Goal: Transaction & Acquisition: Purchase product/service

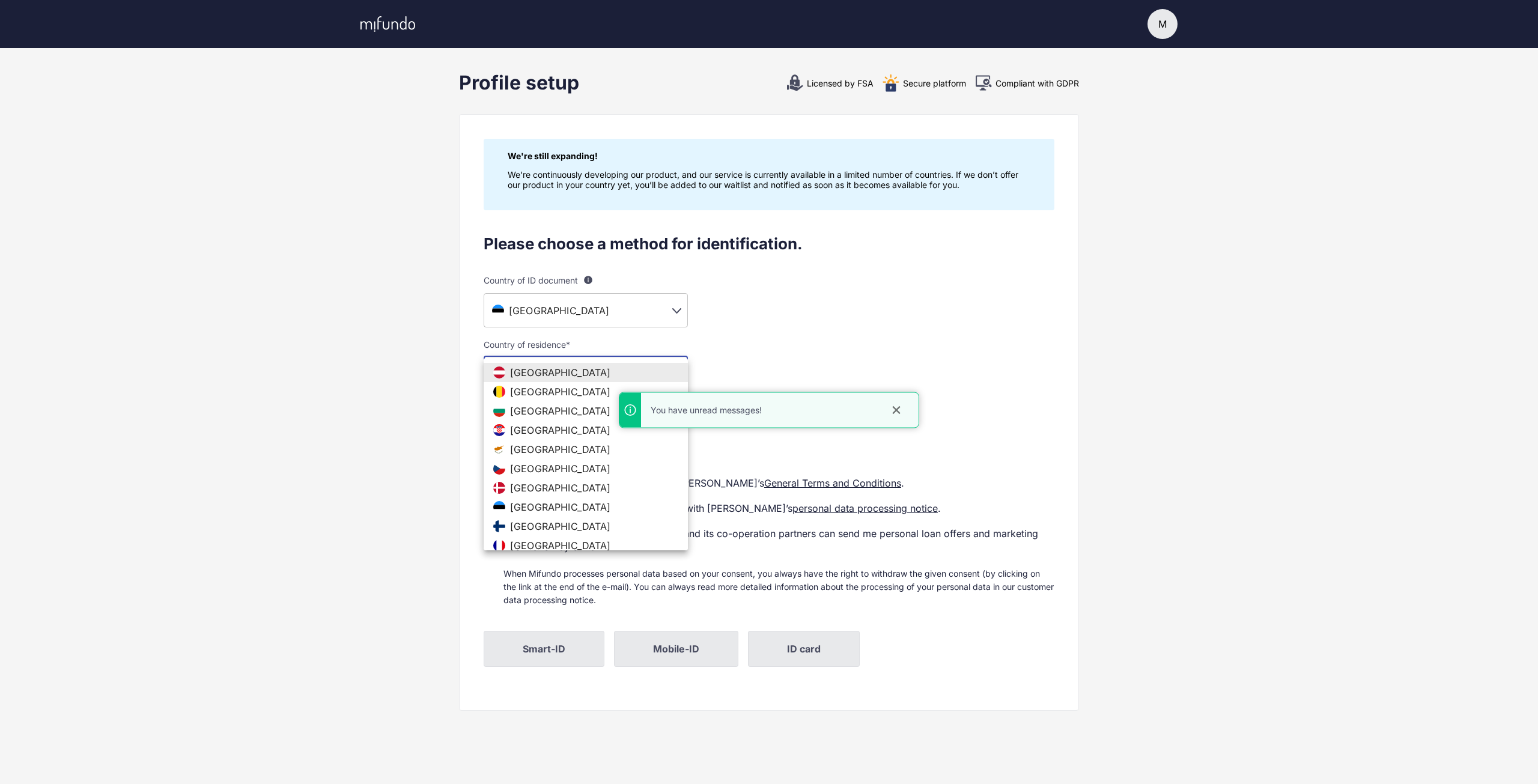
click at [585, 379] on body "M M Maksim Settings Log out Profile setup Licensed by FSA Secure platform Compl…" at bounding box center [769, 392] width 1538 height 784
click at [542, 505] on span "Estonia" at bounding box center [561, 507] width 101 height 12
type input "**"
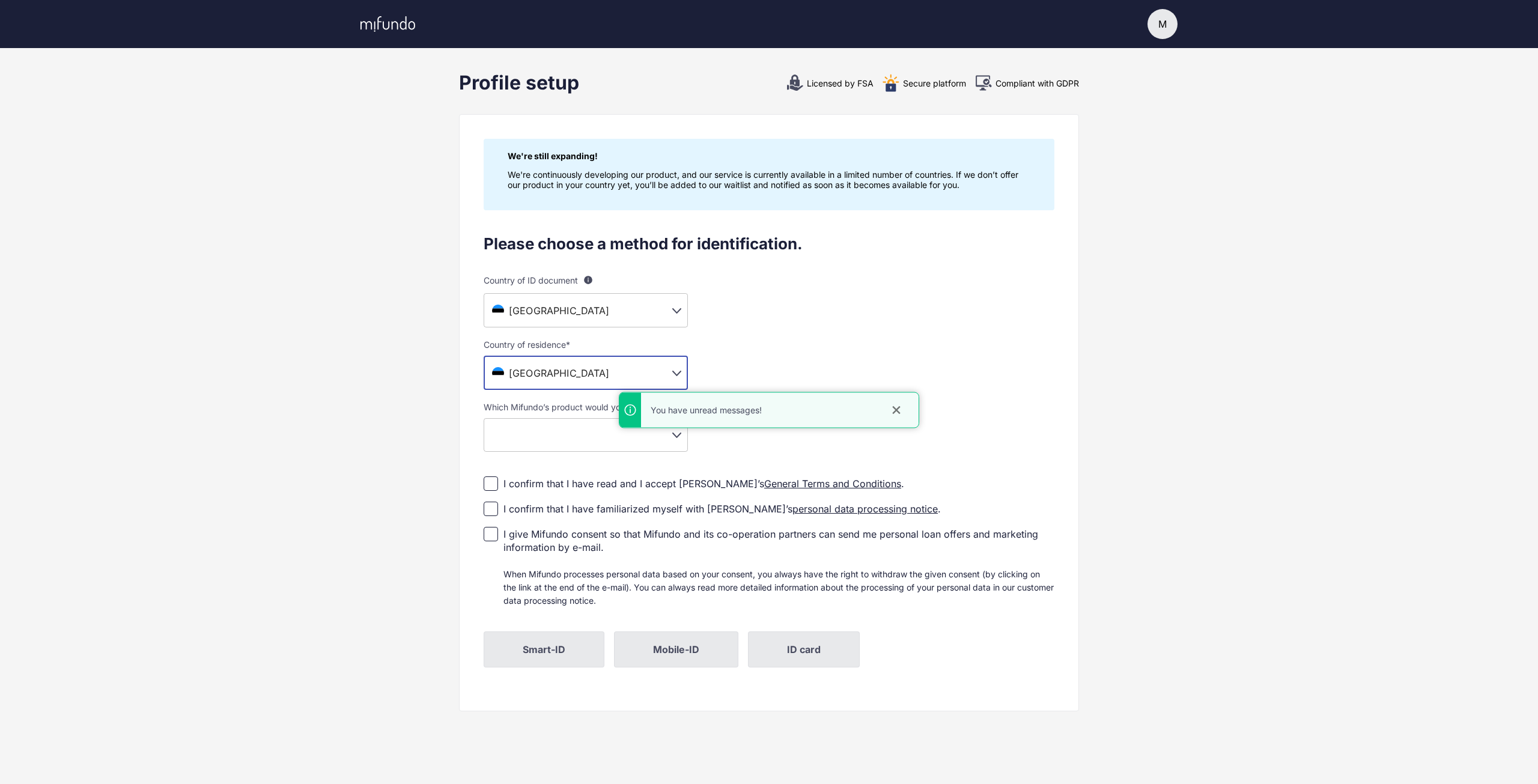
click at [896, 406] on icon "close" at bounding box center [897, 410] width 12 height 12
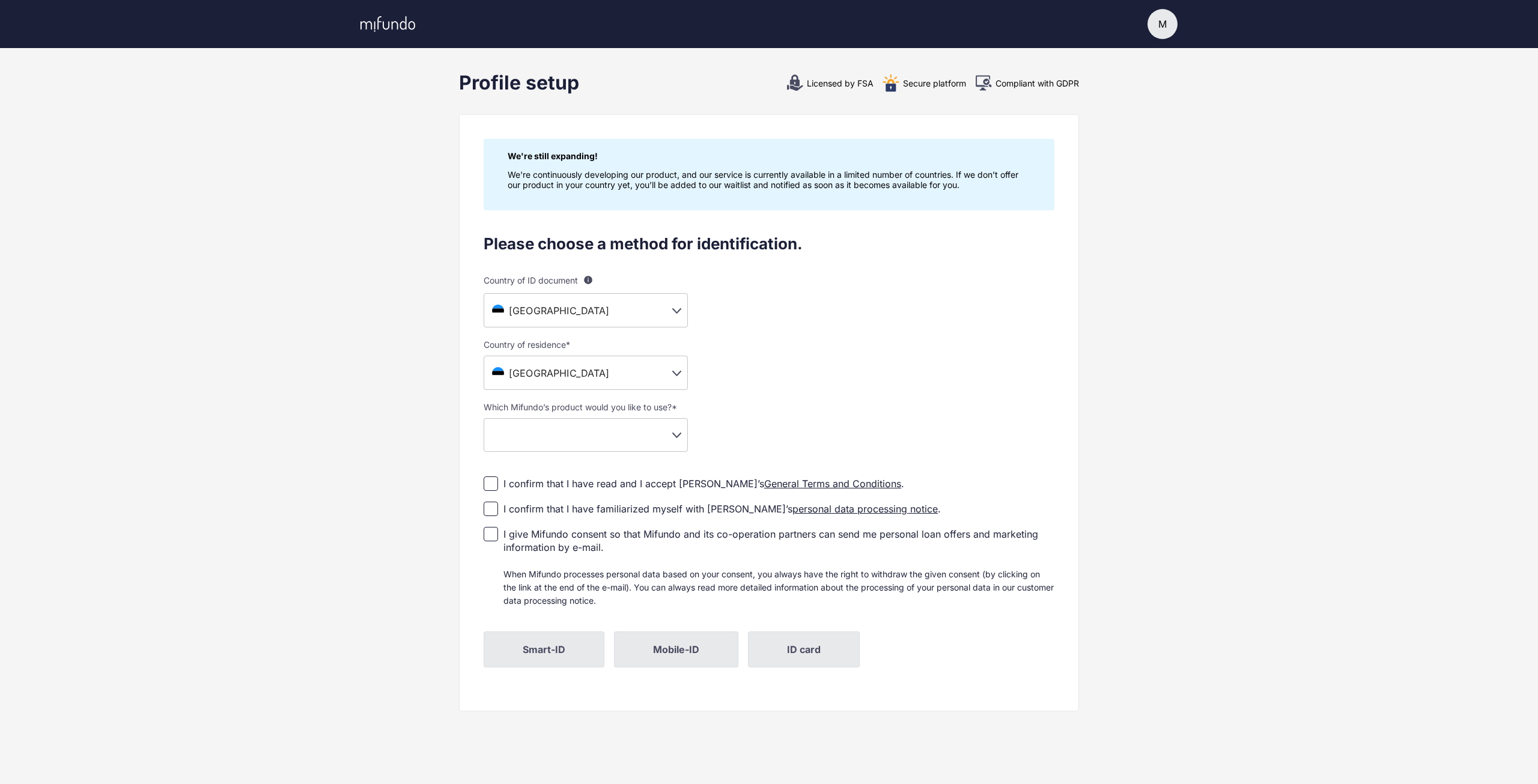
click at [671, 432] on body "M M Maksim Settings Log out Profile setup Licensed by FSA Secure platform Compl…" at bounding box center [769, 392] width 1538 height 784
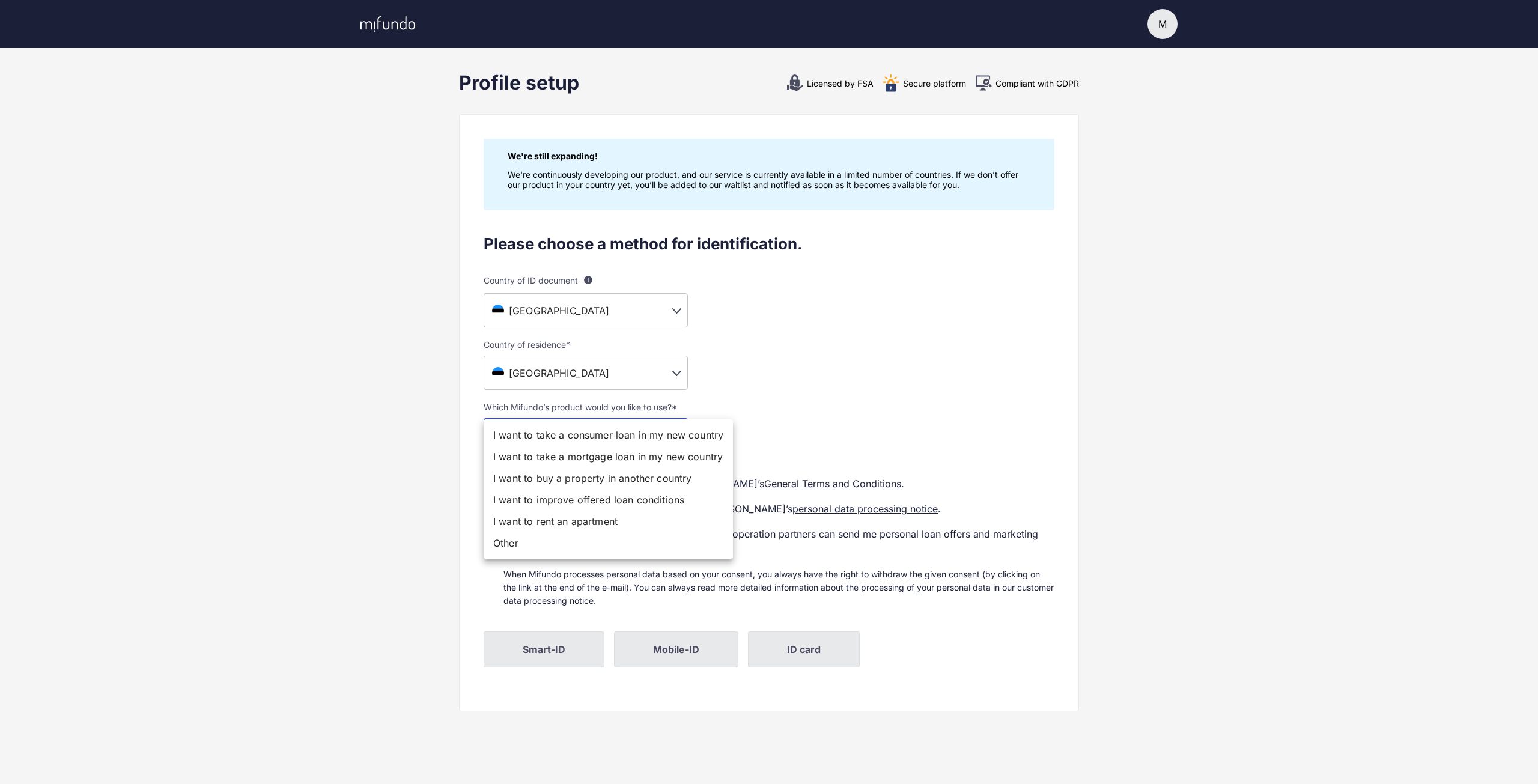
click at [990, 359] on div at bounding box center [769, 392] width 1538 height 784
click at [686, 449] on body "M M Maksim Settings Log out Profile setup Licensed by FSA Secure platform Compl…" at bounding box center [769, 392] width 1538 height 784
click at [697, 431] on li "I want to take a consumer loan in my new country" at bounding box center [608, 435] width 249 height 21
type input "**********"
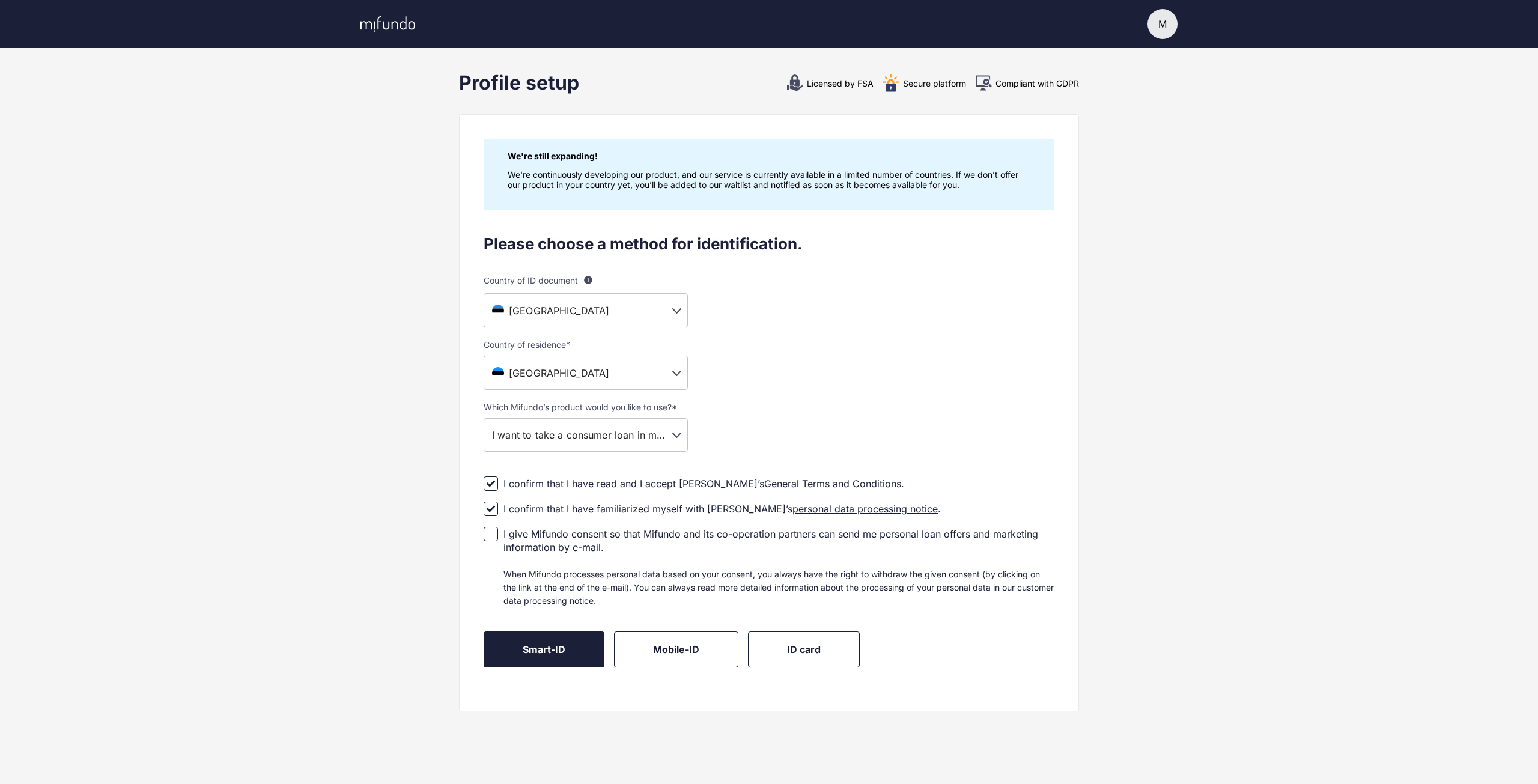
click at [563, 654] on span "Smart-ID" at bounding box center [544, 649] width 43 height 12
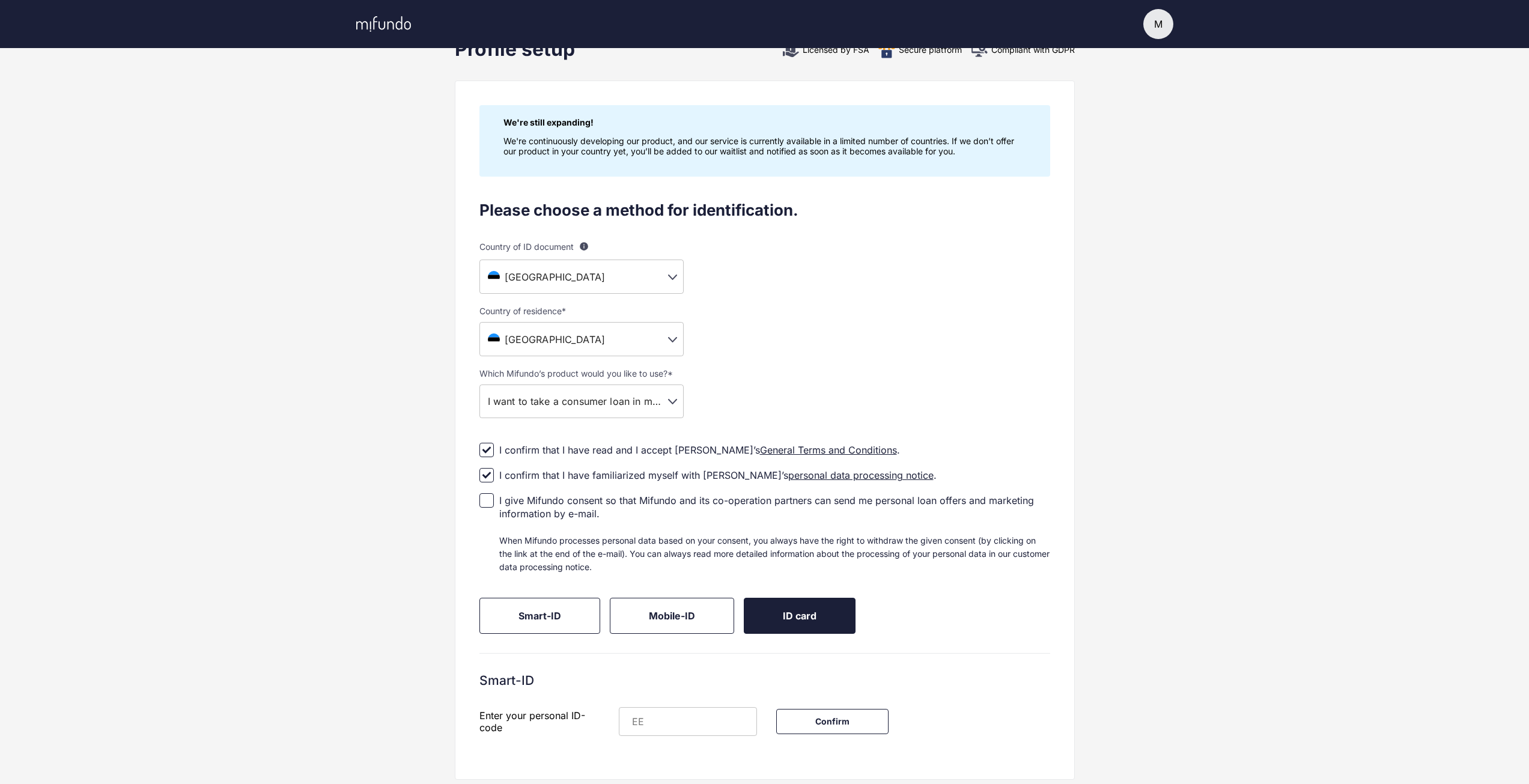
scroll to position [68, 0]
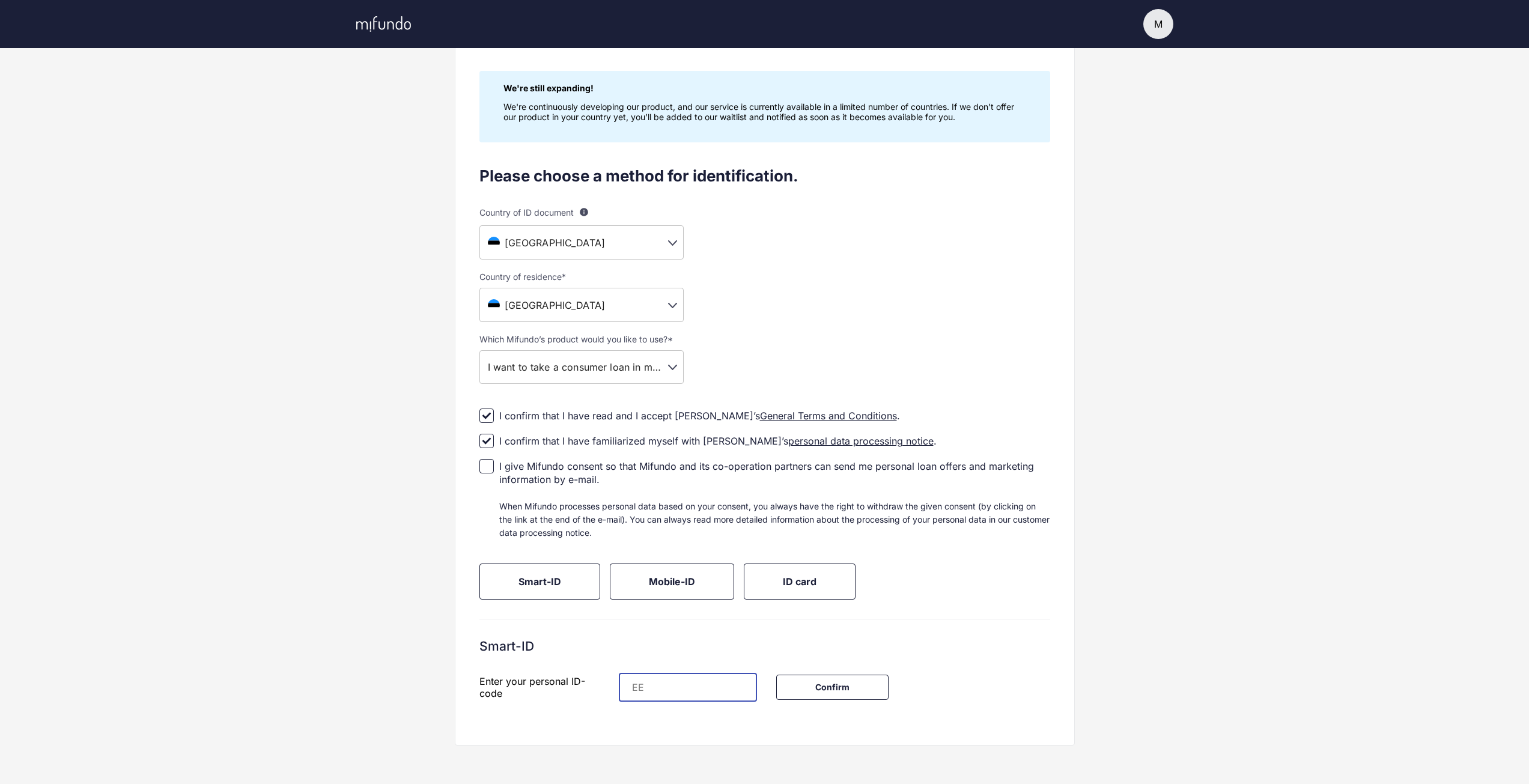
click at [711, 697] on input "text" at bounding box center [700, 687] width 113 height 29
type input "**********"
click at [826, 682] on button "Confirm" at bounding box center [832, 687] width 112 height 25
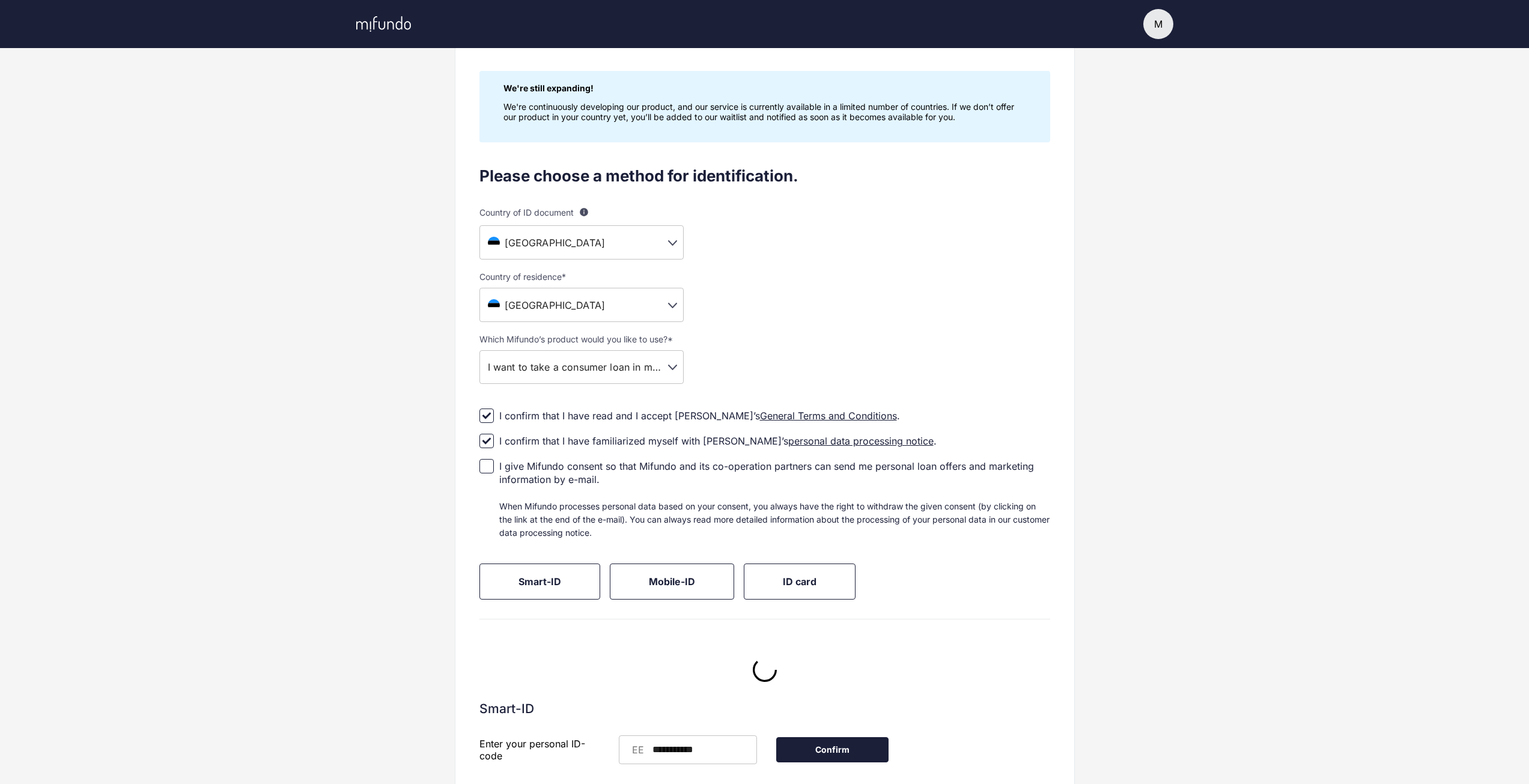
scroll to position [0, 0]
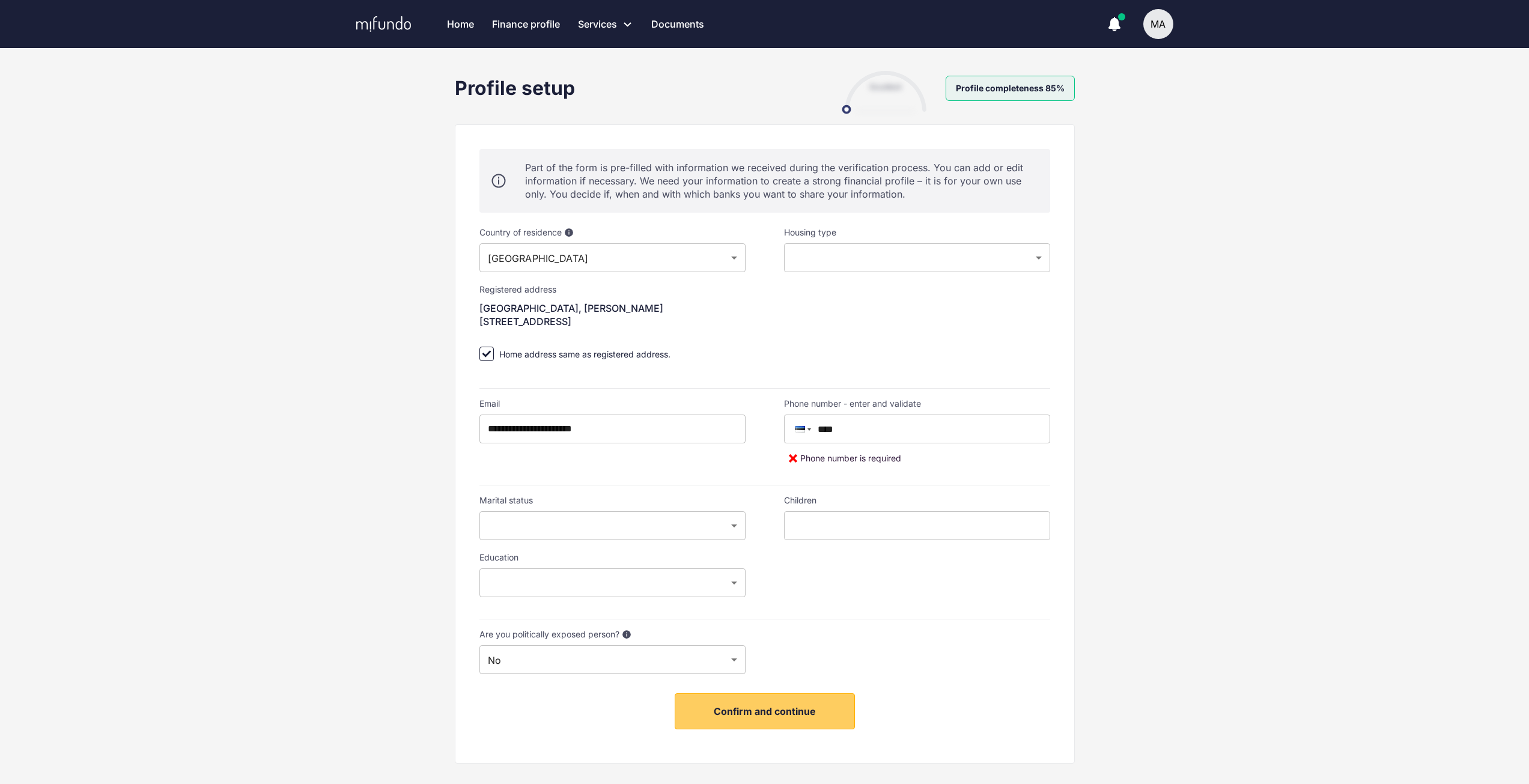
click at [1329, 361] on div "**********" at bounding box center [764, 436] width 1529 height 731
click at [970, 441] on input "****" at bounding box center [923, 429] width 254 height 29
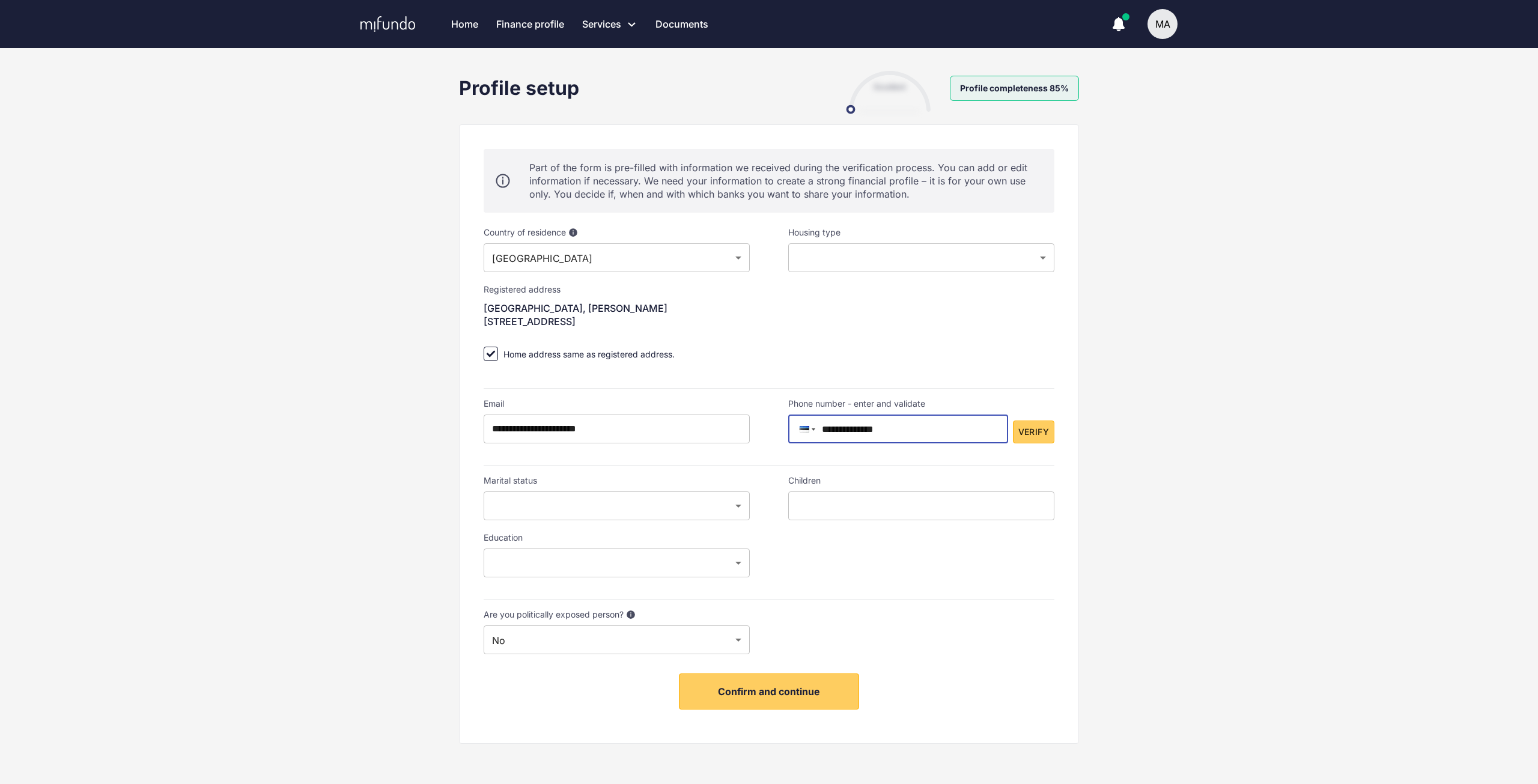
type input "**********"
click at [648, 514] on body "Home Finance profile Services Apply for a new loan Refinance your loans Loan of…" at bounding box center [769, 392] width 1538 height 784
click at [667, 594] on li "Other" at bounding box center [617, 592] width 266 height 21
type input "*****"
click at [983, 499] on input "text" at bounding box center [921, 506] width 266 height 29
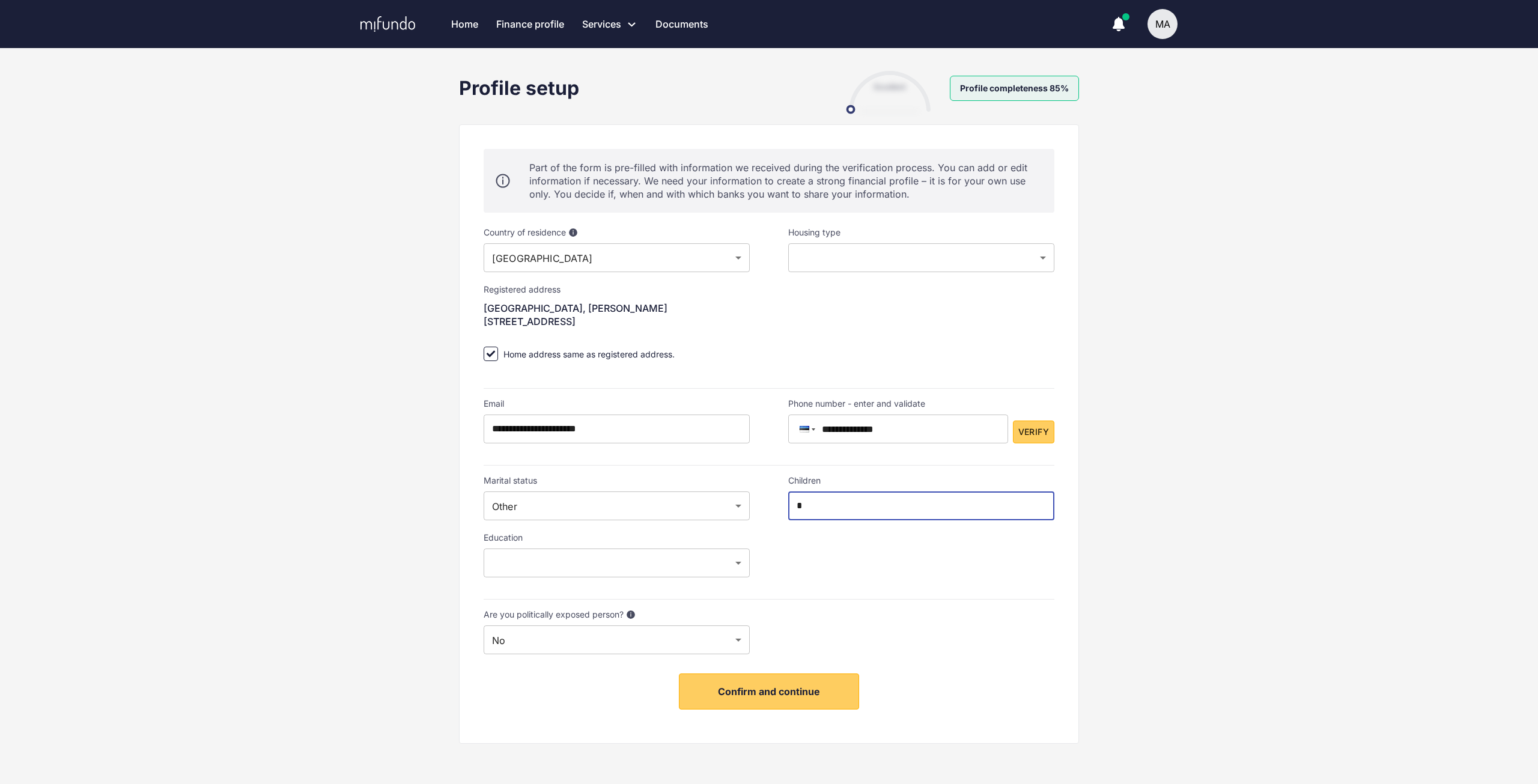
type input "*"
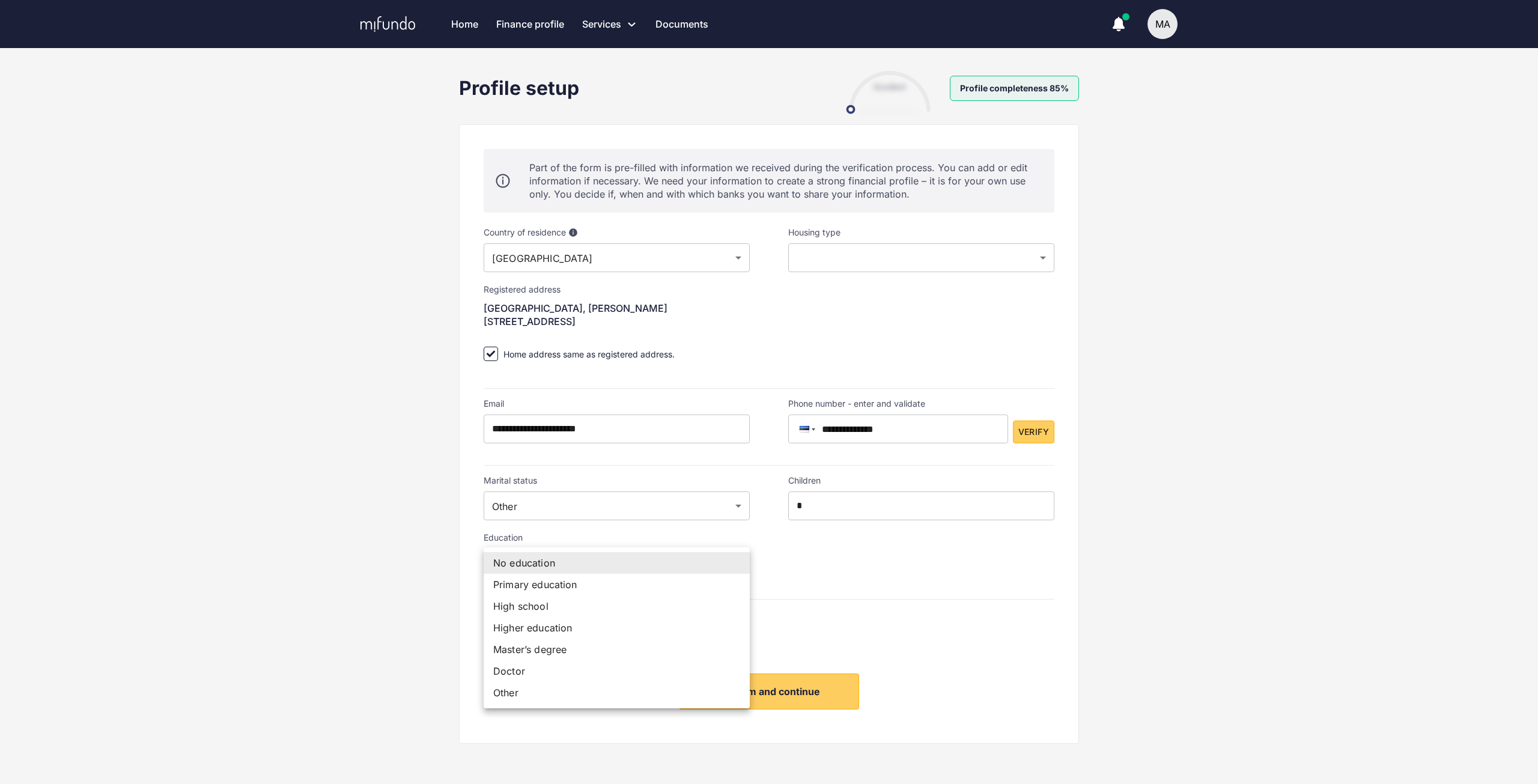
click at [589, 562] on body "Home Finance profile Services Apply for a new loan Refinance your loans Loan of…" at bounding box center [769, 392] width 1538 height 784
click at [628, 621] on li "Higher education" at bounding box center [617, 628] width 266 height 21
type input "******"
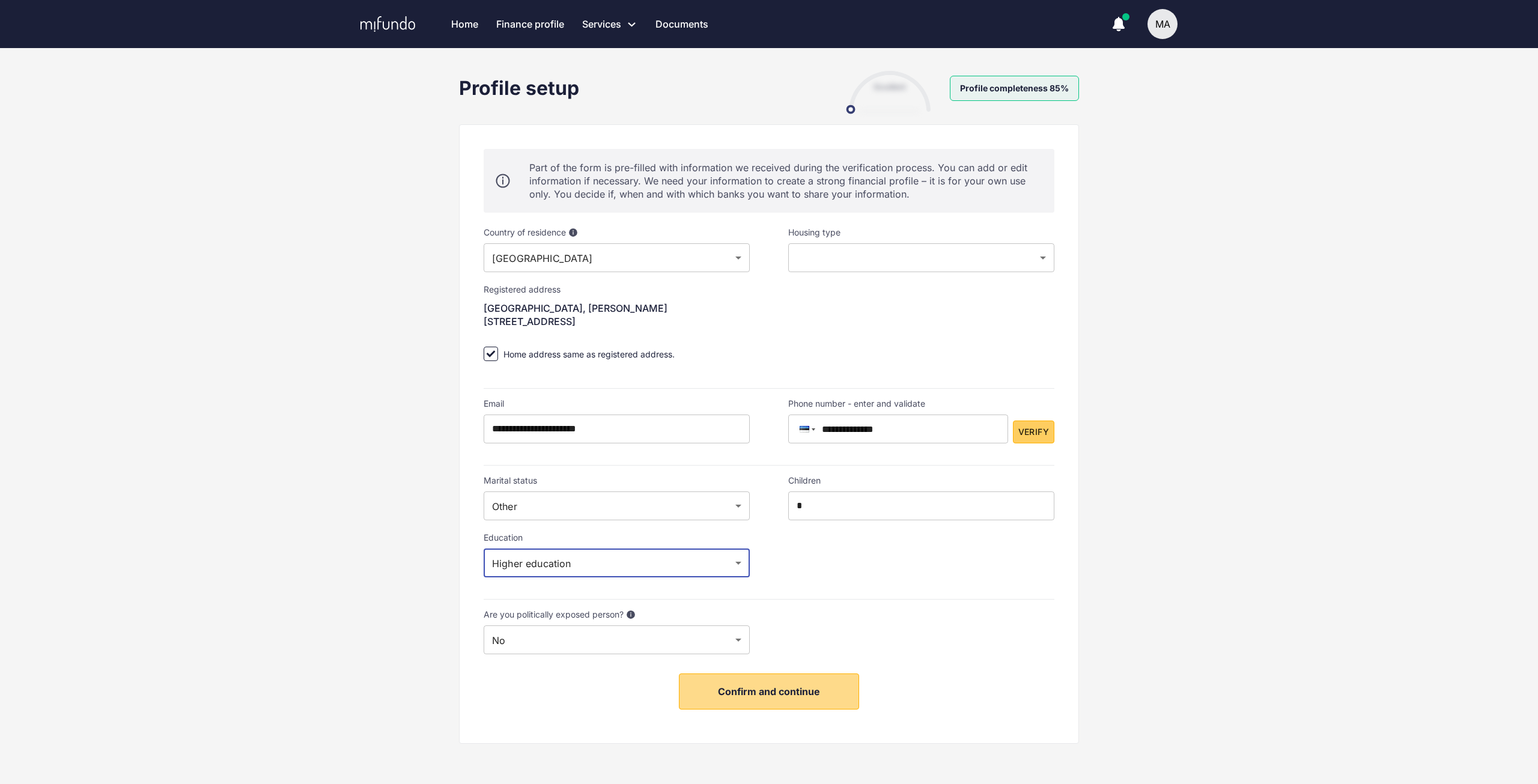
click at [810, 691] on span "Confirm and continue" at bounding box center [769, 691] width 102 height 12
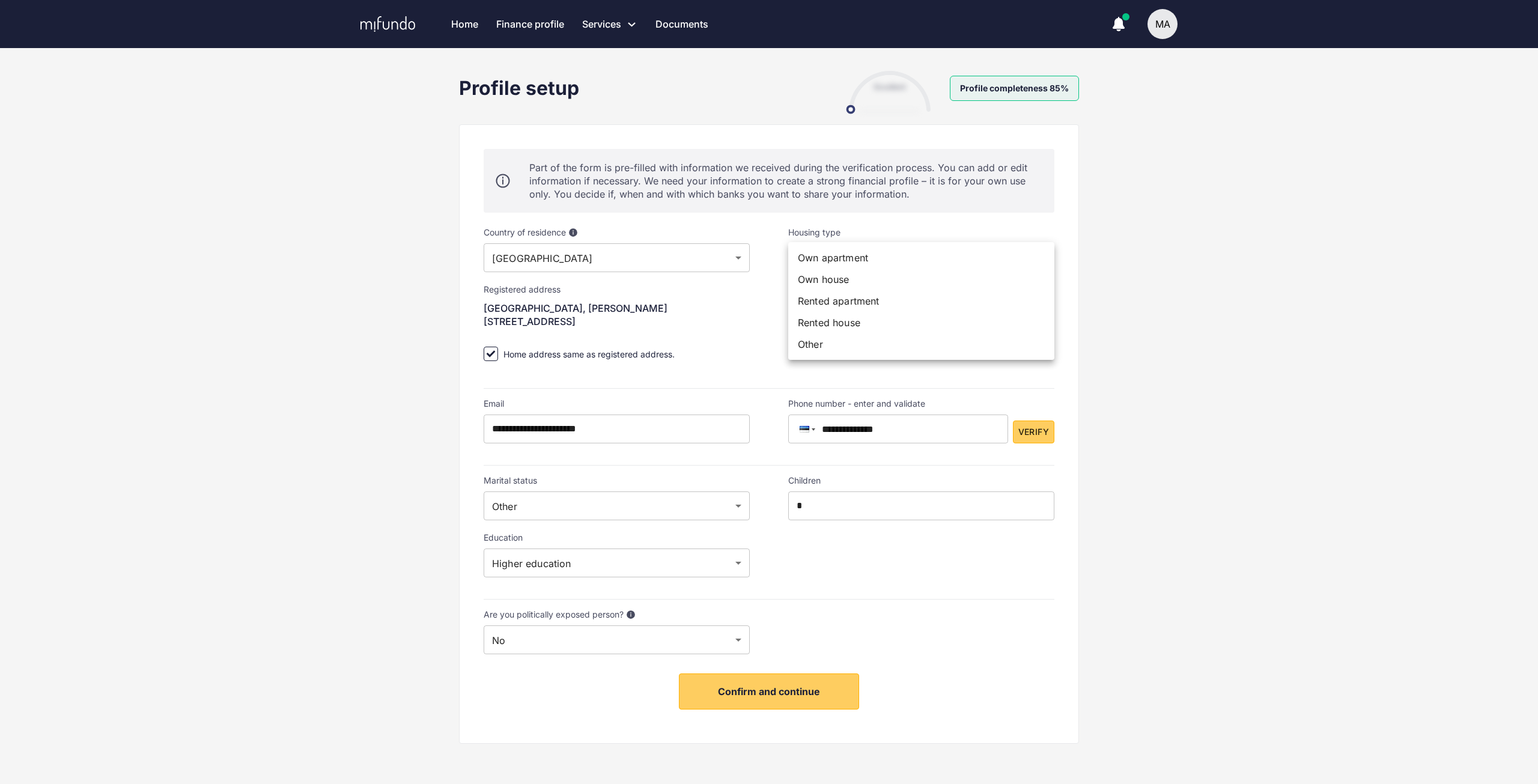
click at [958, 262] on body "Home Finance profile Services Apply for a new loan Refinance your loans Loan of…" at bounding box center [769, 392] width 1538 height 784
click at [915, 343] on li "Other" at bounding box center [921, 344] width 266 height 21
type input "*****"
click at [1183, 325] on div "**********" at bounding box center [769, 426] width 1538 height 711
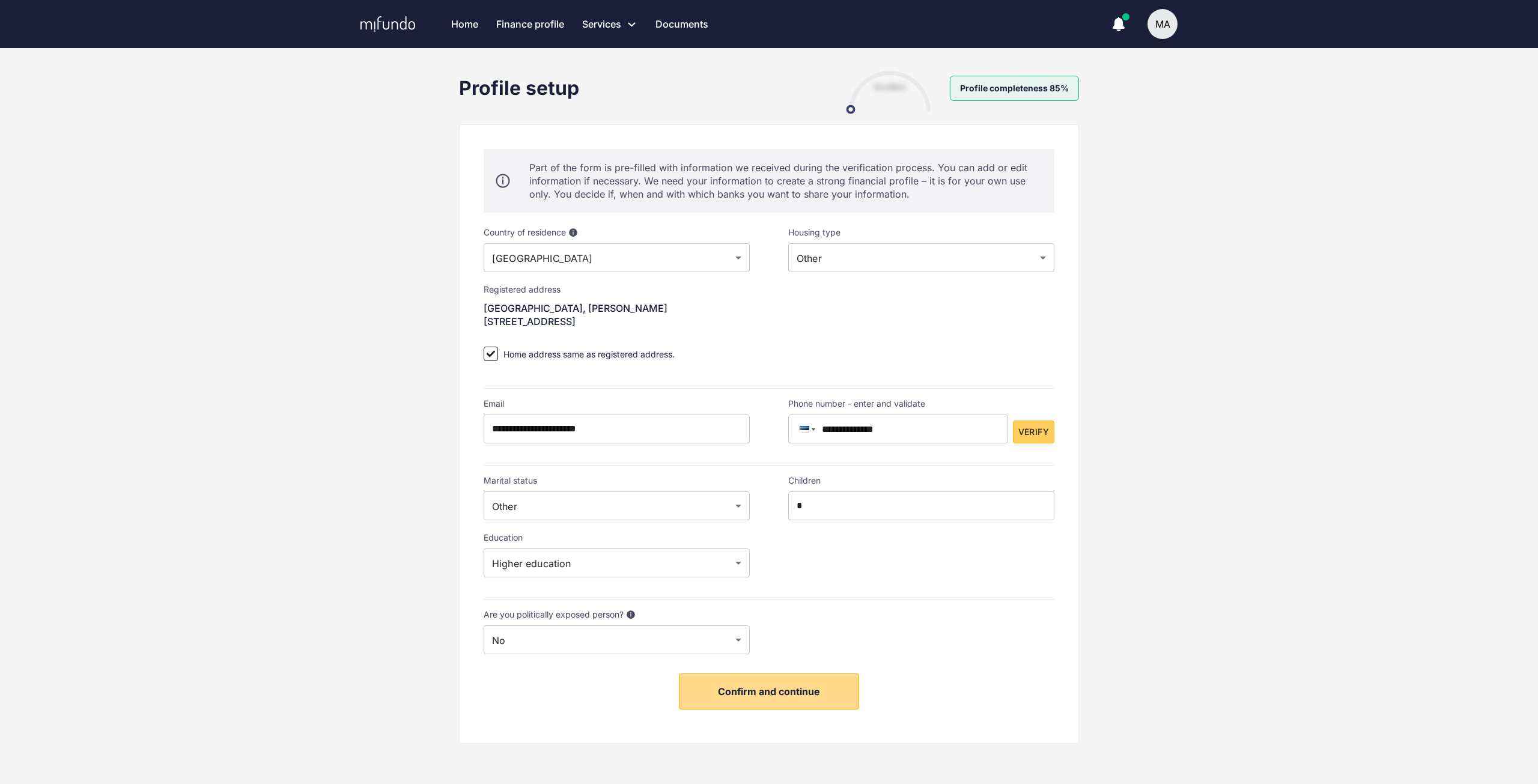
click at [791, 696] on span "Confirm and continue" at bounding box center [769, 691] width 102 height 12
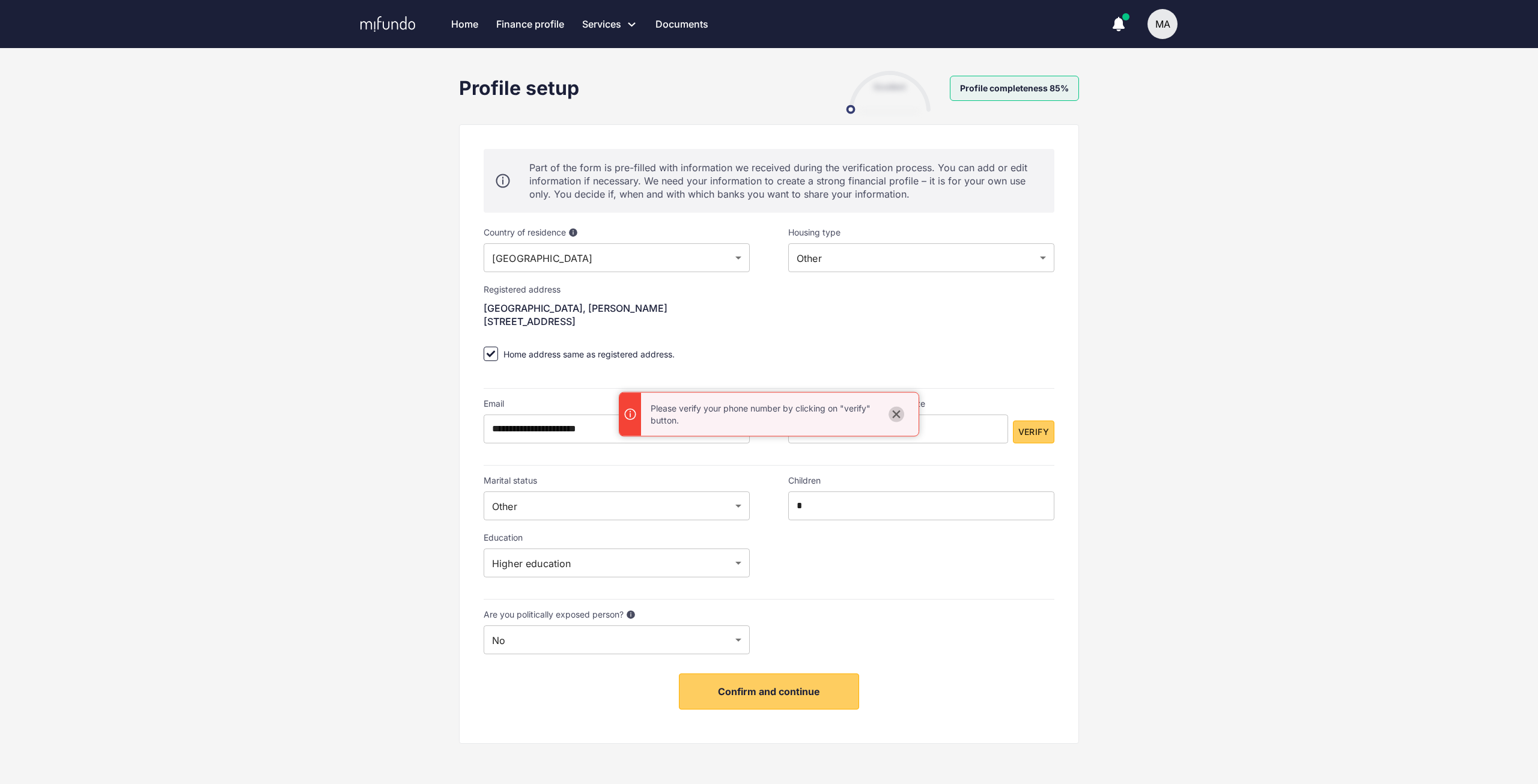
click at [901, 417] on icon "close" at bounding box center [897, 415] width 12 height 12
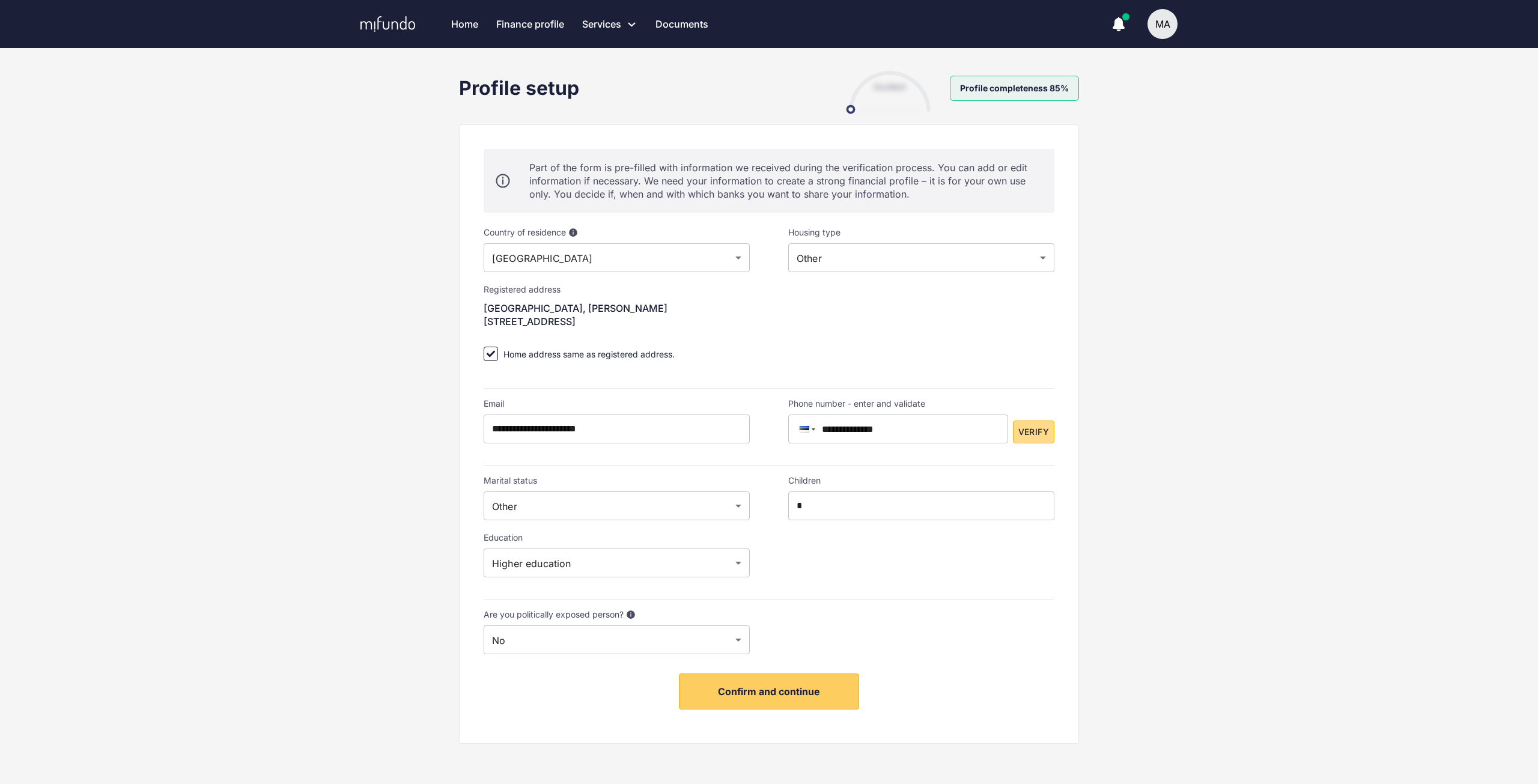
click at [1023, 433] on span "Verify" at bounding box center [1034, 432] width 31 height 15
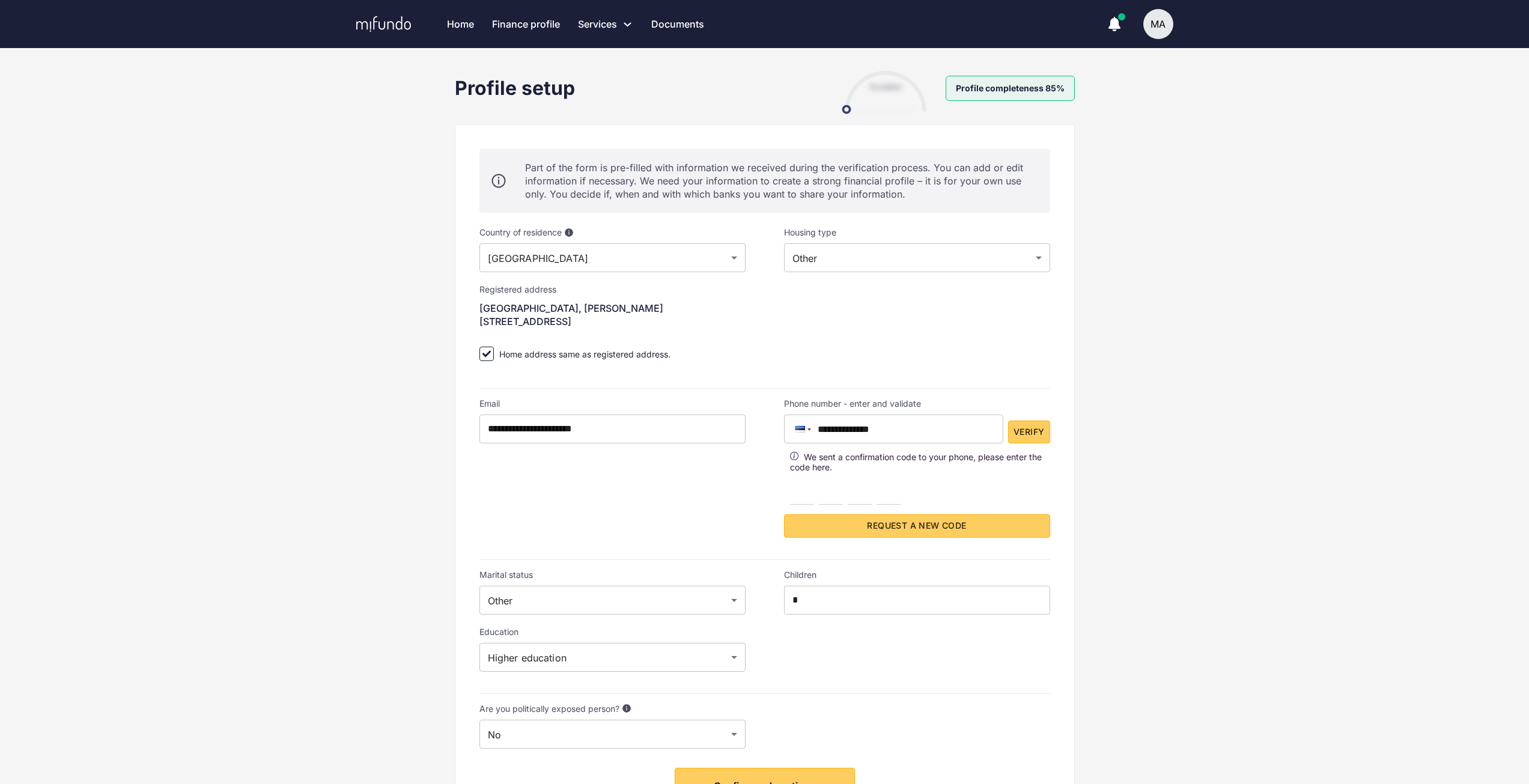
click at [806, 506] on div "**********" at bounding box center [917, 467] width 266 height 140
click at [809, 500] on input "number" at bounding box center [802, 492] width 24 height 24
type input "*"
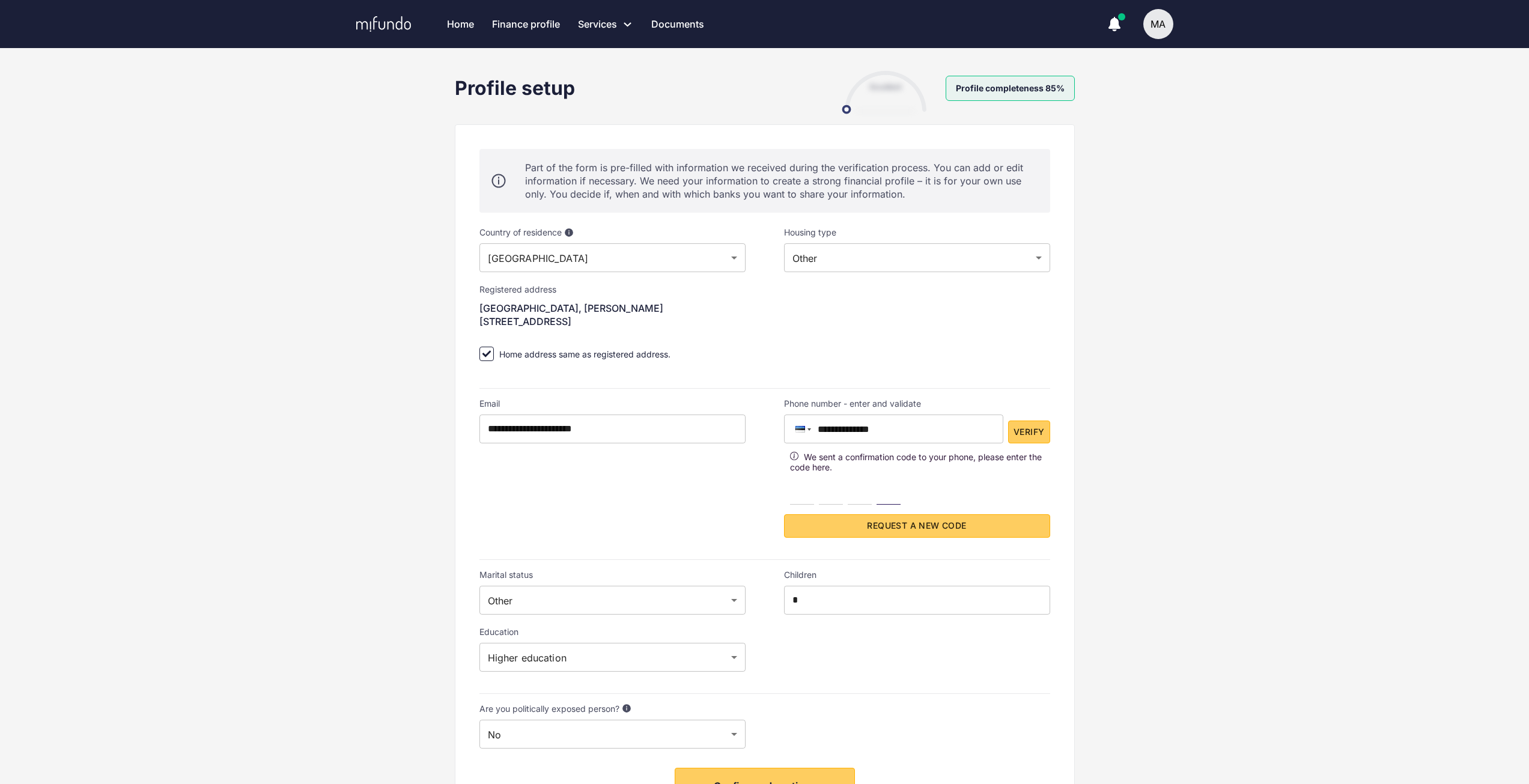
type input "*"
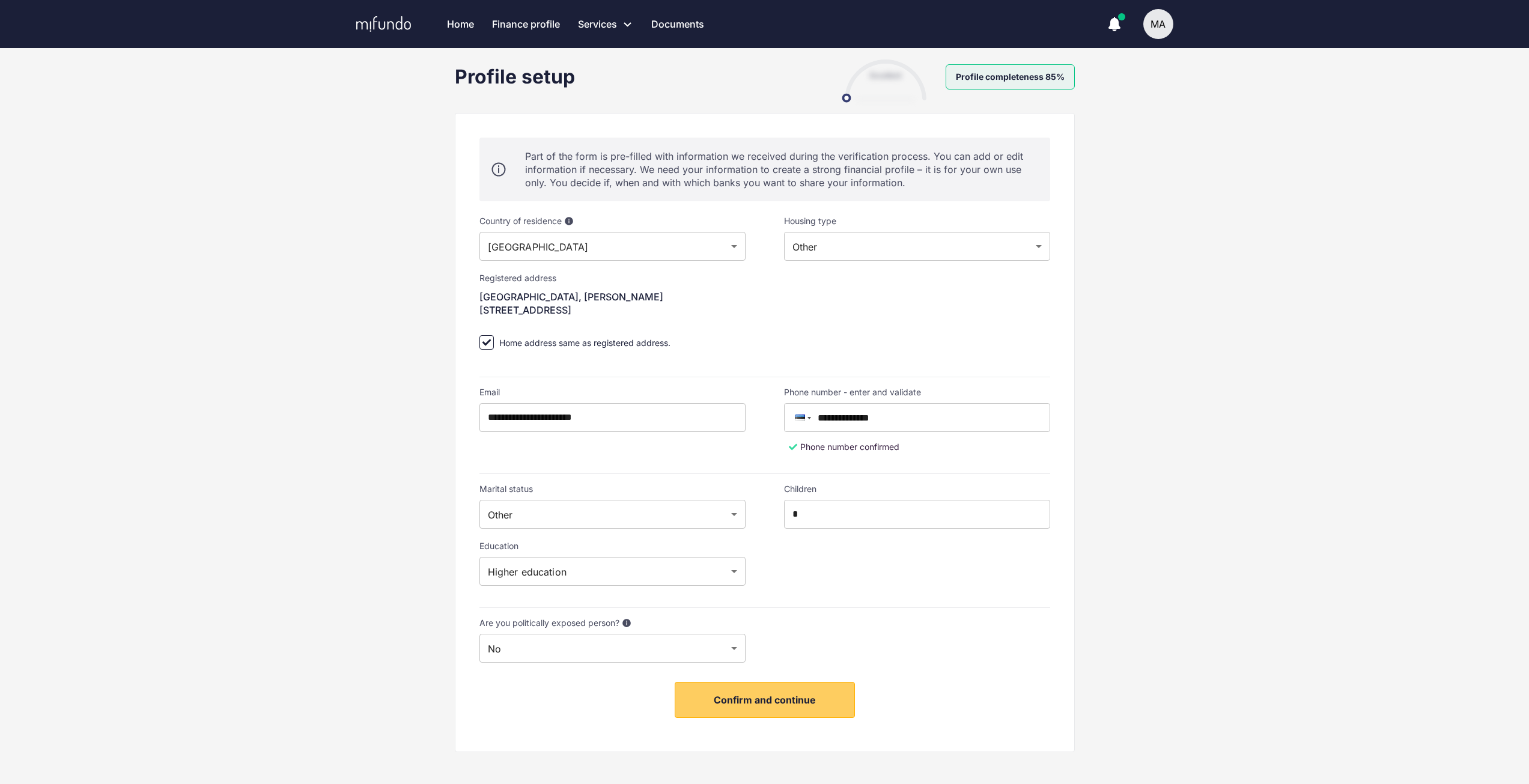
scroll to position [18, 0]
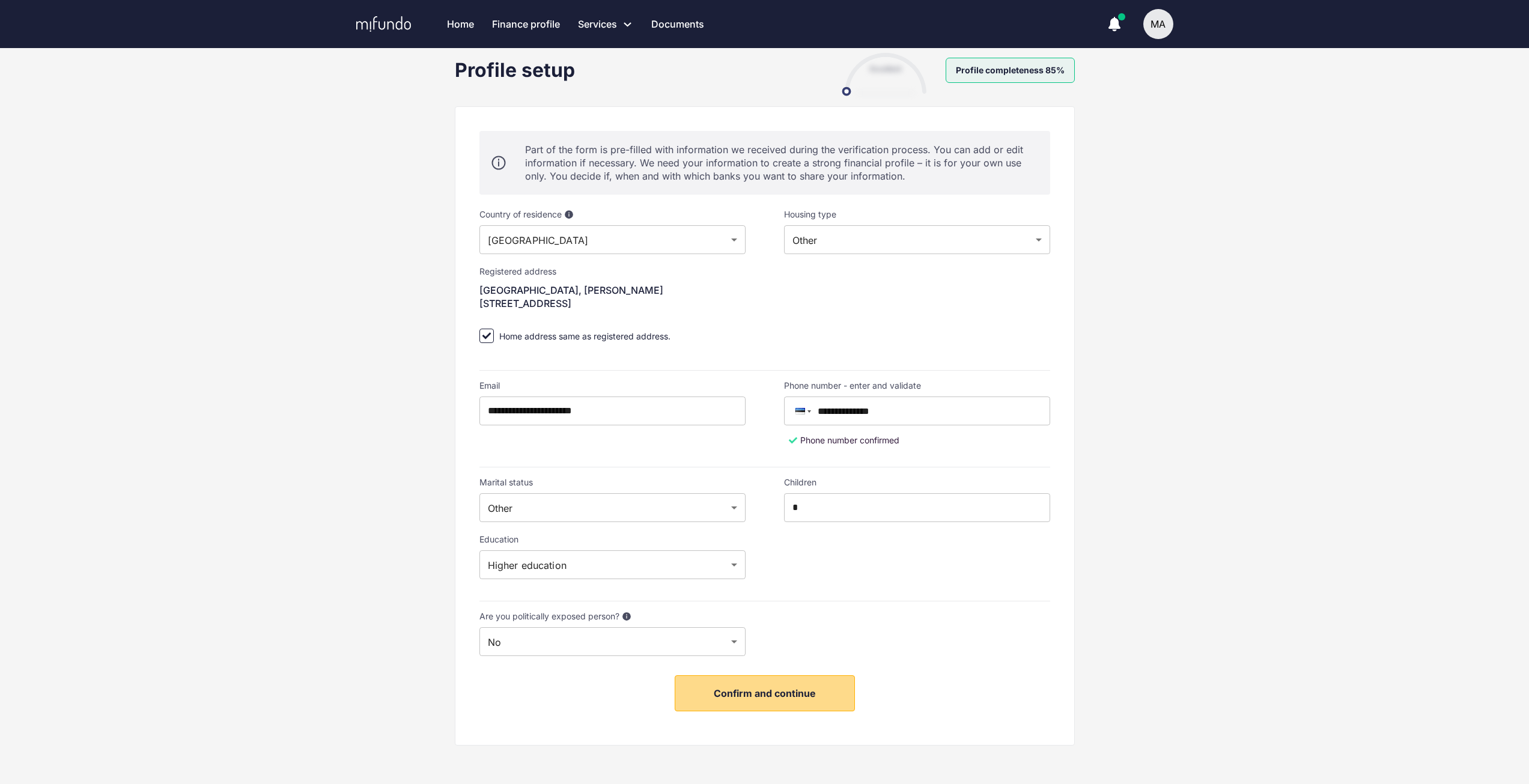
click at [806, 693] on span "Confirm and continue" at bounding box center [764, 693] width 102 height 12
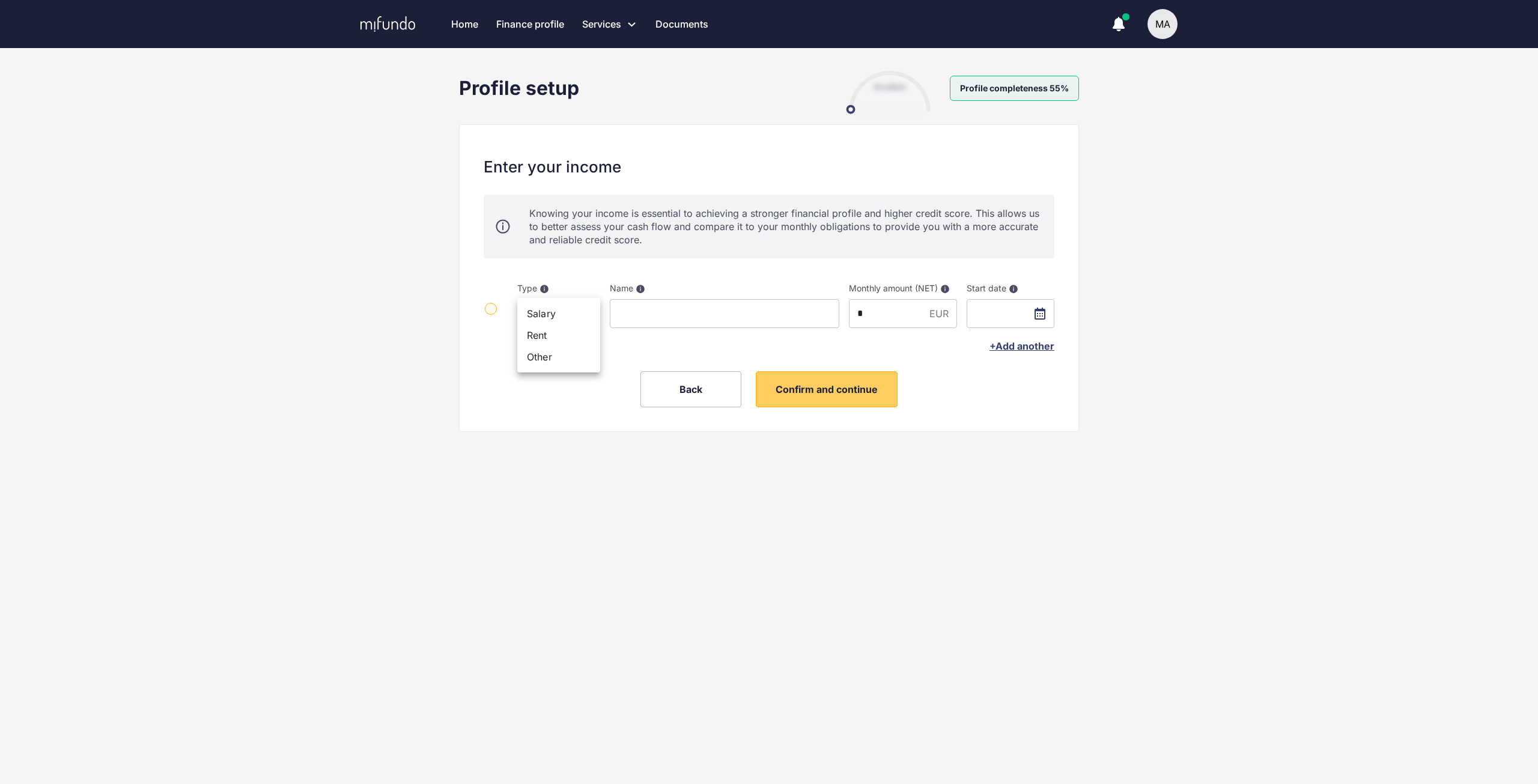
click at [580, 317] on body "Home Finance profile Services Apply for a new loan Refinance your loans Loan of…" at bounding box center [769, 392] width 1538 height 784
click at [577, 304] on li "Salary" at bounding box center [559, 313] width 83 height 21
type input "******"
click at [718, 316] on input at bounding box center [725, 313] width 230 height 29
type input "******"
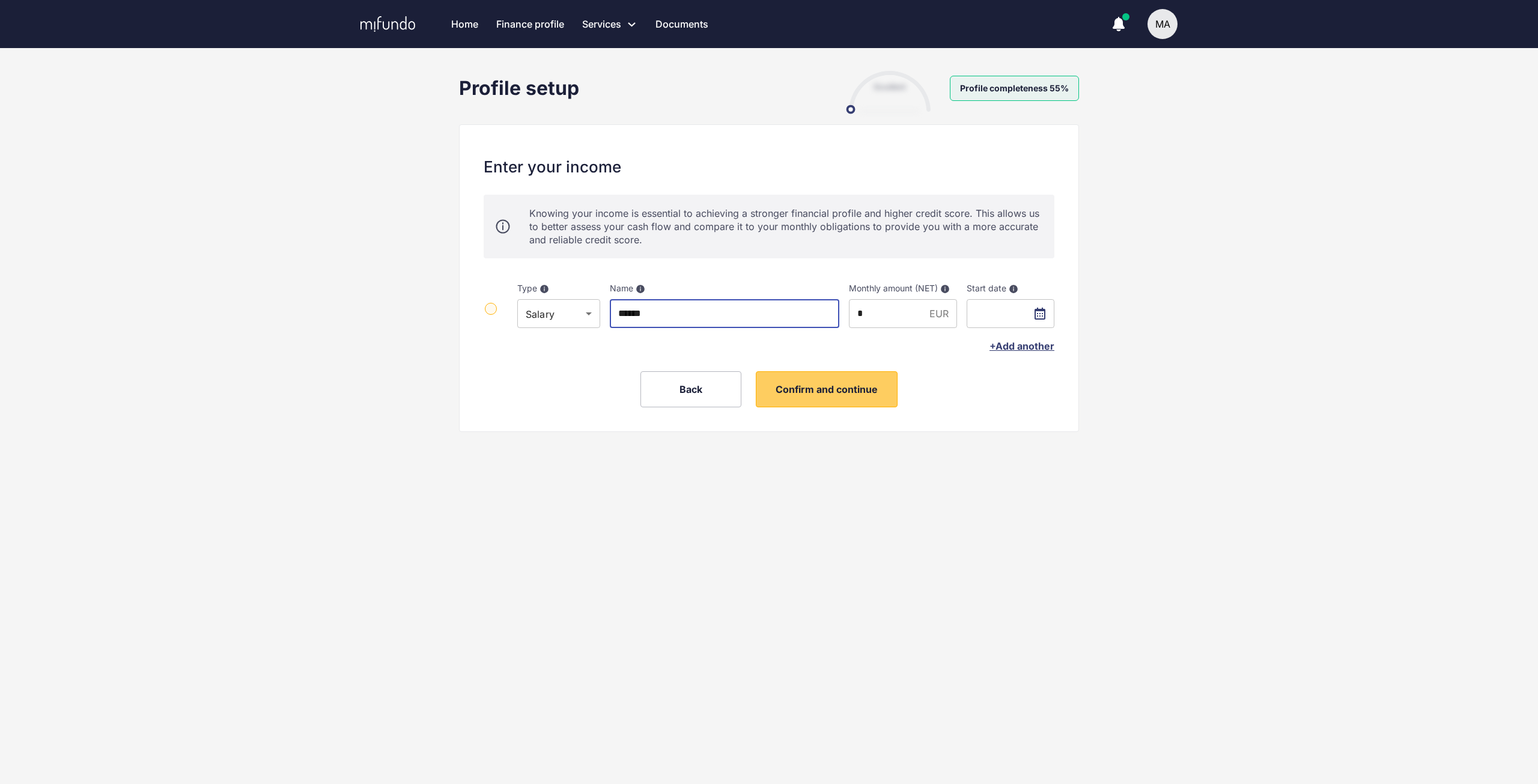
click at [915, 308] on input "*" at bounding box center [887, 313] width 75 height 29
click at [915, 307] on input "*" at bounding box center [887, 313] width 75 height 29
type input "****"
click at [985, 451] on div "Profile setup Excellent Profile completeness 55% Enter your income Knowing your…" at bounding box center [769, 270] width 639 height 399
click at [1032, 343] on span "+ Add another" at bounding box center [1022, 346] width 65 height 12
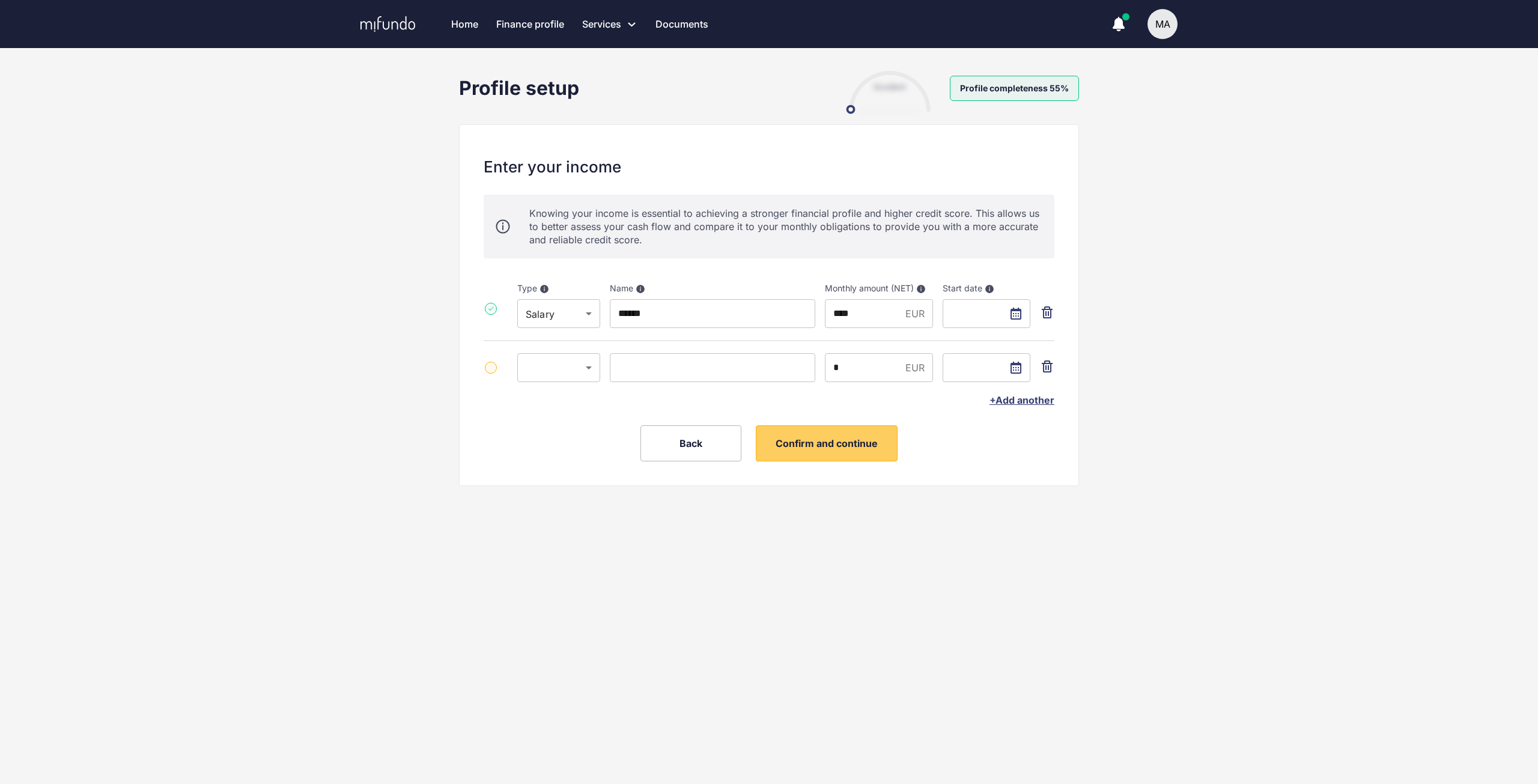
click at [558, 367] on body "Home Finance profile Services Apply for a new loan Refinance your loans Loan of…" at bounding box center [769, 392] width 1538 height 784
click at [571, 409] on li "Other" at bounding box center [559, 411] width 83 height 21
type input "******"
click at [744, 379] on input at bounding box center [713, 367] width 206 height 29
type input "**********"
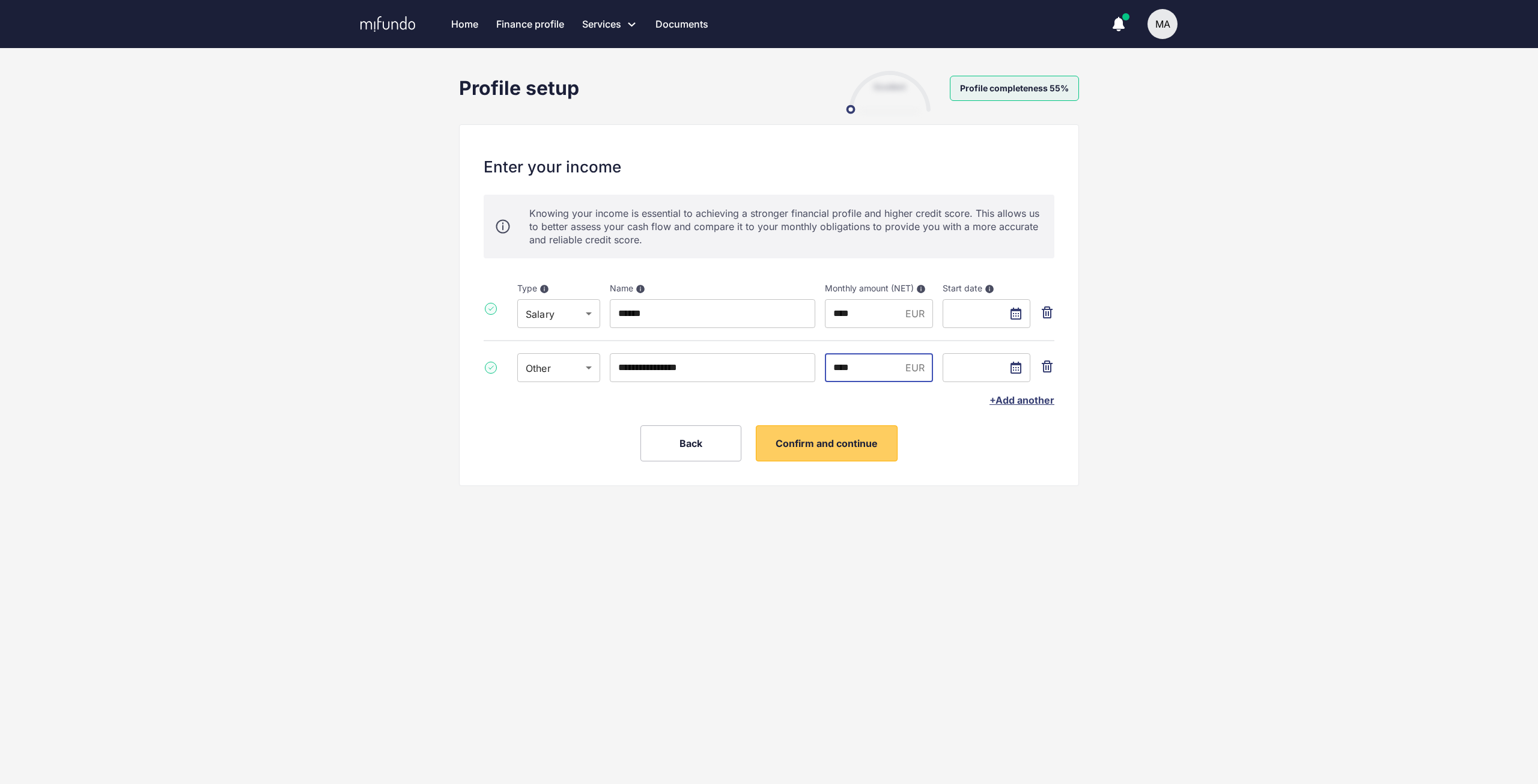
type input "****"
click at [1009, 506] on div "**********" at bounding box center [769, 297] width 639 height 453
click at [824, 433] on button "Confirm and continue" at bounding box center [826, 443] width 142 height 36
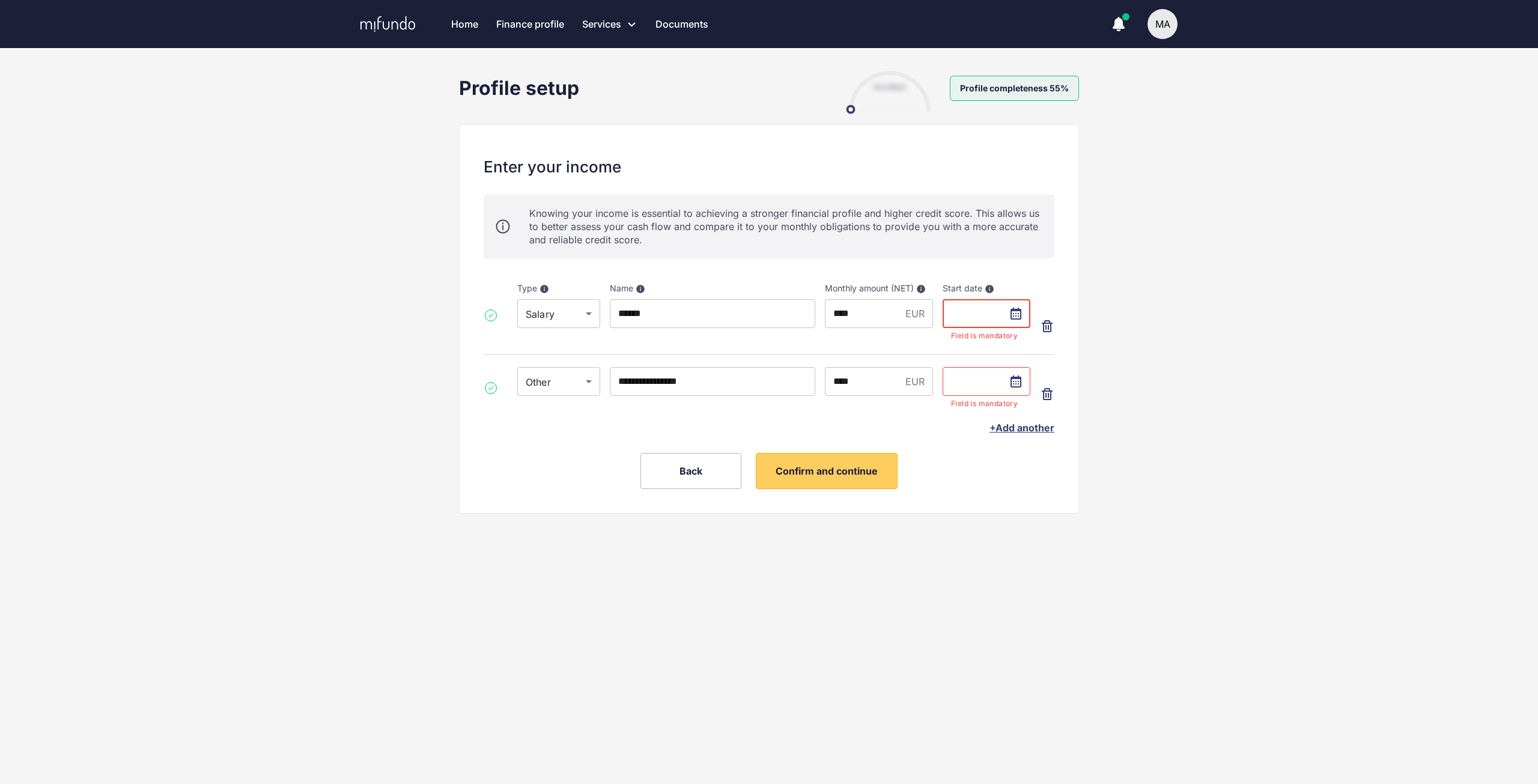
click at [1016, 315] on input "text" at bounding box center [986, 313] width 88 height 29
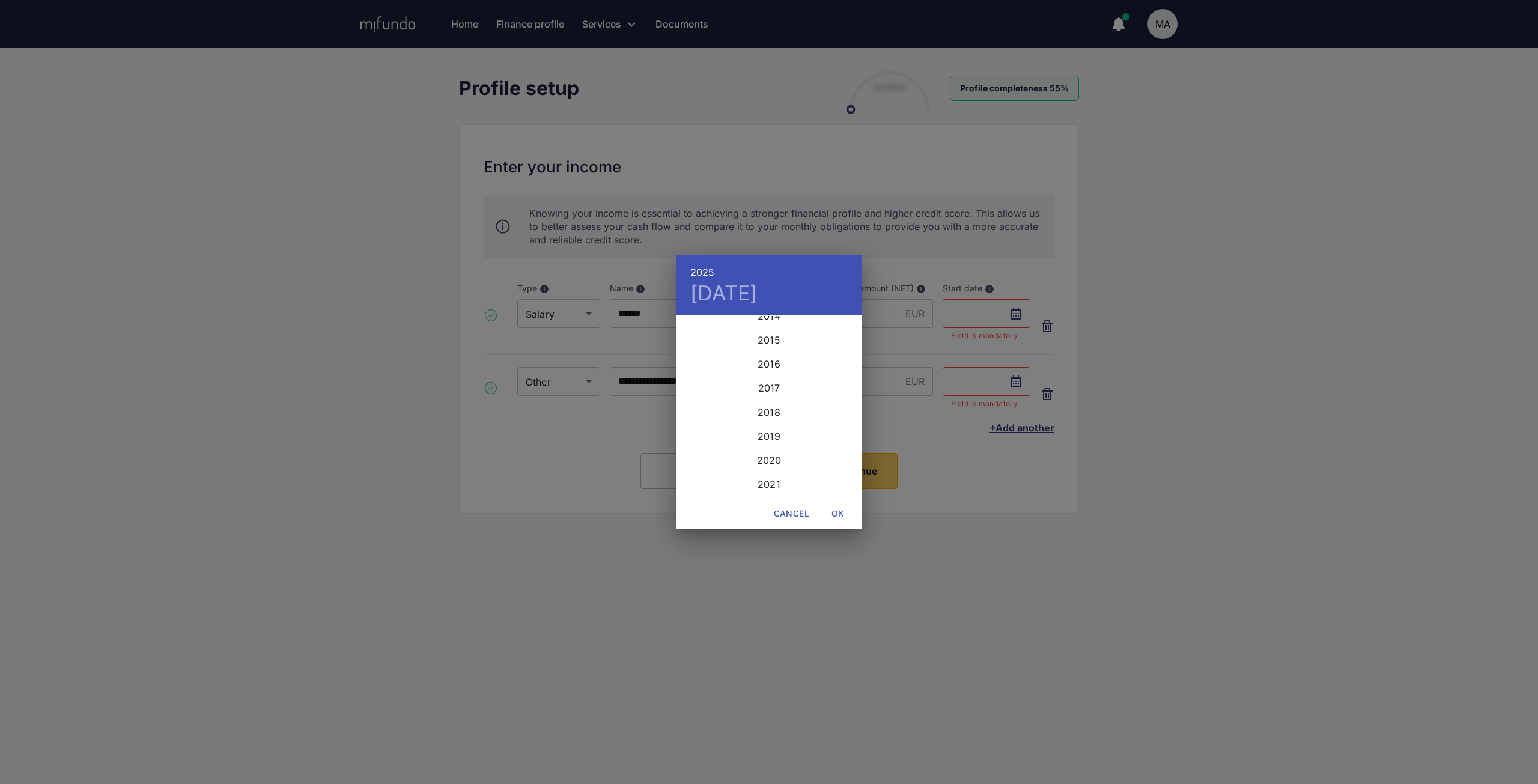
scroll to position [2931, 0]
click at [774, 355] on div "2023" at bounding box center [769, 352] width 186 height 24
click at [794, 333] on p "October 2023" at bounding box center [769, 333] width 128 height 15
click at [855, 334] on icon "button" at bounding box center [848, 332] width 15 height 15
click at [749, 372] on button "1" at bounding box center [745, 378] width 21 height 21
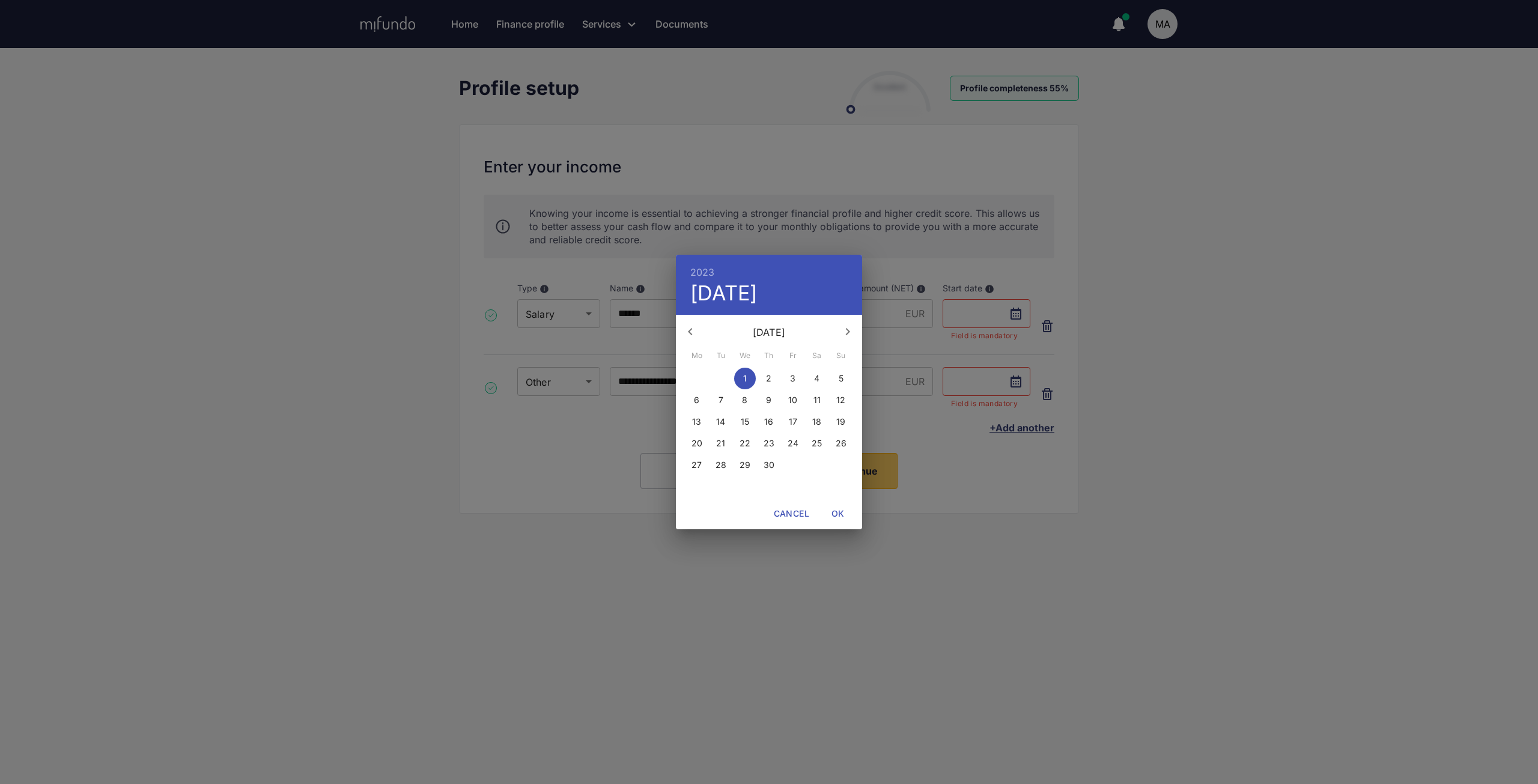
click at [844, 515] on span "OK" at bounding box center [838, 514] width 29 height 15
type input "**********"
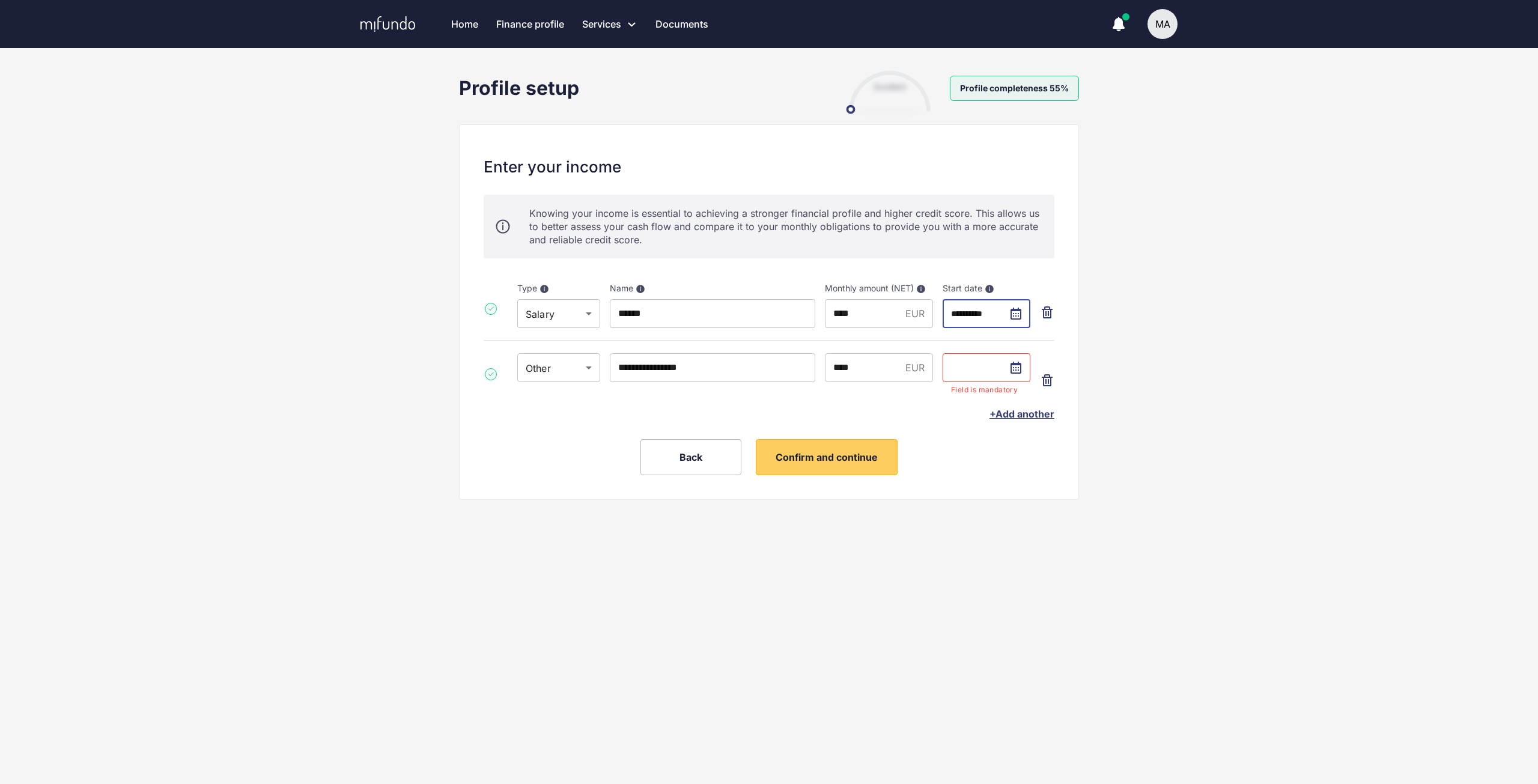
click at [1019, 365] on input "text" at bounding box center [986, 367] width 88 height 29
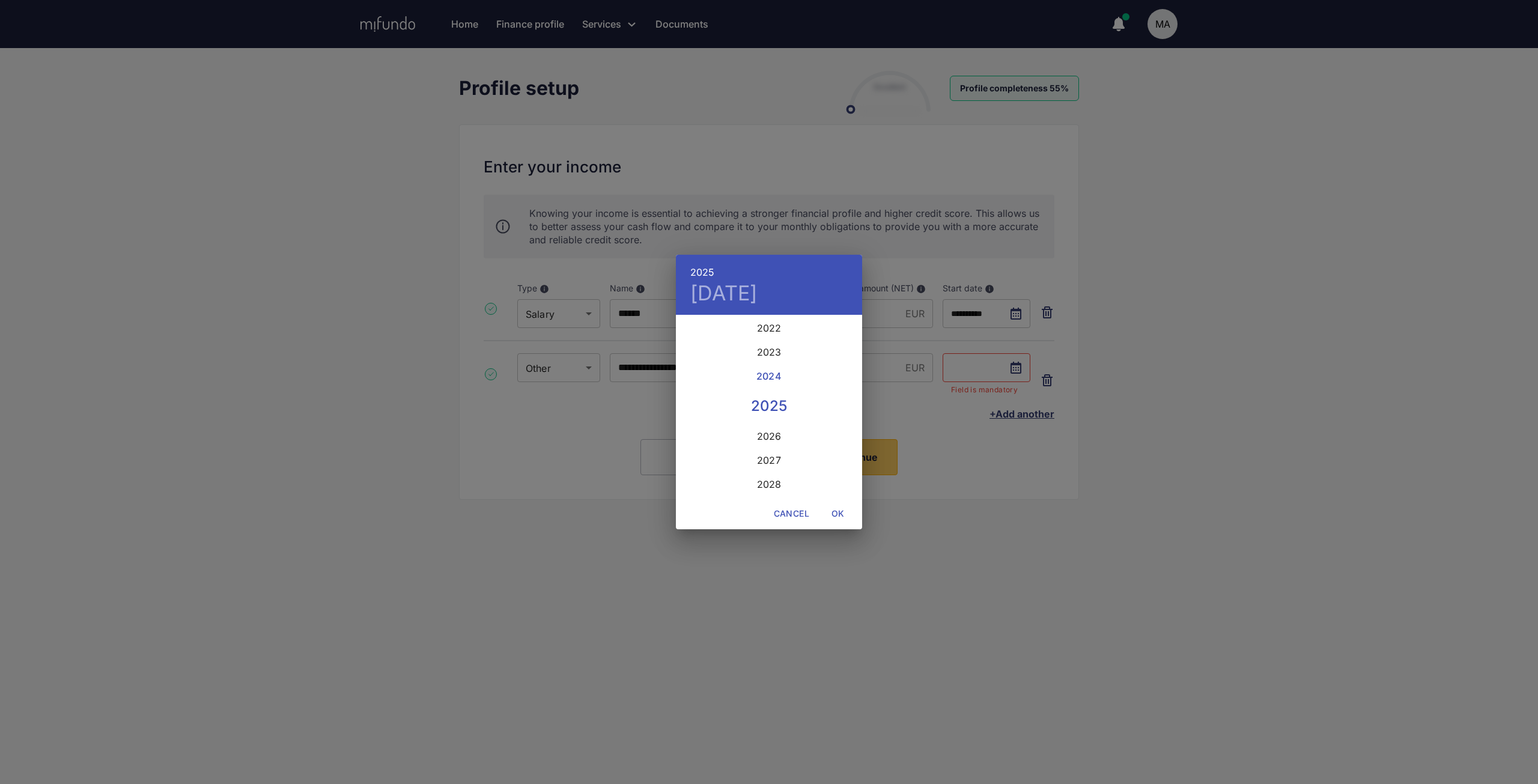
click at [762, 377] on div "2024" at bounding box center [769, 376] width 186 height 24
click at [685, 331] on icon "button" at bounding box center [691, 332] width 15 height 15
click at [842, 373] on p "1" at bounding box center [840, 379] width 3 height 12
click at [840, 518] on span "OK" at bounding box center [838, 514] width 29 height 15
type input "**********"
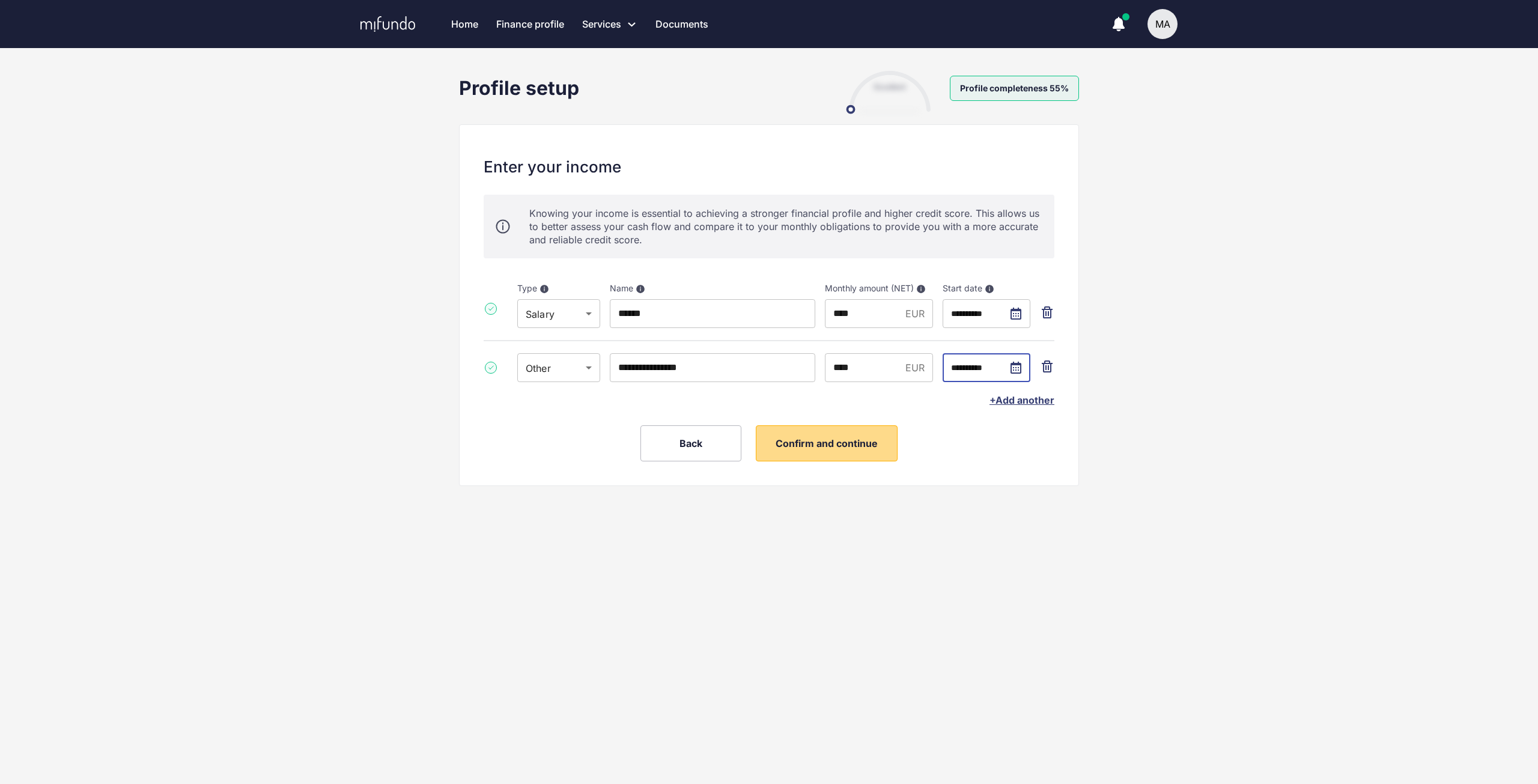
click at [829, 445] on span "Confirm and continue" at bounding box center [826, 443] width 102 height 12
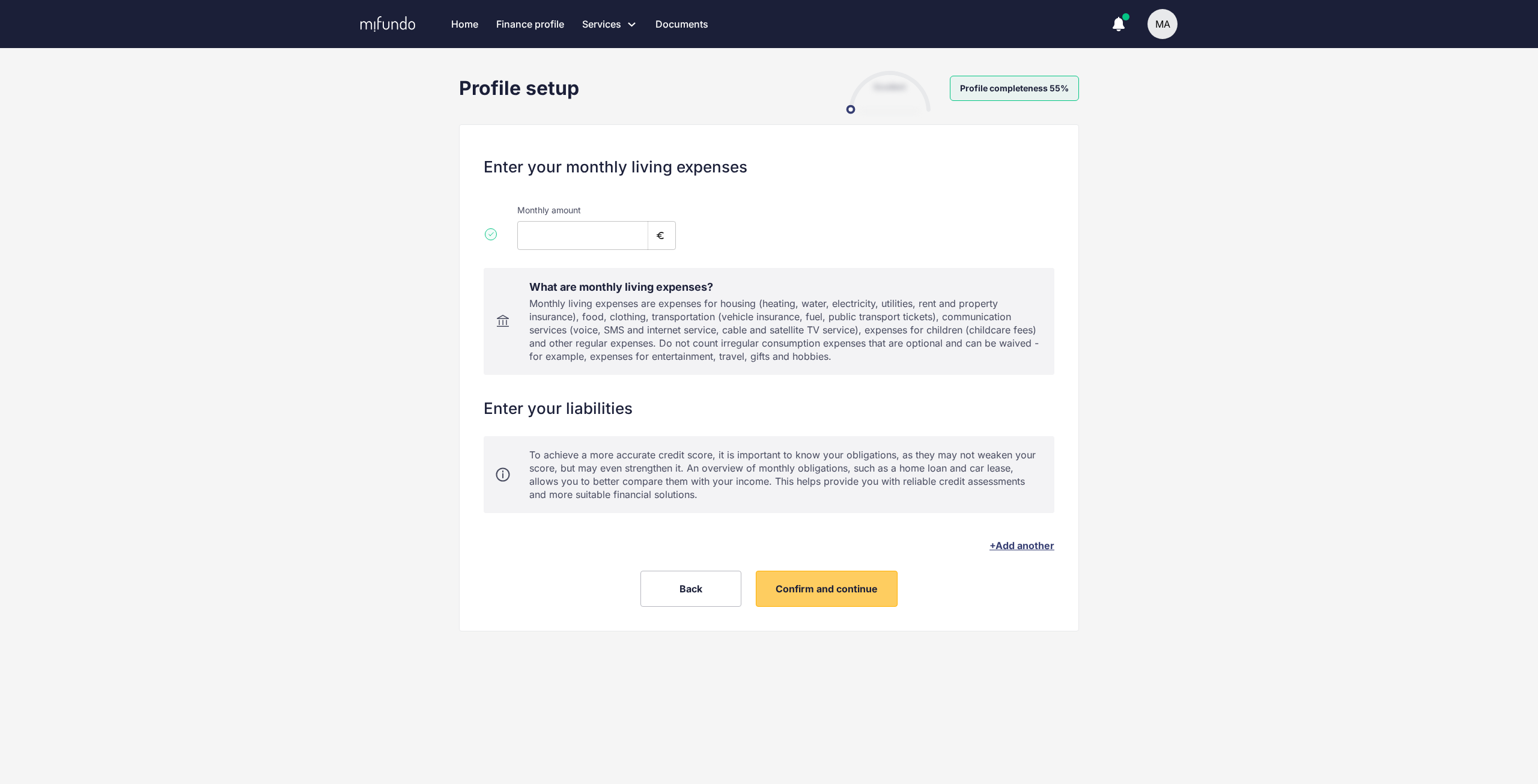
click at [563, 236] on input "*" at bounding box center [583, 235] width 131 height 29
click at [888, 527] on div "Enter your monthly living expenses Monthly amount **** ​ What are monthly livin…" at bounding box center [769, 382] width 571 height 449
click at [528, 234] on input "****" at bounding box center [583, 235] width 131 height 29
type input "***"
click at [1041, 546] on span "+ Add another" at bounding box center [1022, 546] width 65 height 12
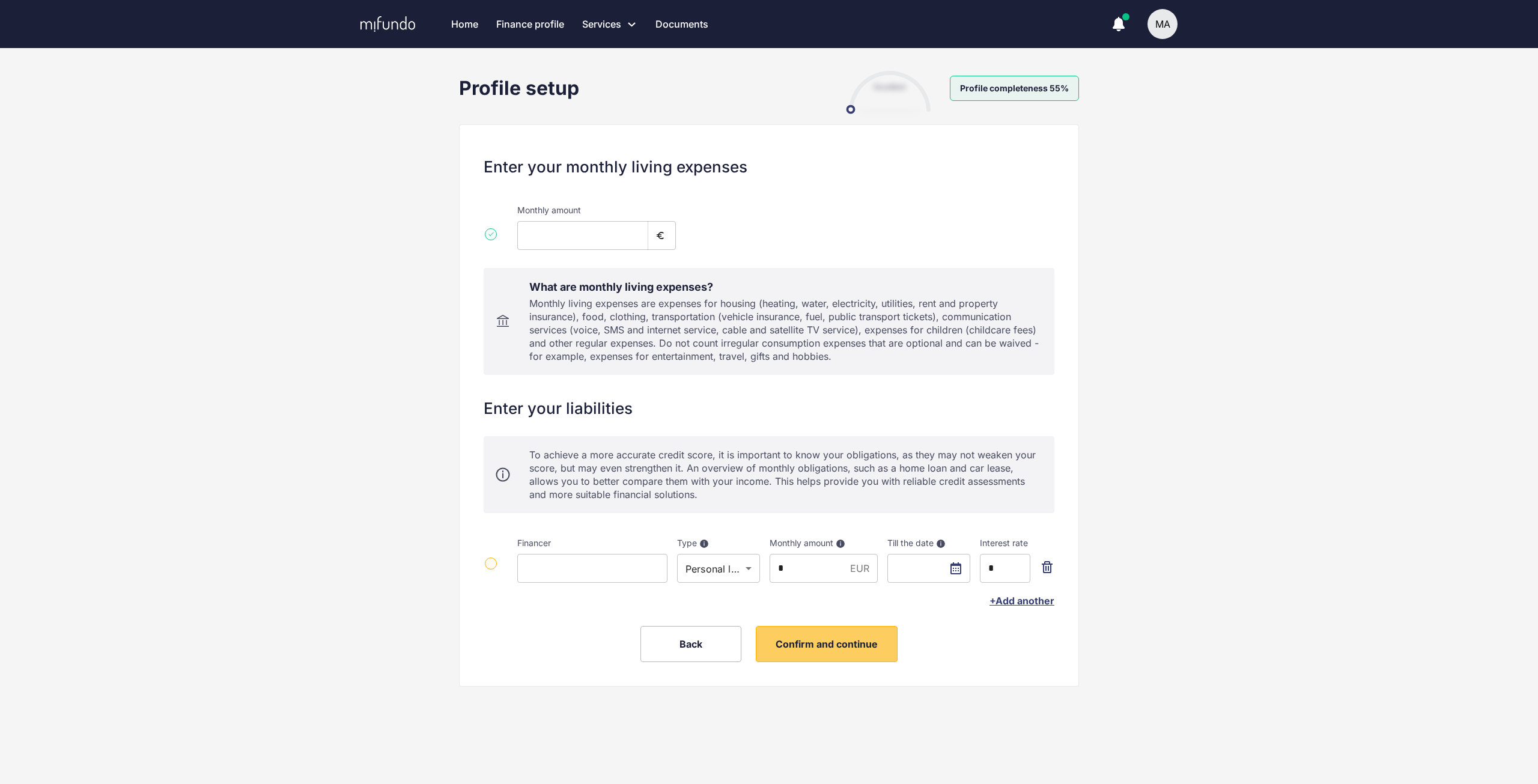
click at [734, 564] on body "**********" at bounding box center [769, 392] width 1538 height 784
click at [724, 638] on li "Other" at bounding box center [719, 633] width 83 height 21
type input "*****"
click at [604, 570] on input at bounding box center [592, 568] width 150 height 29
type input "*********"
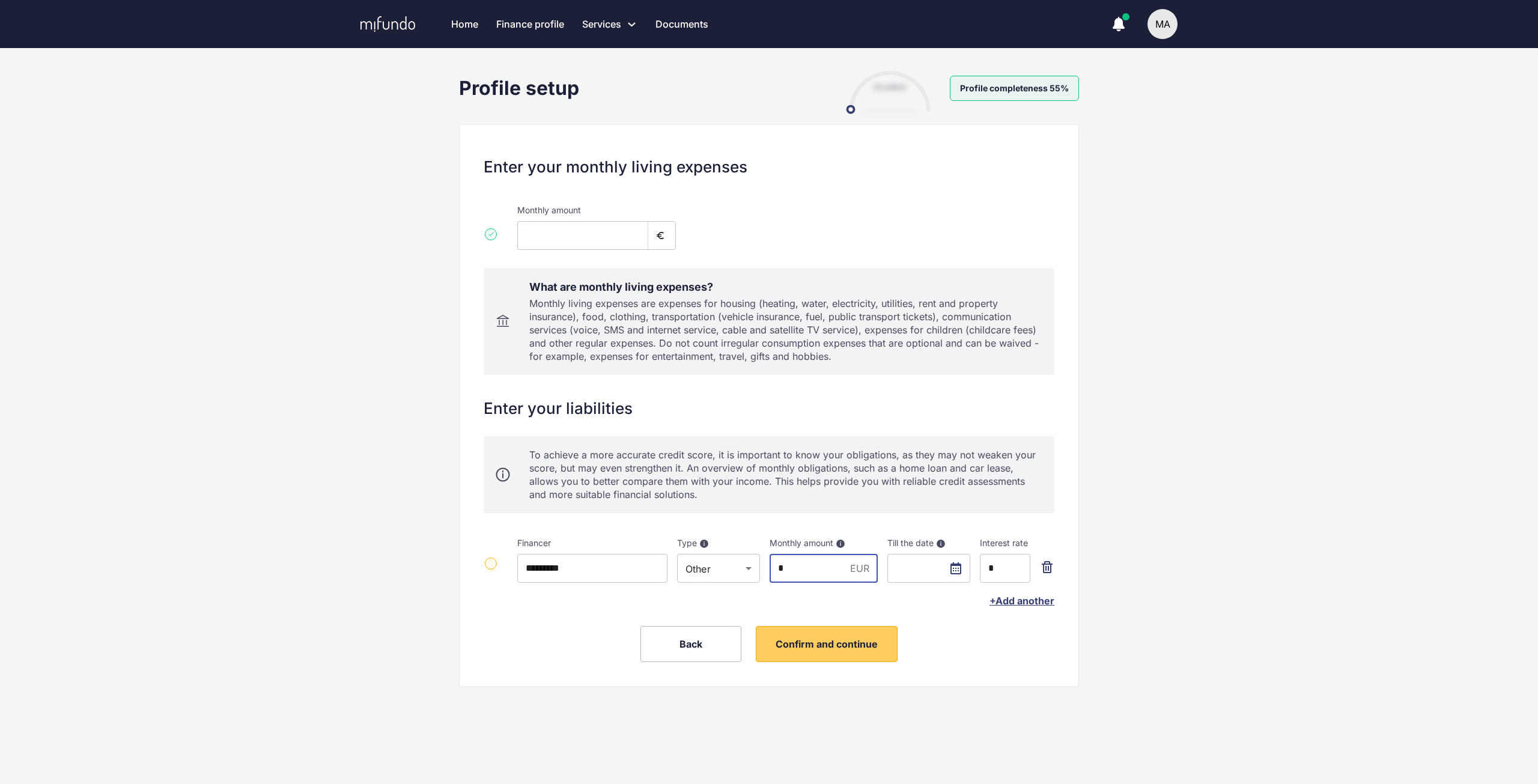
click at [795, 569] on input "*" at bounding box center [807, 568] width 75 height 29
type input "***"
click at [959, 569] on input "text" at bounding box center [929, 568] width 83 height 29
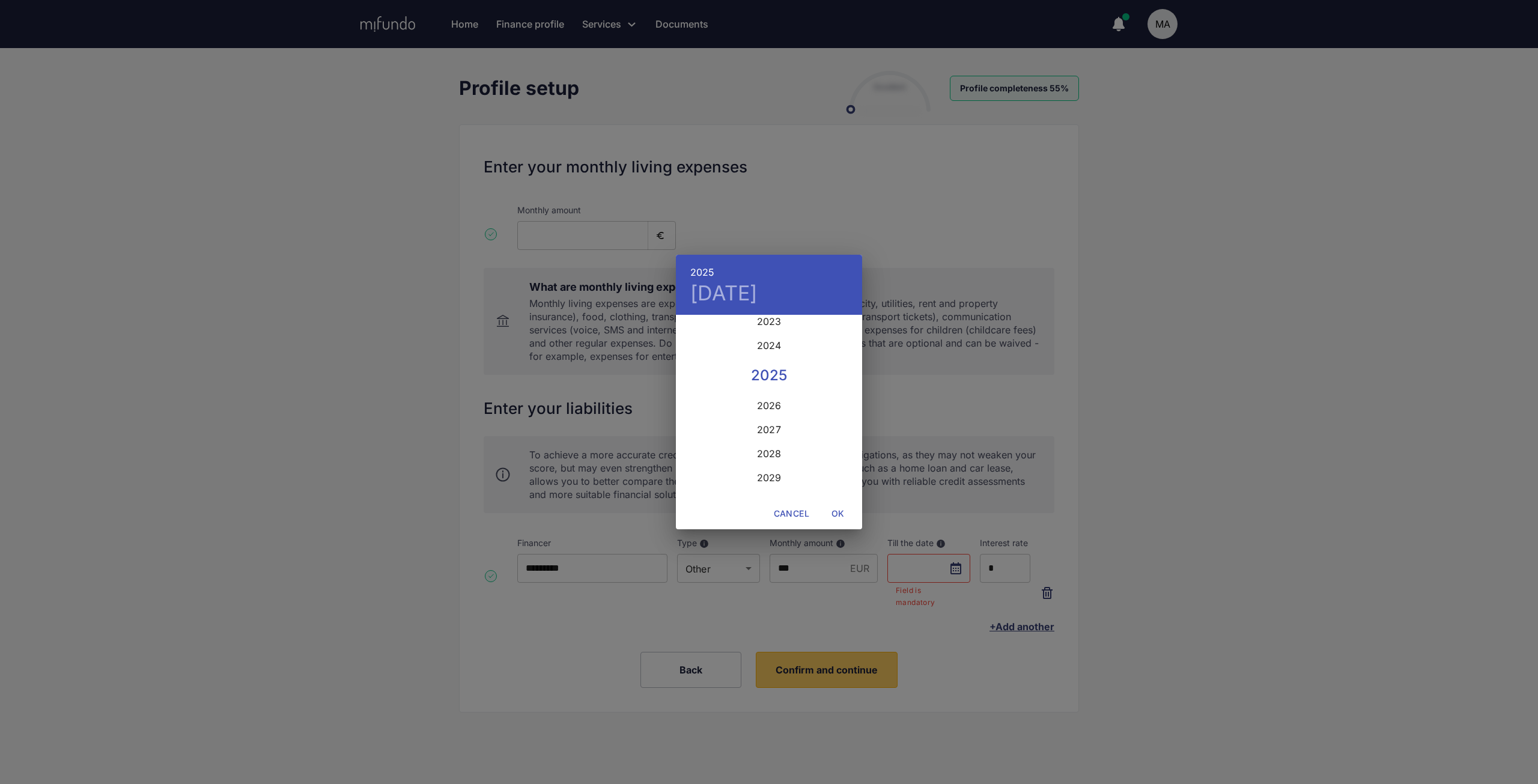
scroll to position [2991, 0]
click at [774, 451] on div "2029" at bounding box center [769, 448] width 186 height 24
click at [746, 399] on p "10" at bounding box center [744, 400] width 9 height 12
click at [836, 512] on span "OK" at bounding box center [838, 514] width 29 height 15
type input "**********"
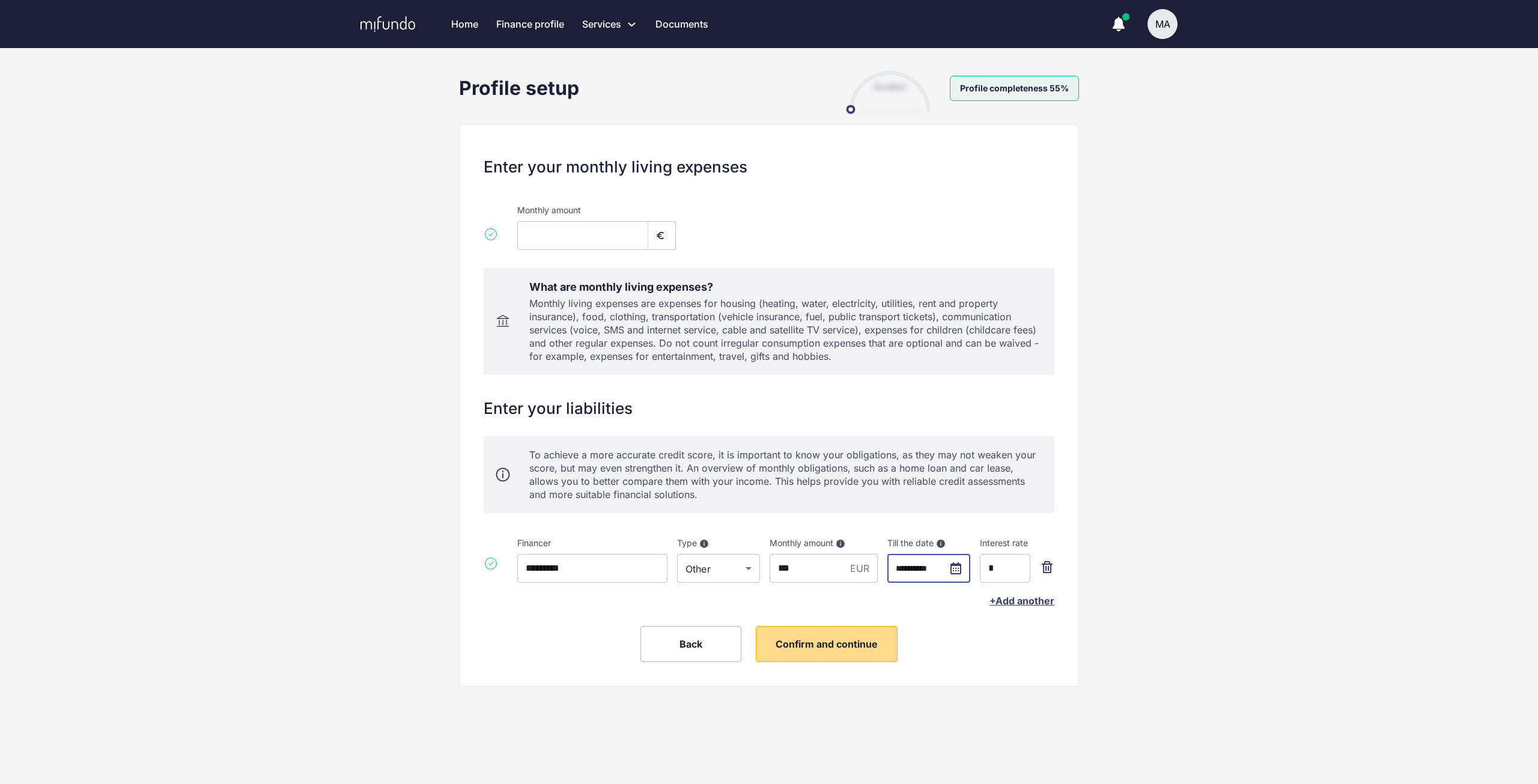
click at [837, 641] on span "Confirm and continue" at bounding box center [826, 644] width 102 height 12
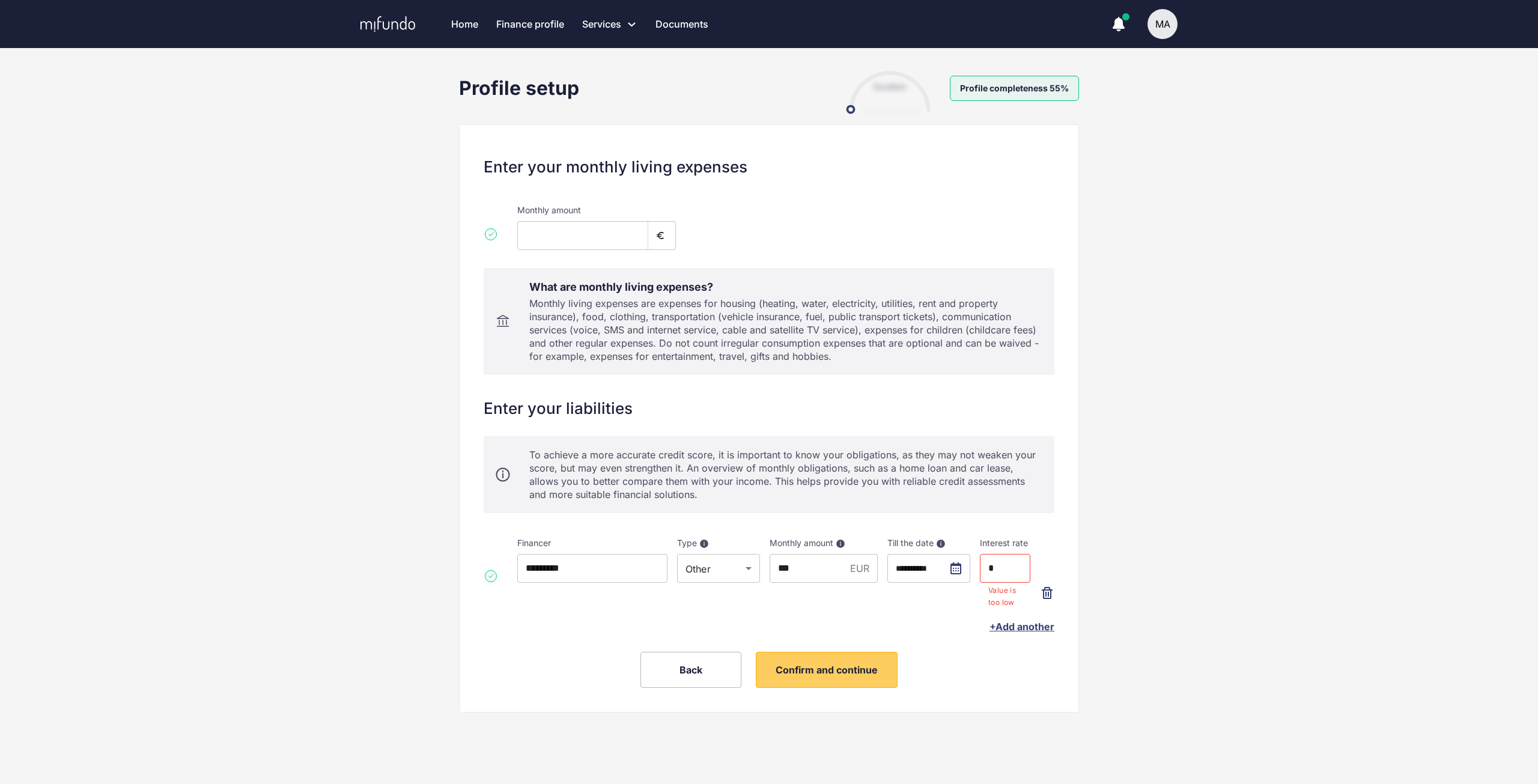
click at [1008, 558] on input "*" at bounding box center [1006, 568] width 51 height 29
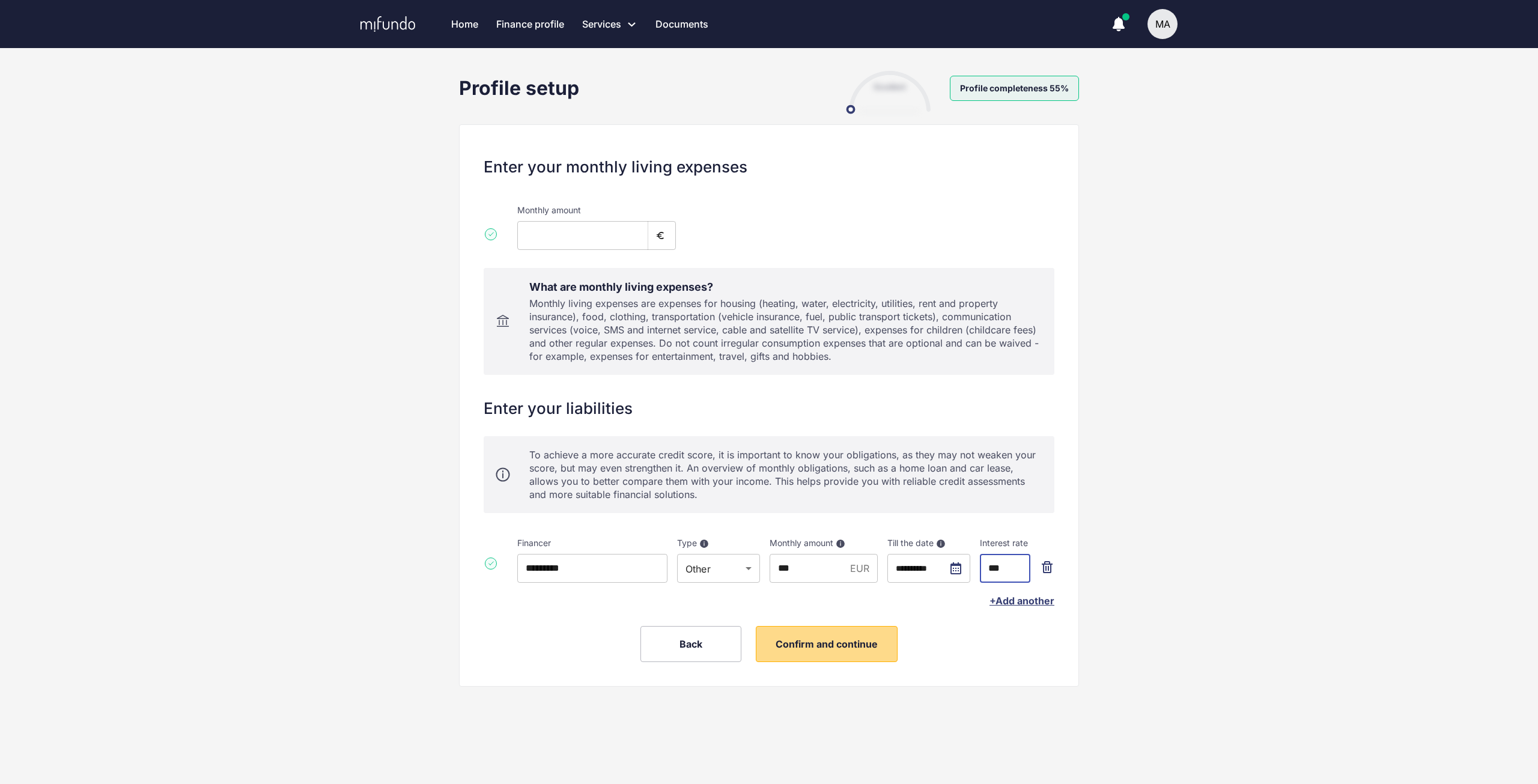
type input "***"
click at [853, 646] on span "Confirm and continue" at bounding box center [826, 644] width 102 height 12
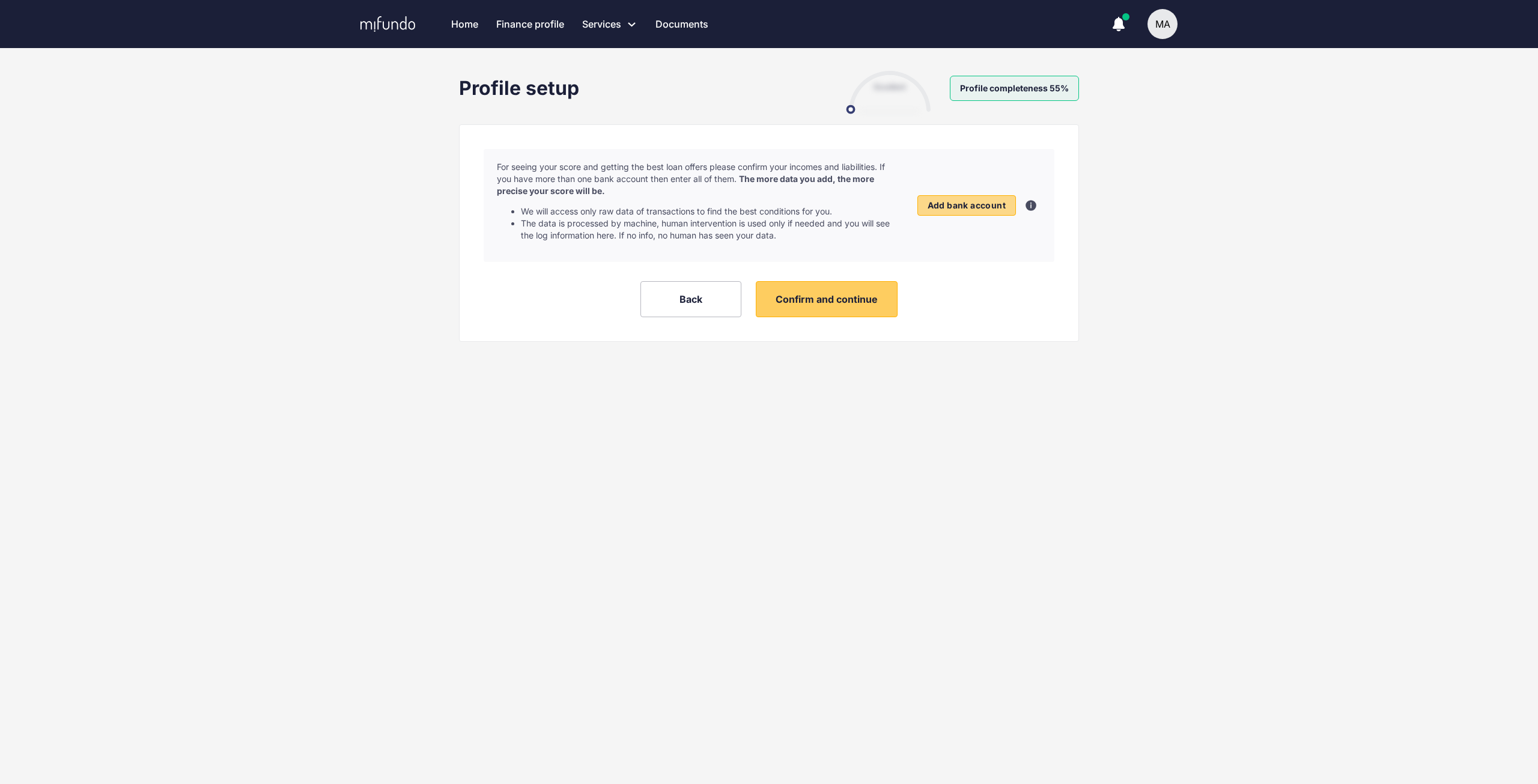
click at [945, 202] on span "Add bank account" at bounding box center [967, 205] width 78 height 11
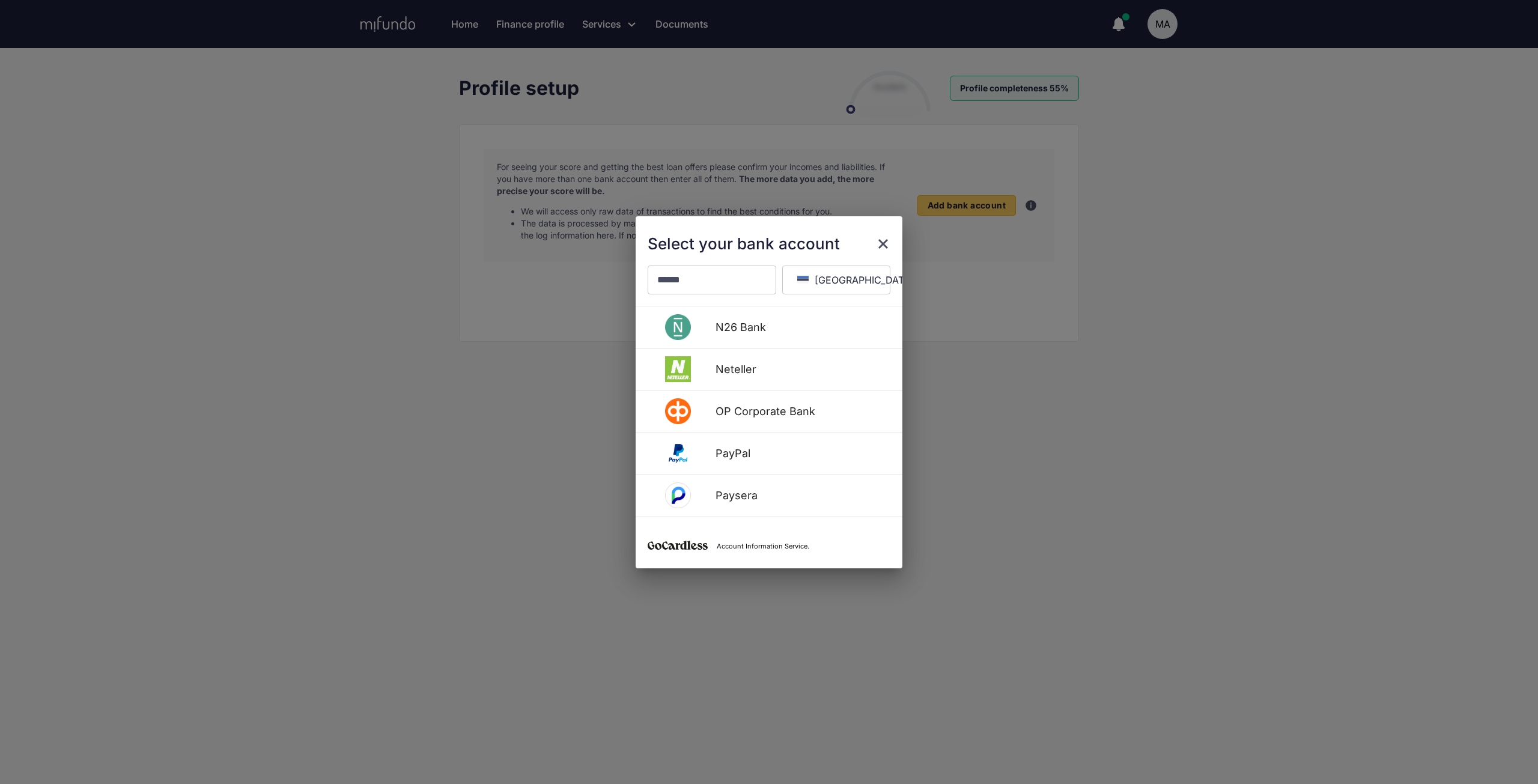
scroll to position [421, 0]
click at [718, 280] on input "text" at bounding box center [712, 280] width 128 height 29
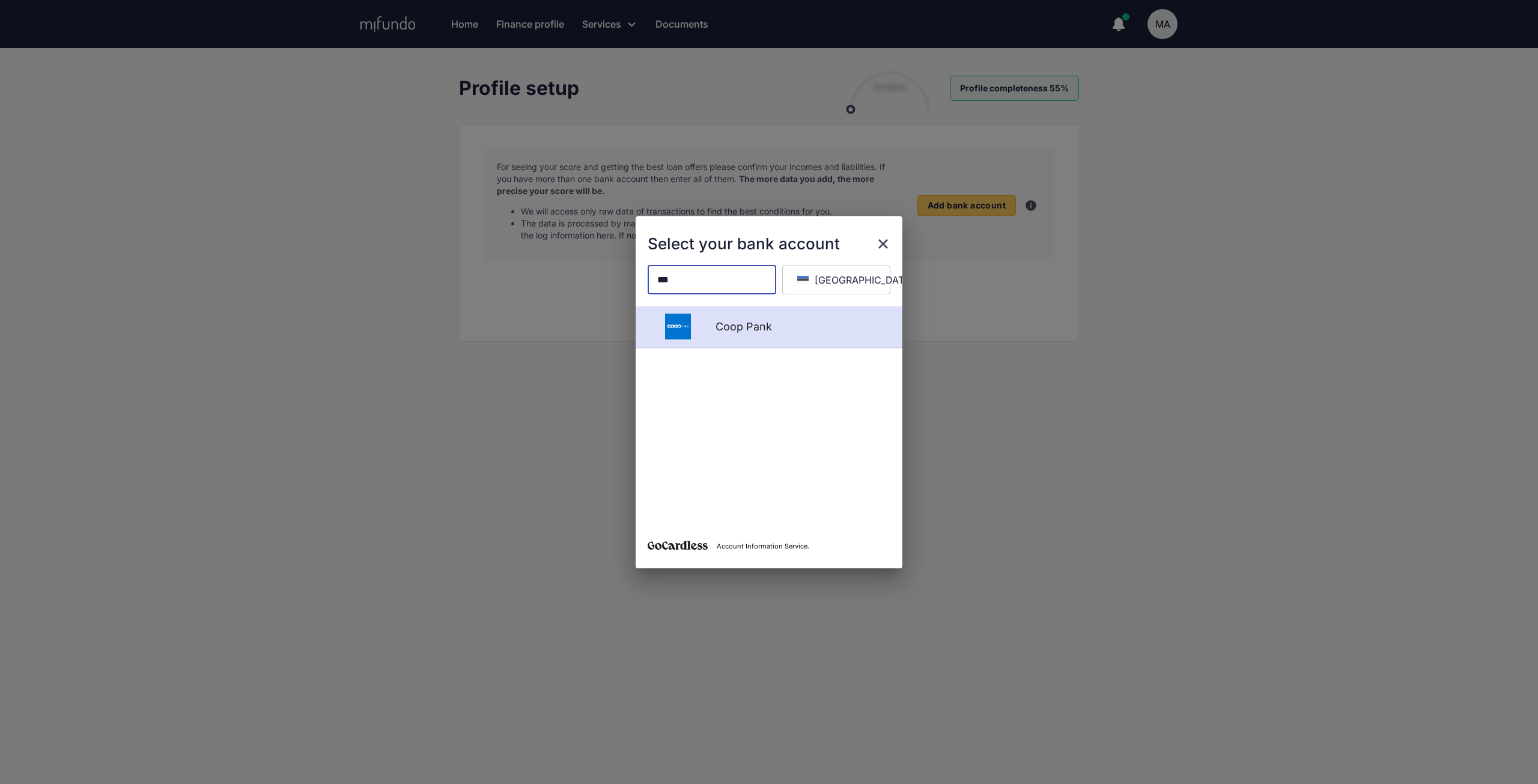
type input "***"
click at [756, 315] on div "Coop Pank" at bounding box center [769, 327] width 267 height 42
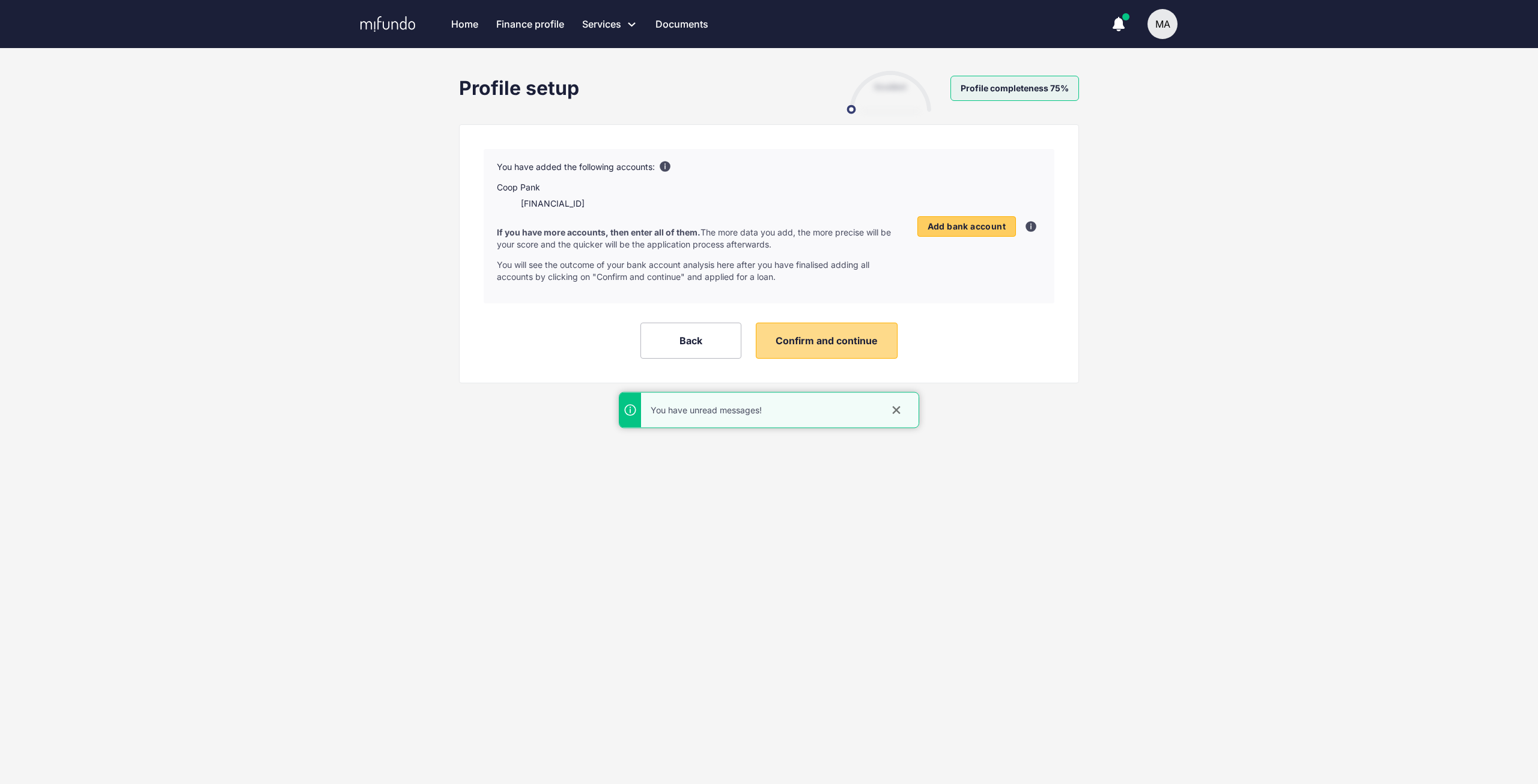
click at [855, 345] on span "Confirm and continue" at bounding box center [826, 341] width 102 height 12
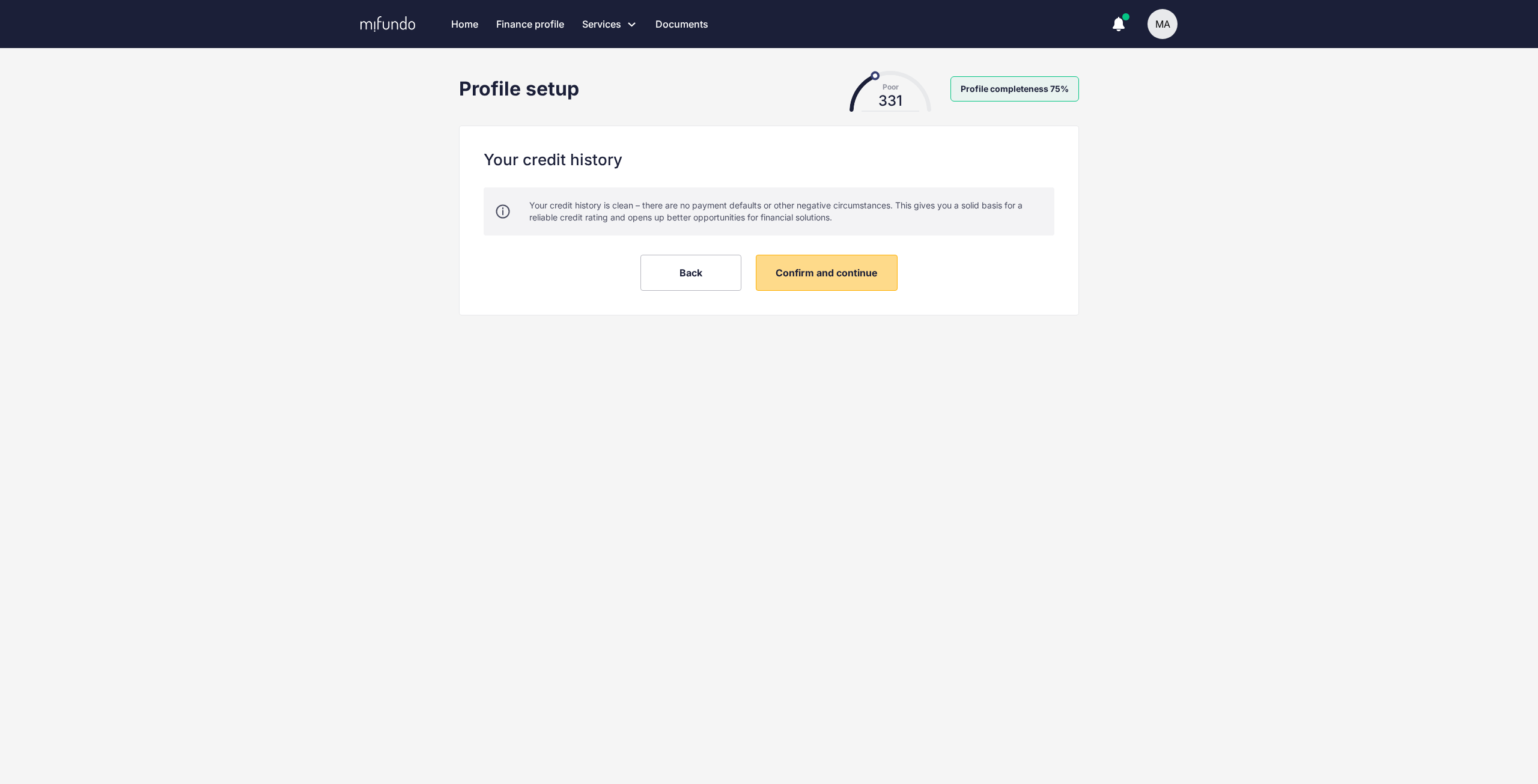
click at [844, 272] on span "Confirm and continue" at bounding box center [826, 272] width 102 height 12
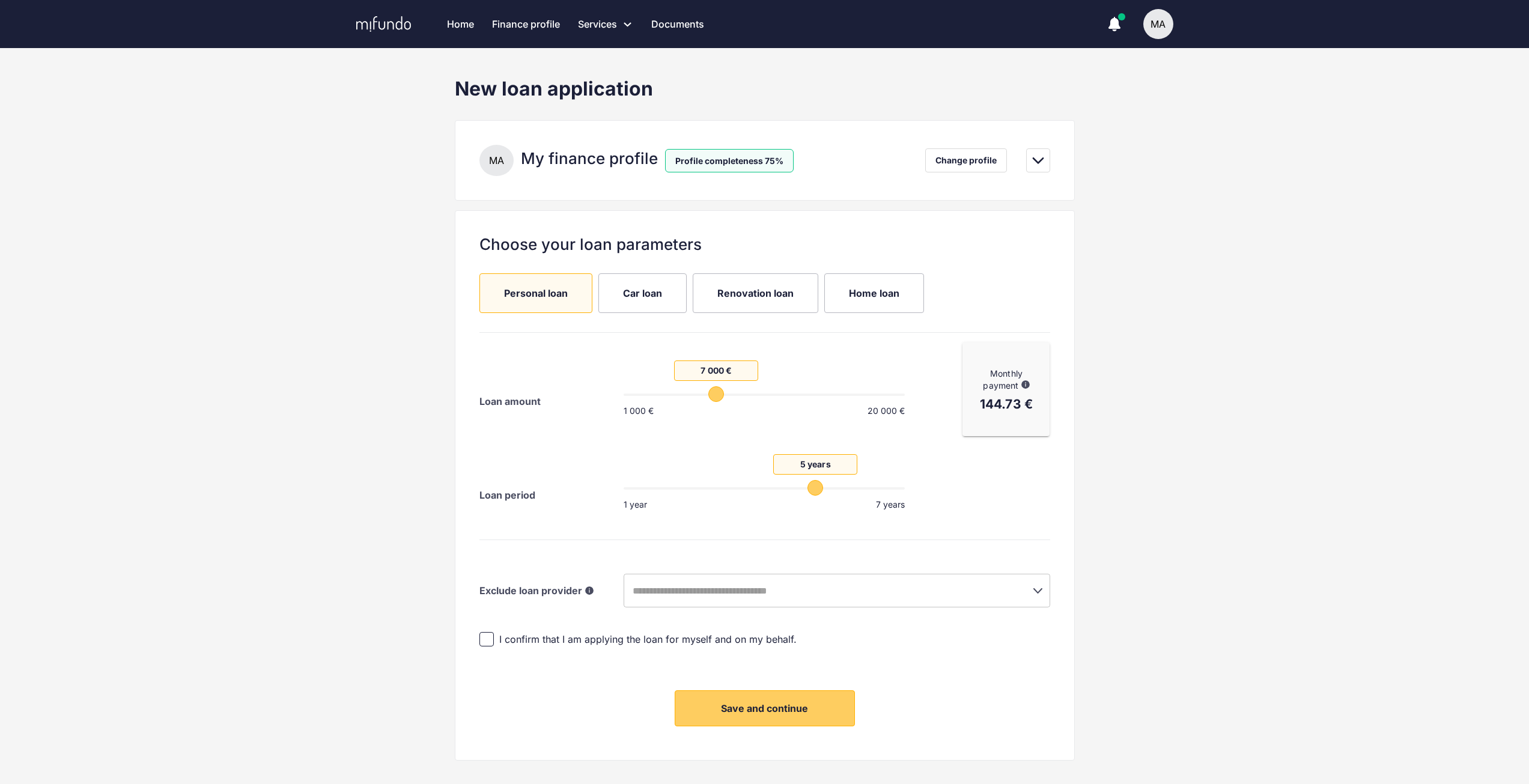
drag, startPoint x: 684, startPoint y: 393, endPoint x: 712, endPoint y: 396, distance: 28.2
click at [712, 396] on span "7 000 €" at bounding box center [715, 393] width 15 height 15
click at [1172, 481] on div "New loan application M A My finance profile Profile completeness 75% Change pro…" at bounding box center [764, 442] width 1529 height 731
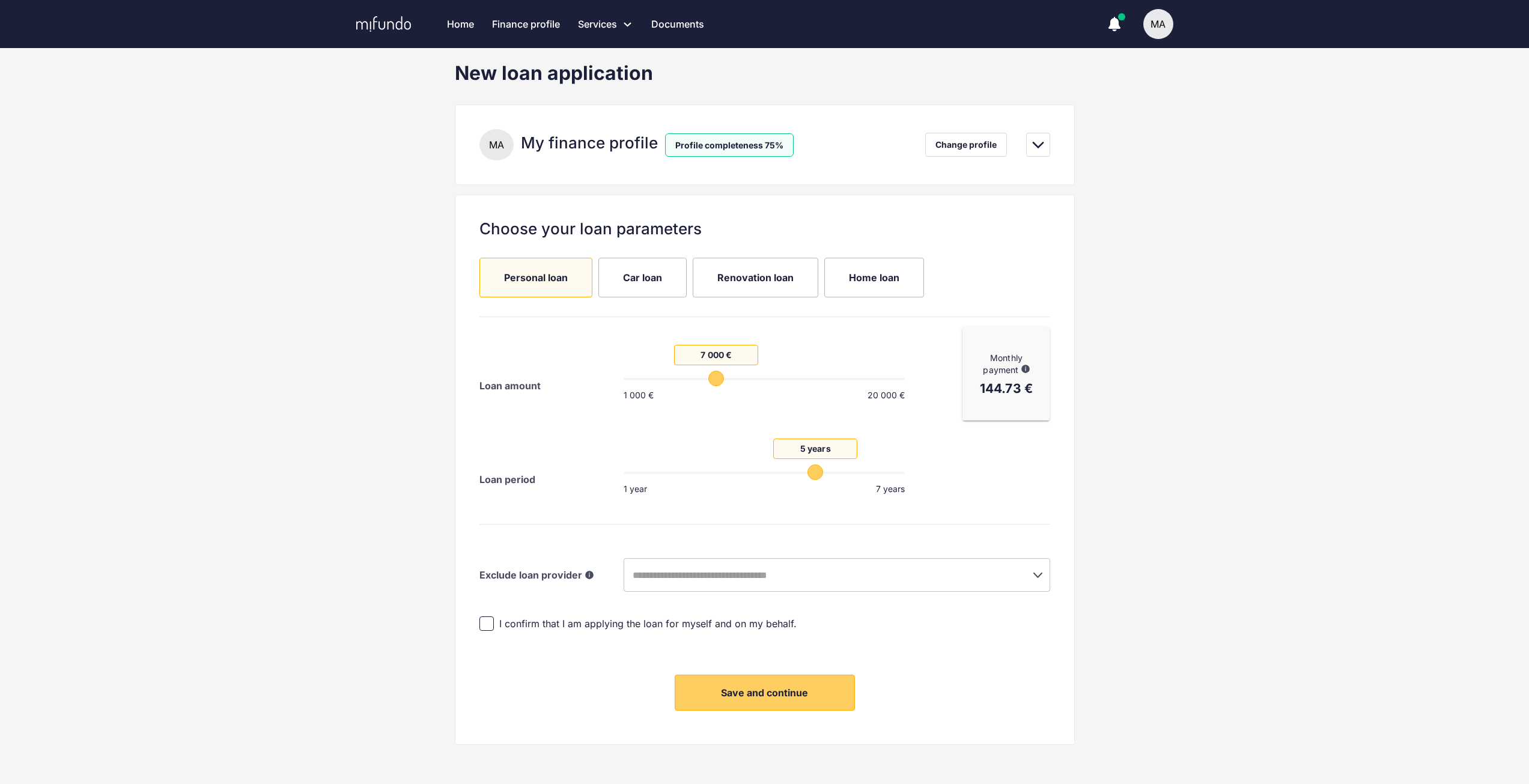
scroll to position [25, 0]
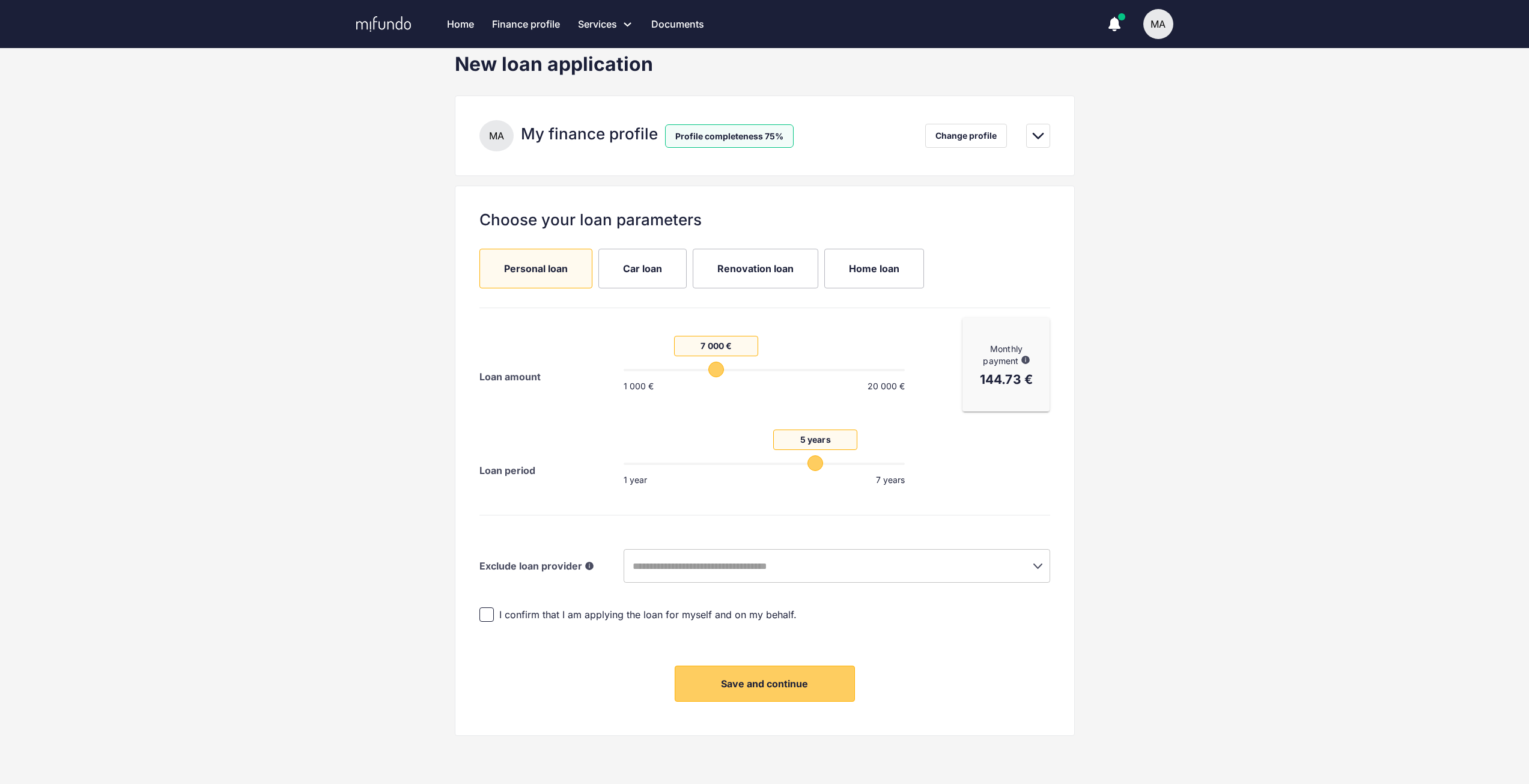
click at [1014, 575] on div "​" at bounding box center [837, 566] width 427 height 33
click at [1041, 572] on icon "Open" at bounding box center [1037, 566] width 15 height 15
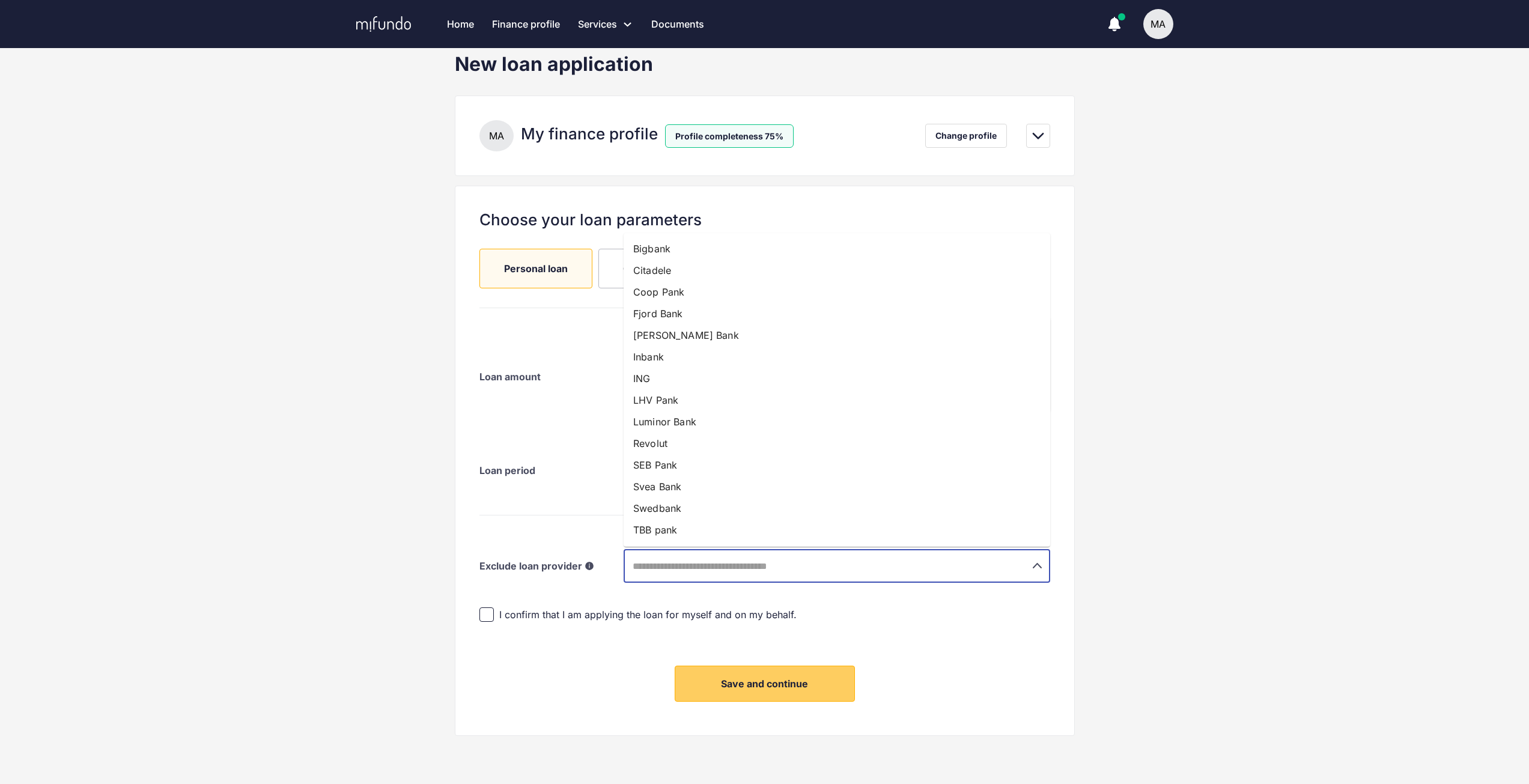
click at [1202, 633] on div "New loan application M A My finance profile Profile completeness 75% Change pro…" at bounding box center [764, 417] width 1529 height 731
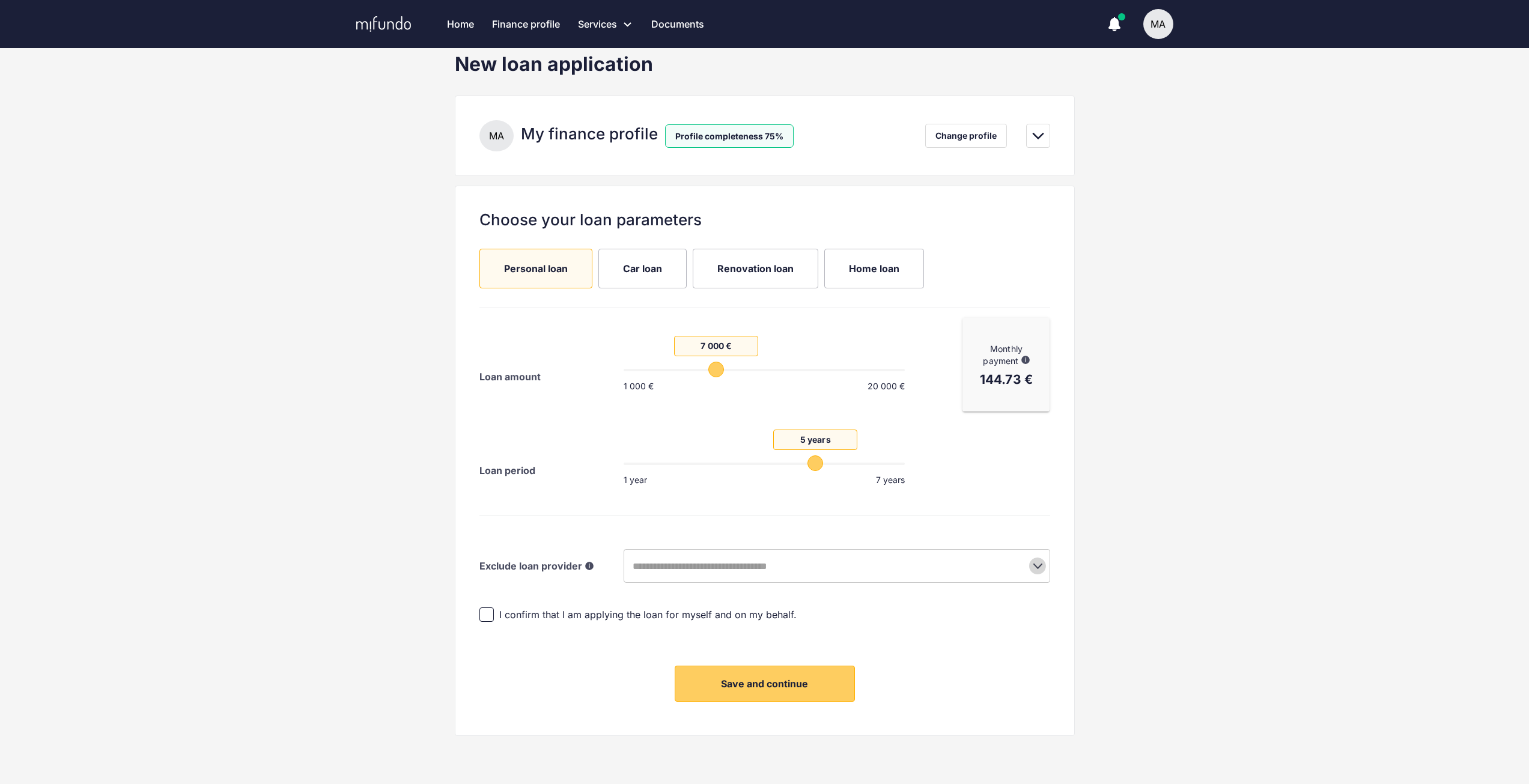
click at [1033, 563] on icon "Open" at bounding box center [1037, 566] width 15 height 15
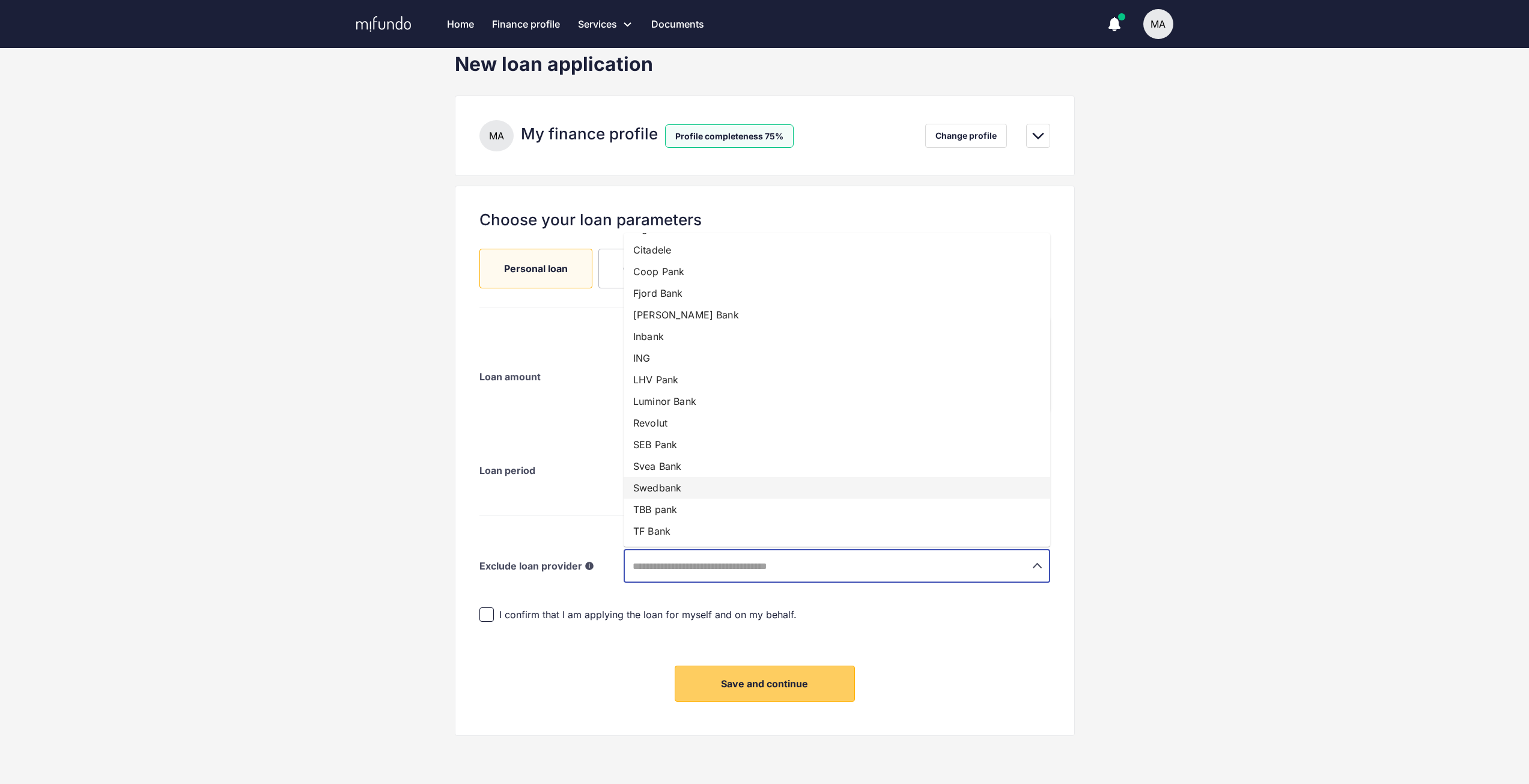
scroll to position [0, 0]
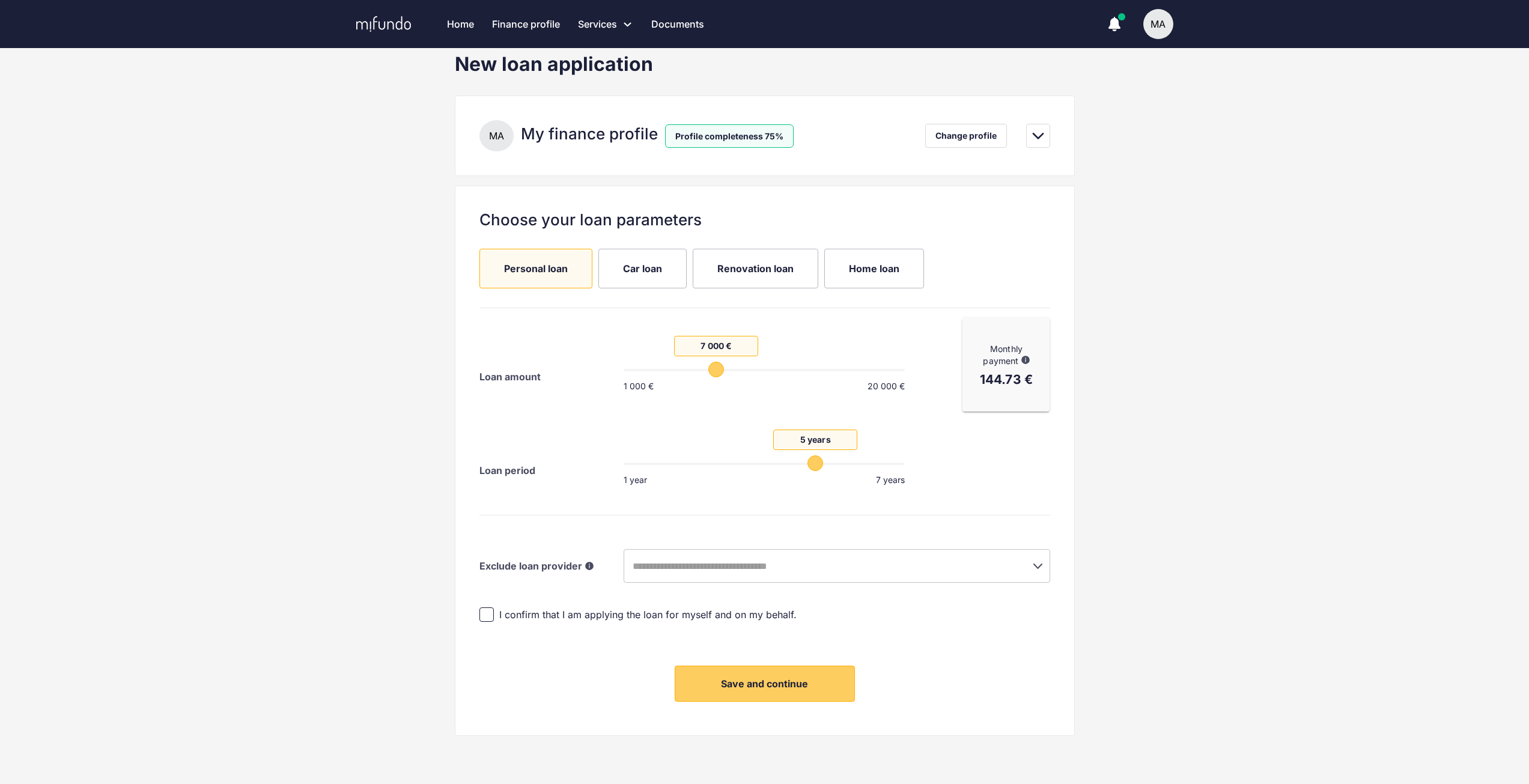
click at [1254, 454] on div "New loan application M A My finance profile Profile completeness 75% Change pro…" at bounding box center [764, 417] width 1529 height 731
drag, startPoint x: 718, startPoint y: 367, endPoint x: 698, endPoint y: 370, distance: 20.2
click at [698, 370] on span "6 000 €" at bounding box center [701, 369] width 15 height 15
click at [1334, 320] on div "New loan application M A My finance profile Profile completeness 75% Change pro…" at bounding box center [764, 417] width 1529 height 731
click at [776, 273] on span "Renovation loan" at bounding box center [755, 268] width 76 height 13
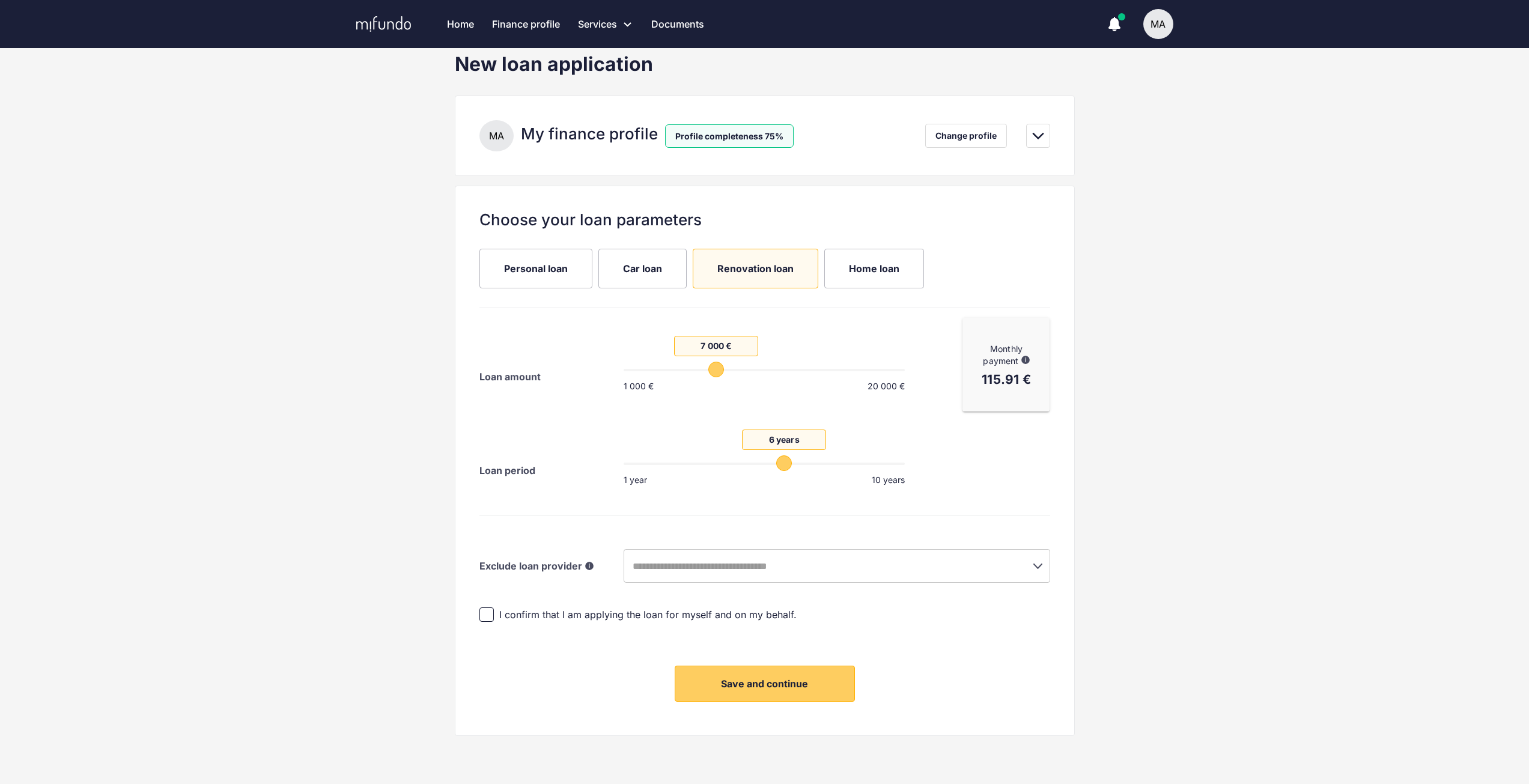
click at [712, 368] on span "7 000 €" at bounding box center [715, 369] width 15 height 15
click at [1216, 372] on div "New loan application M A My finance profile Profile completeness 75% Change pro…" at bounding box center [764, 417] width 1529 height 731
click at [613, 610] on span "I confirm that I am applying the loan for myself and on my behalf." at bounding box center [647, 614] width 297 height 13
click at [1039, 569] on icon "Open" at bounding box center [1037, 566] width 15 height 15
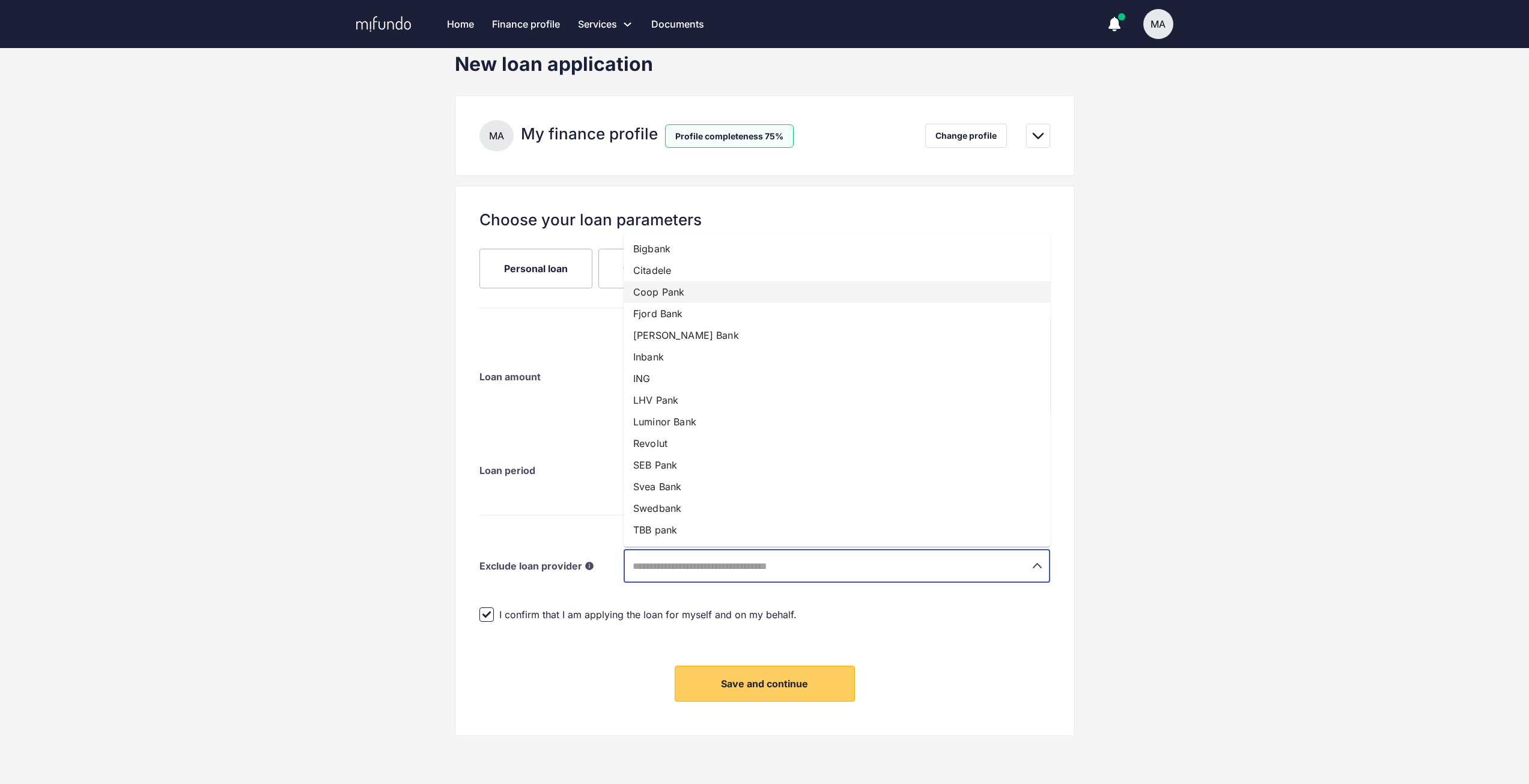
click at [920, 293] on li "Coop Pank" at bounding box center [837, 292] width 427 height 21
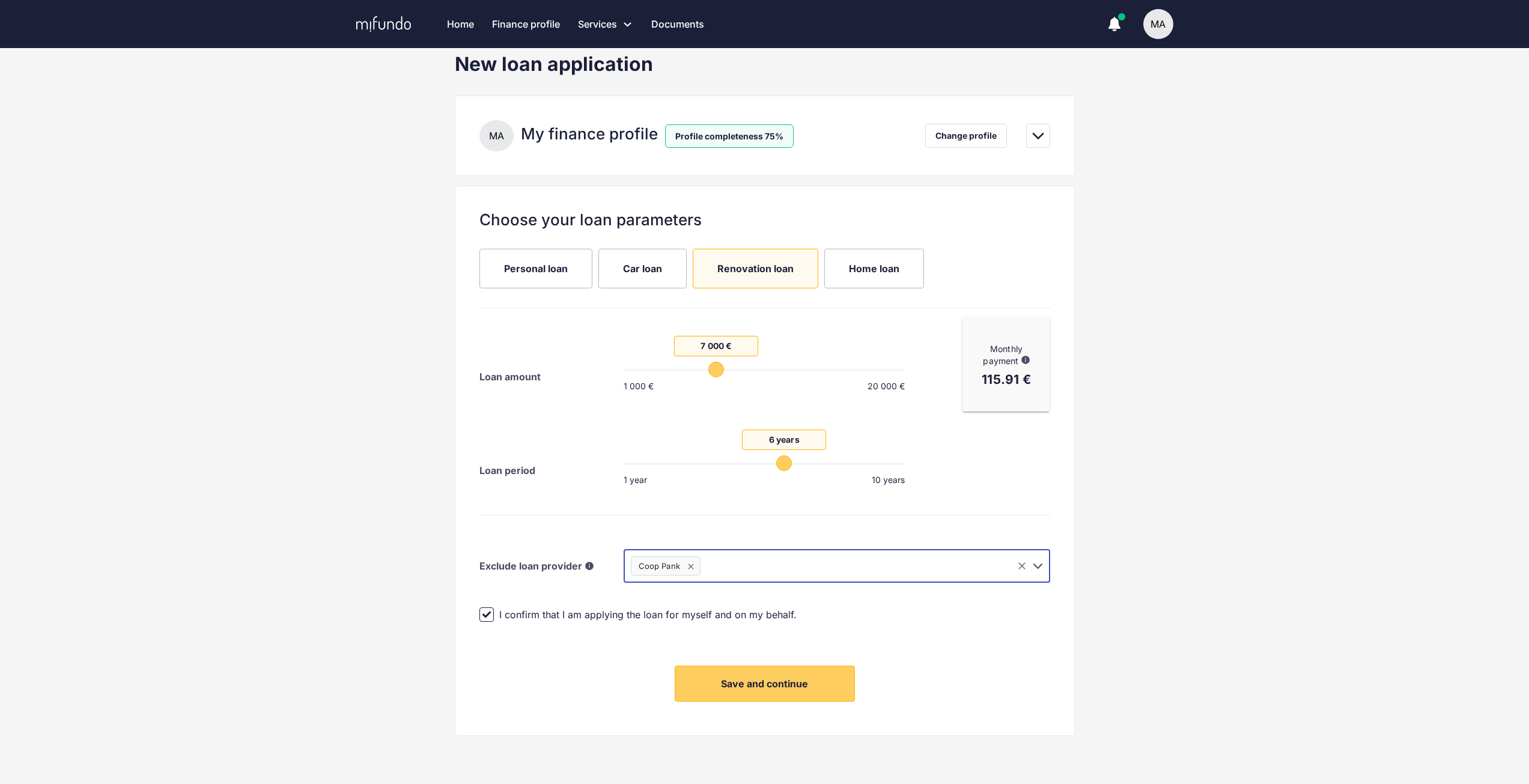
click at [1036, 564] on icon "Open" at bounding box center [1037, 566] width 15 height 15
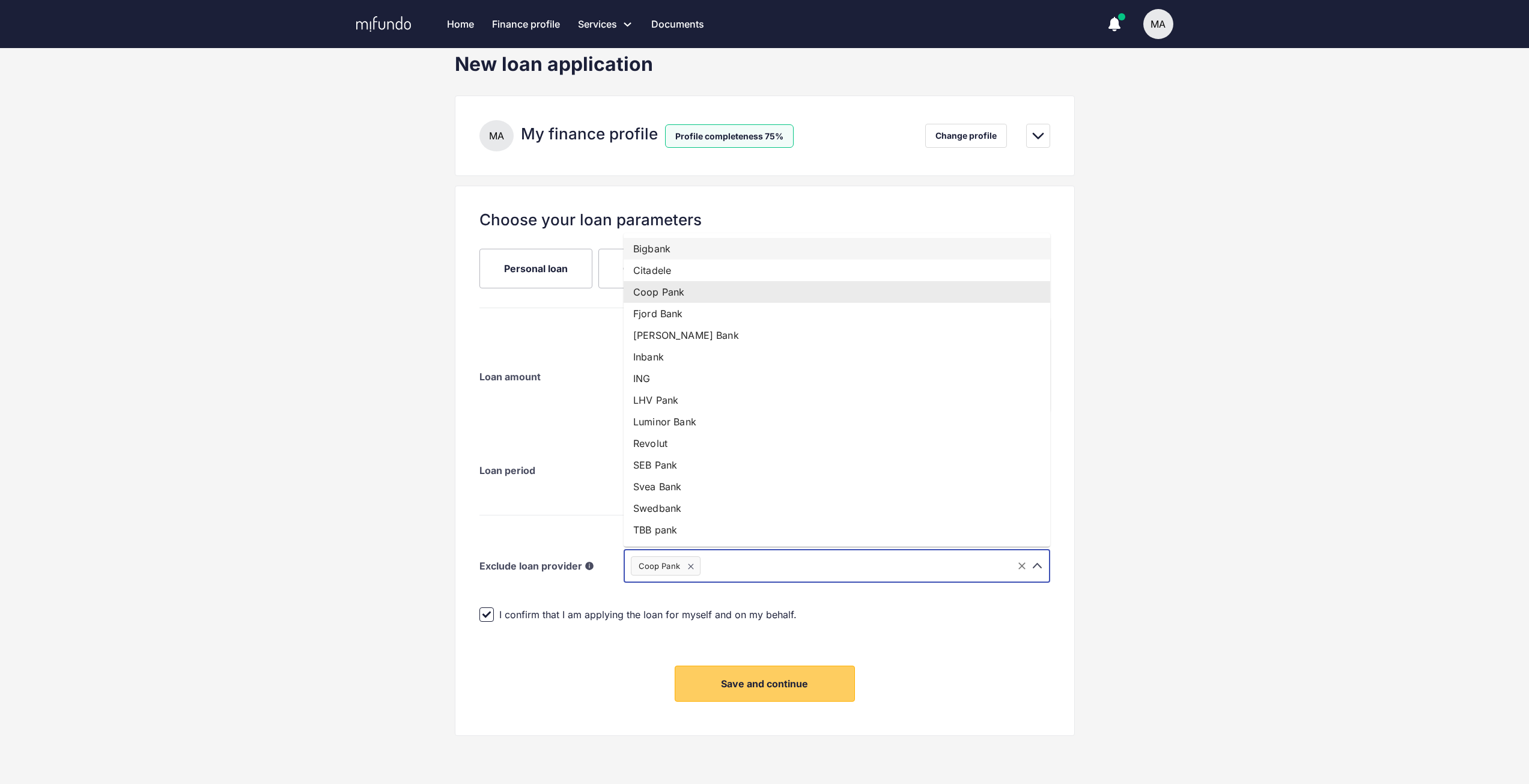
click at [816, 244] on li "Bigbank" at bounding box center [837, 248] width 427 height 21
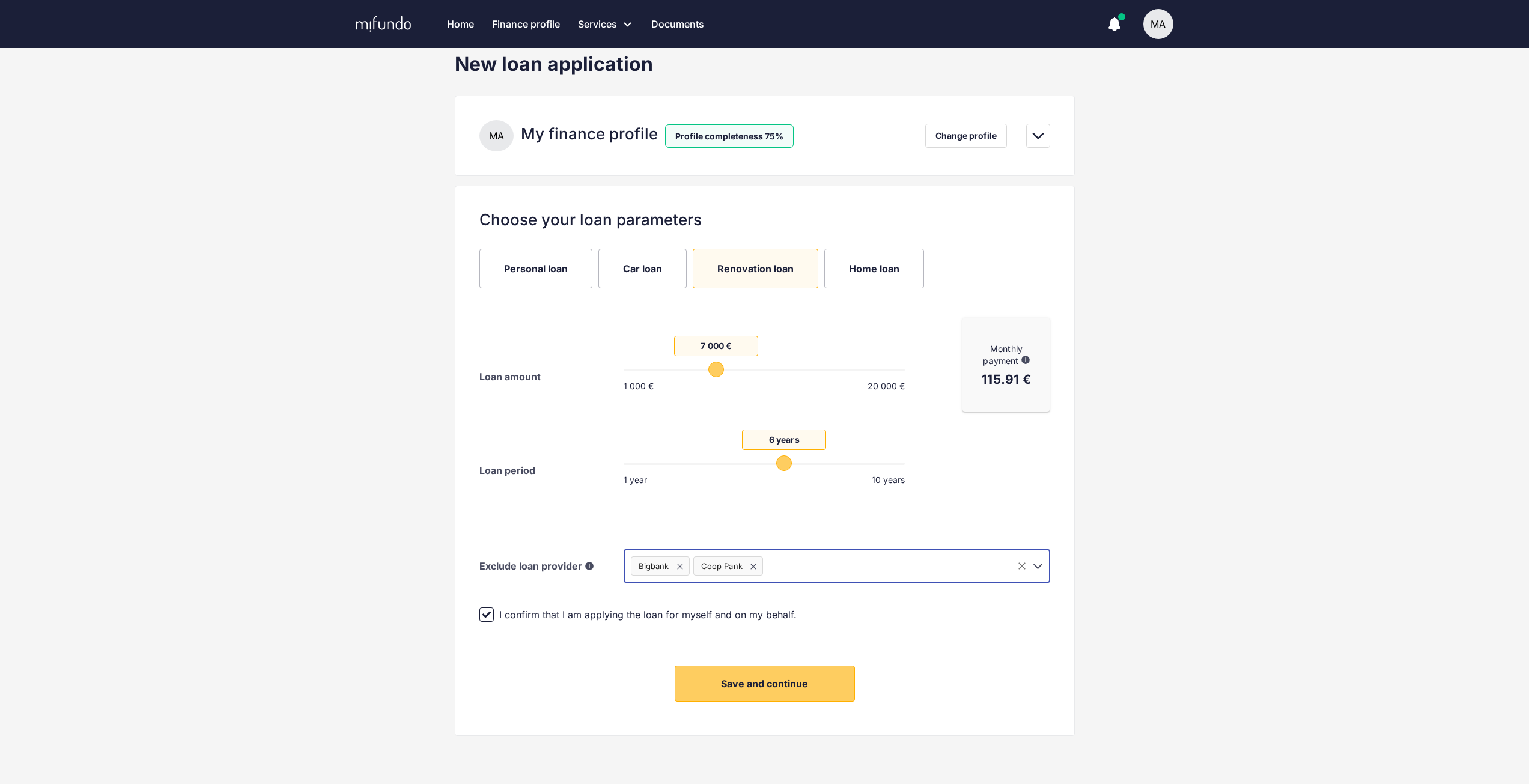
click at [1035, 562] on icon "Open" at bounding box center [1037, 566] width 15 height 15
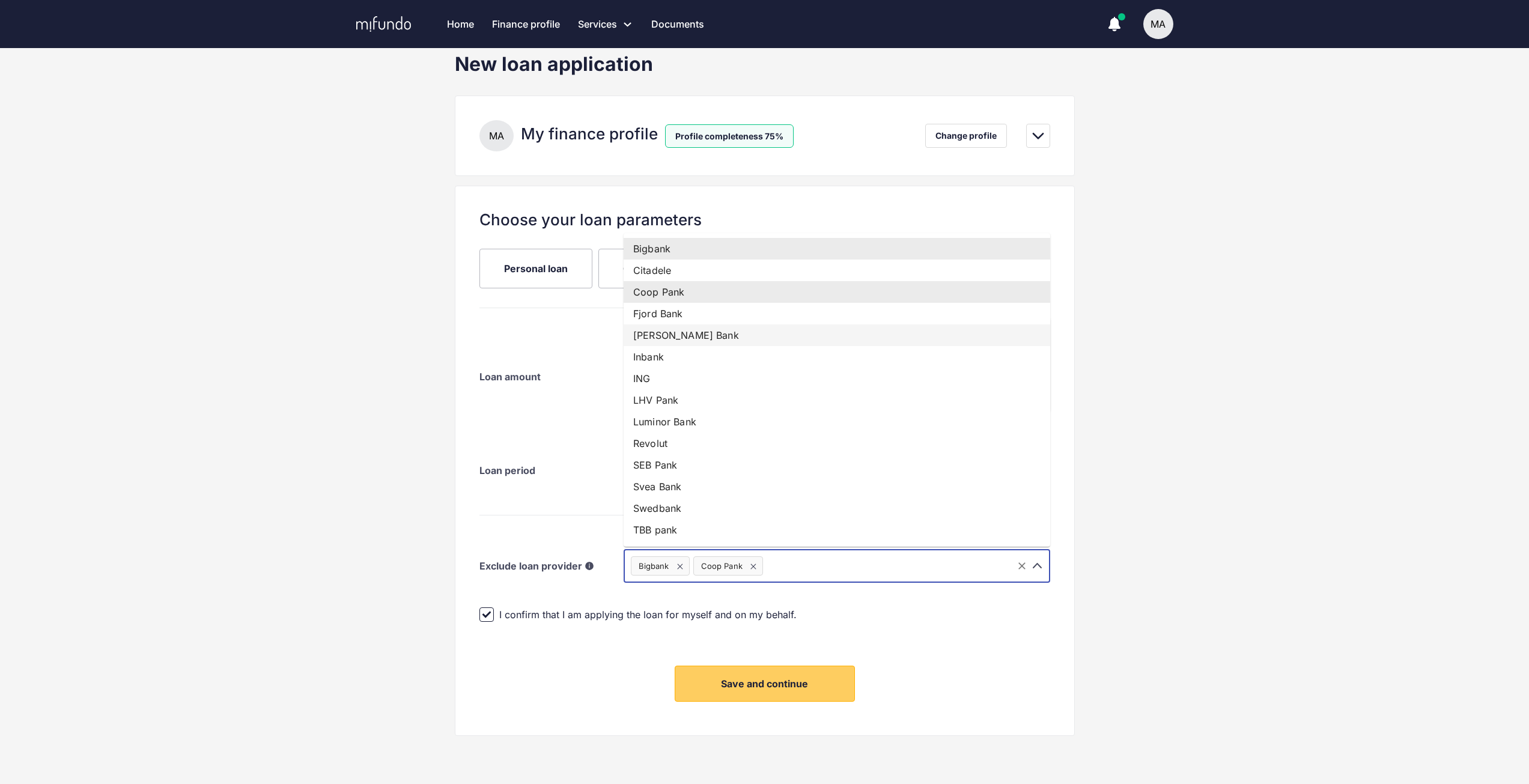
click at [847, 345] on li "Holm Bank" at bounding box center [837, 335] width 427 height 21
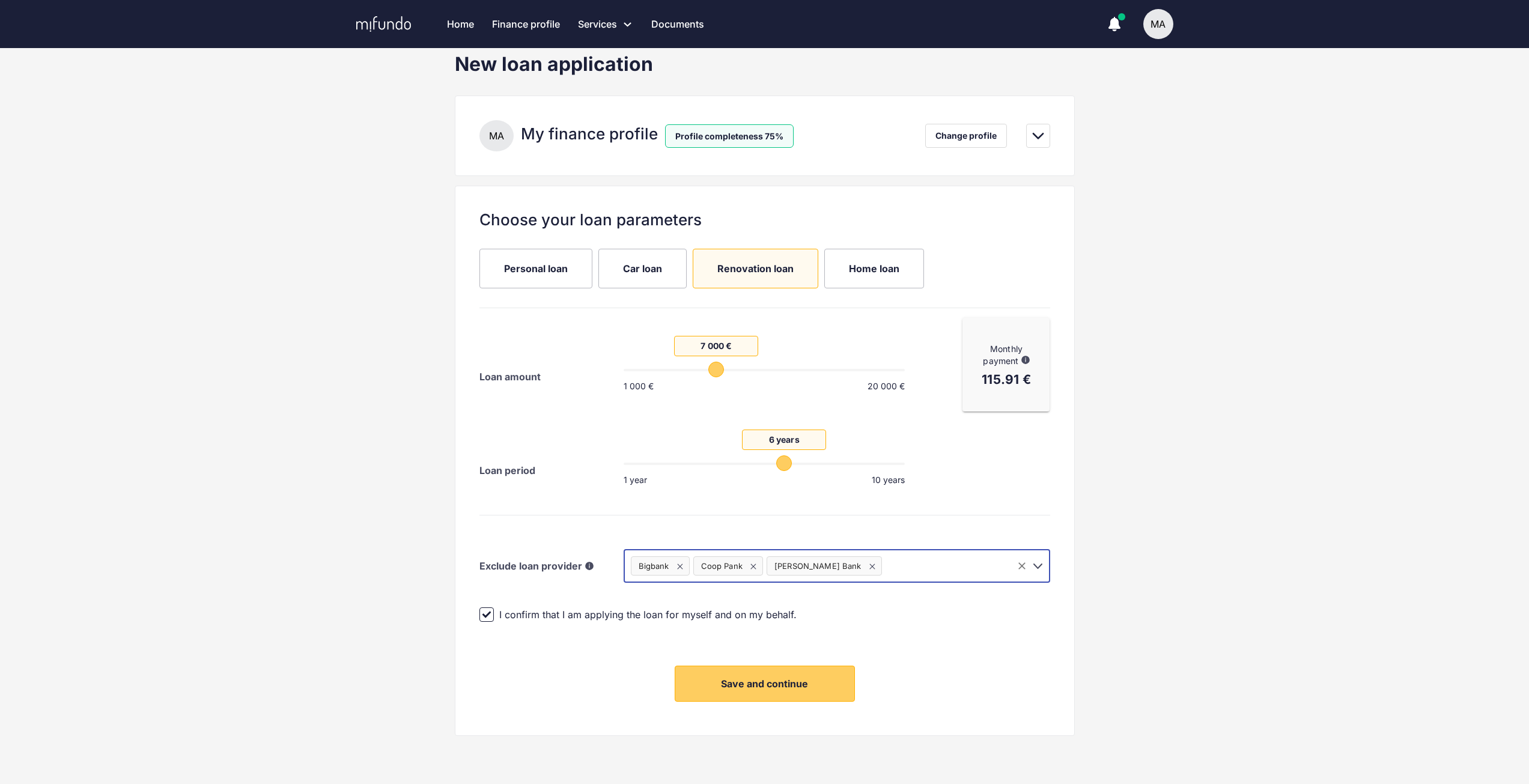
click at [1039, 564] on icon "Open" at bounding box center [1037, 566] width 15 height 15
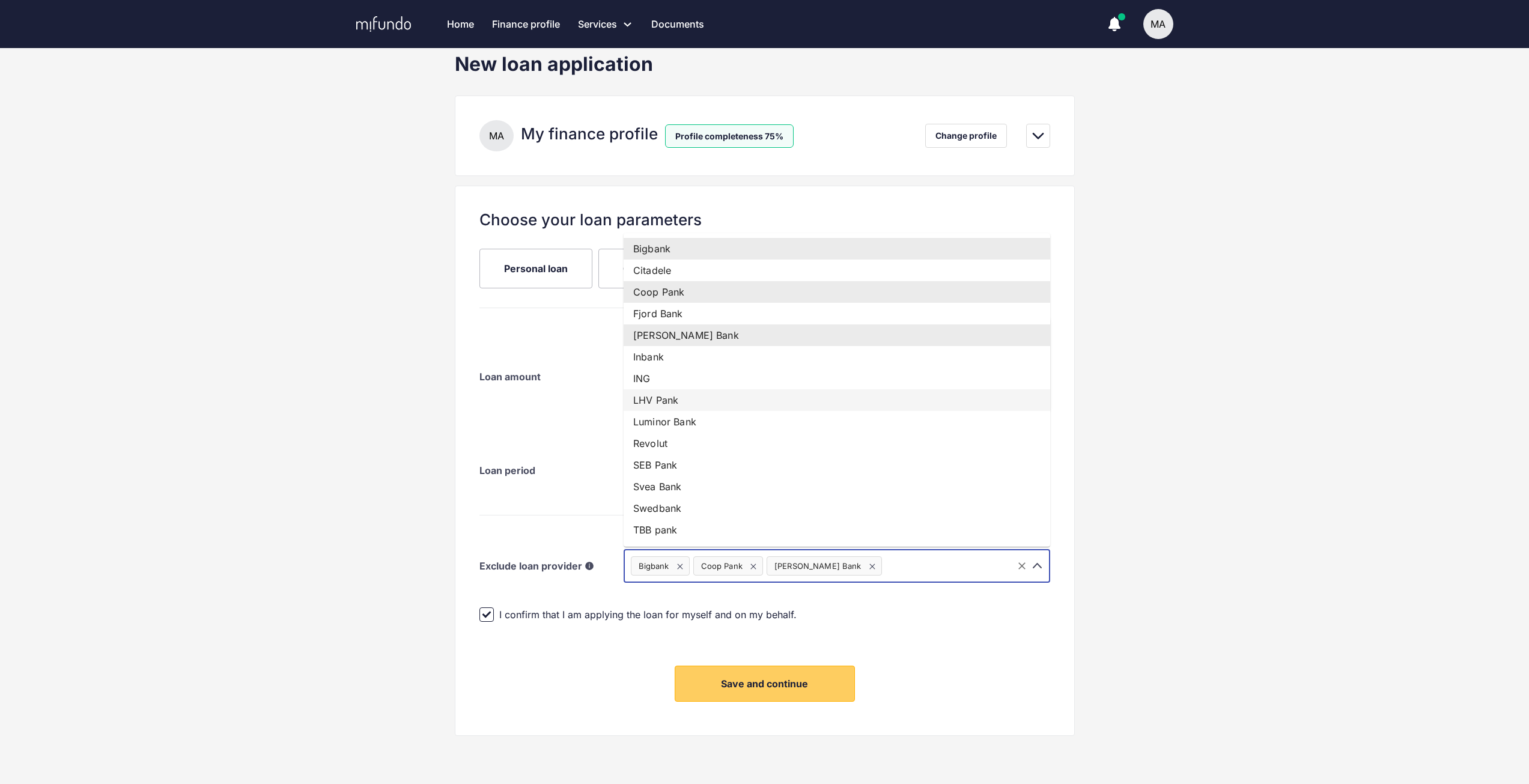
click at [864, 405] on li "LHV Pank" at bounding box center [837, 400] width 427 height 21
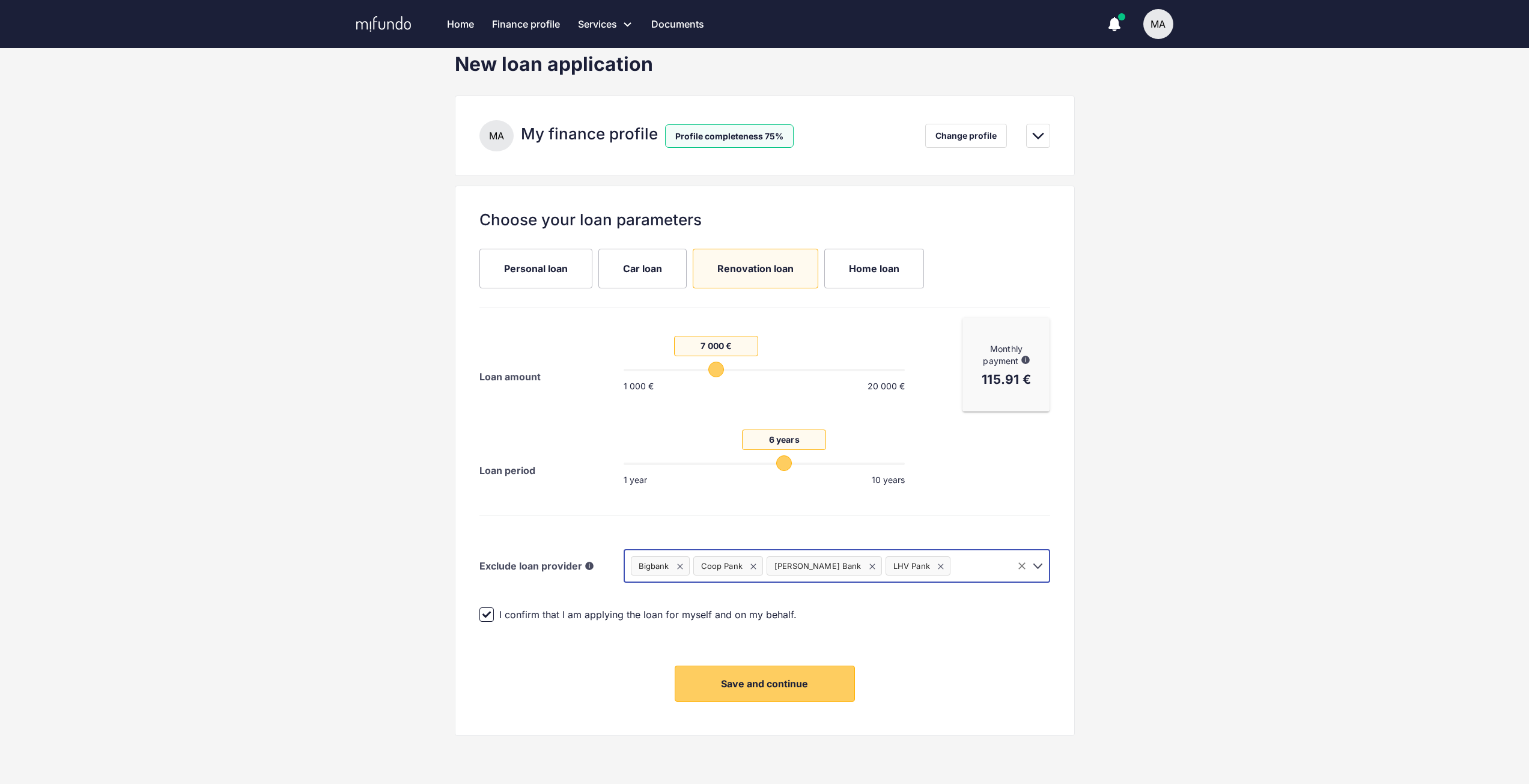
click at [1041, 565] on icon "Open" at bounding box center [1037, 566] width 9 height 5
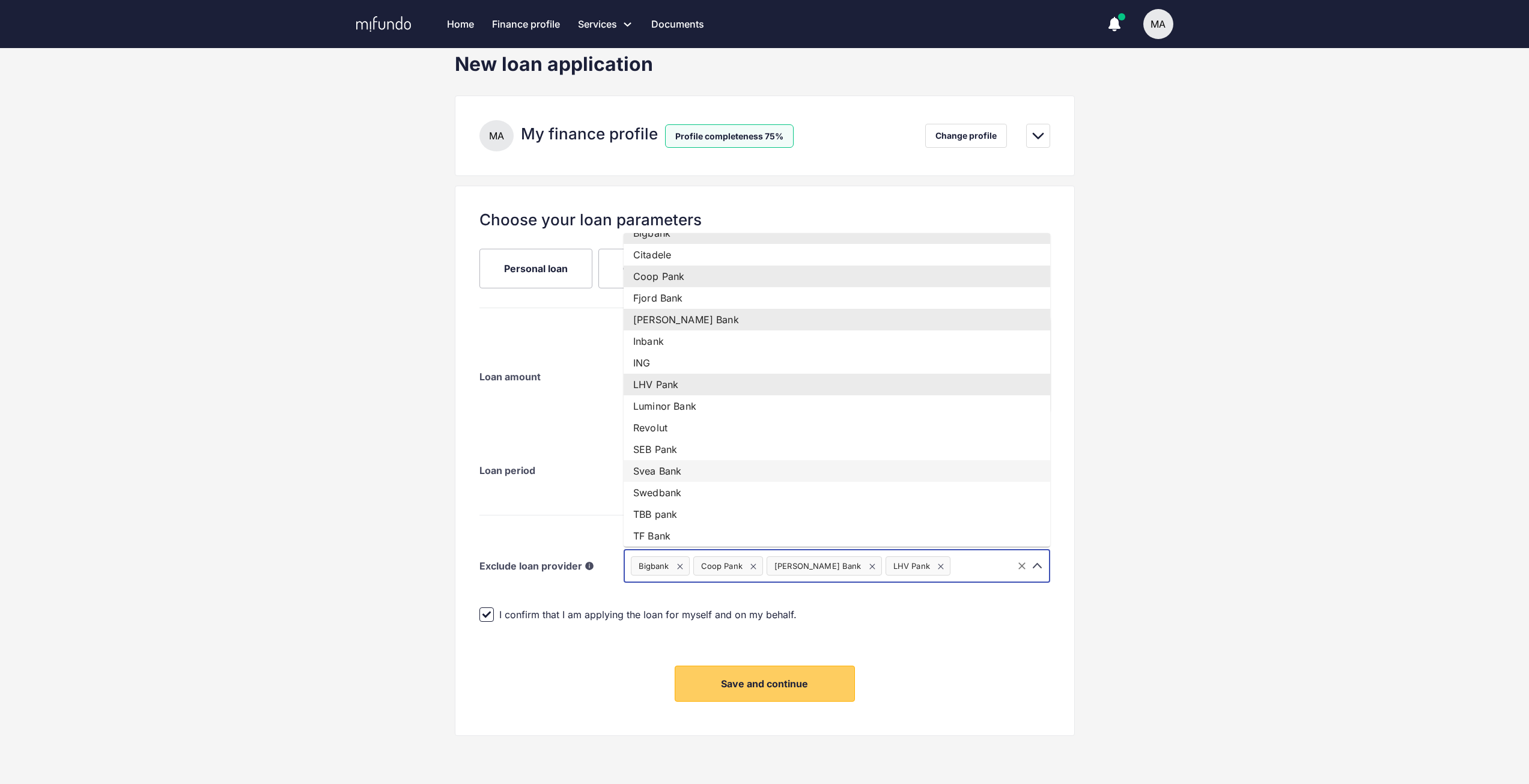
scroll to position [21, 0]
click at [852, 534] on li "TF Bank" at bounding box center [837, 531] width 427 height 21
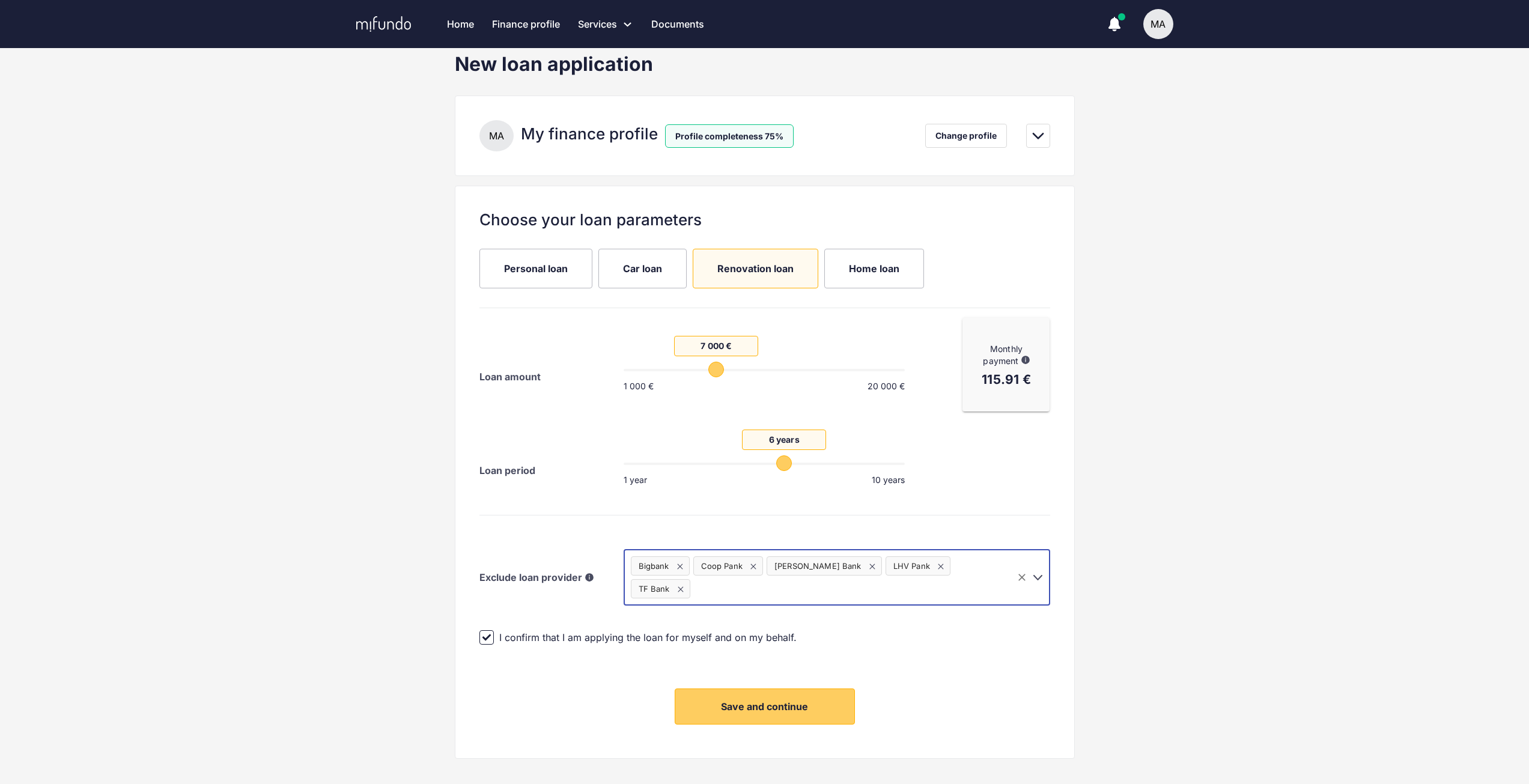
click at [1040, 575] on icon "Open" at bounding box center [1037, 578] width 9 height 5
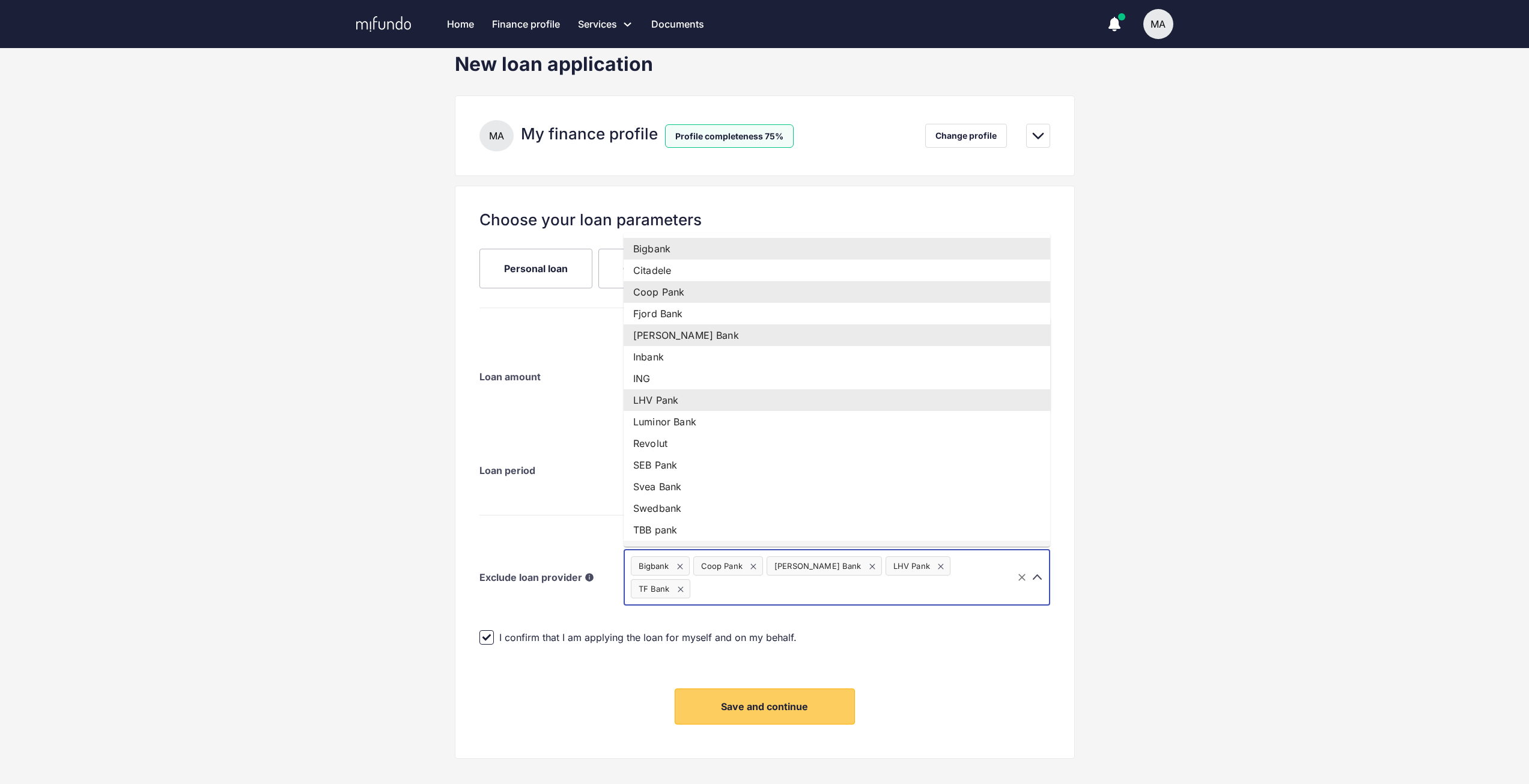
click at [934, 569] on icon at bounding box center [941, 566] width 15 height 15
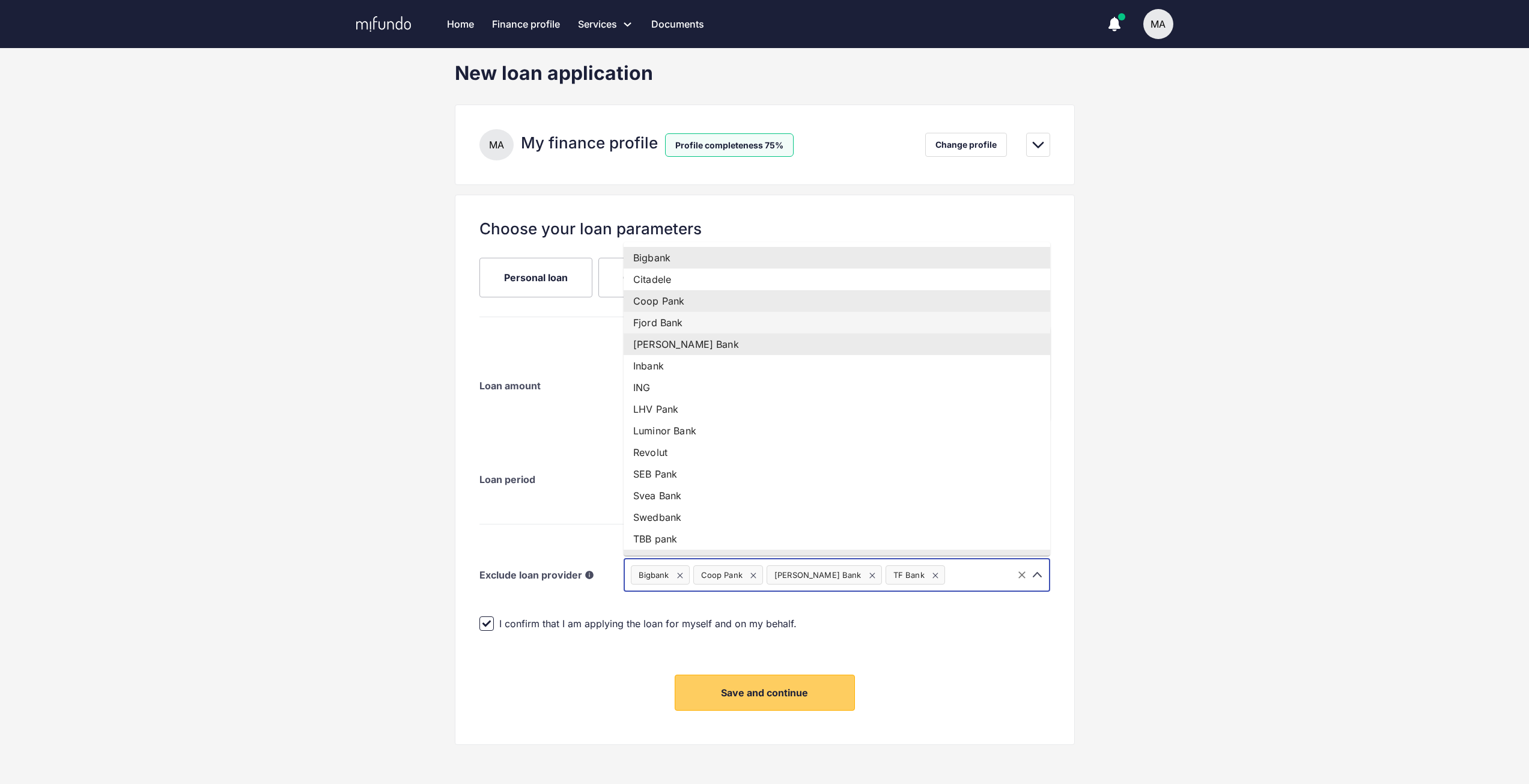
scroll to position [25, 0]
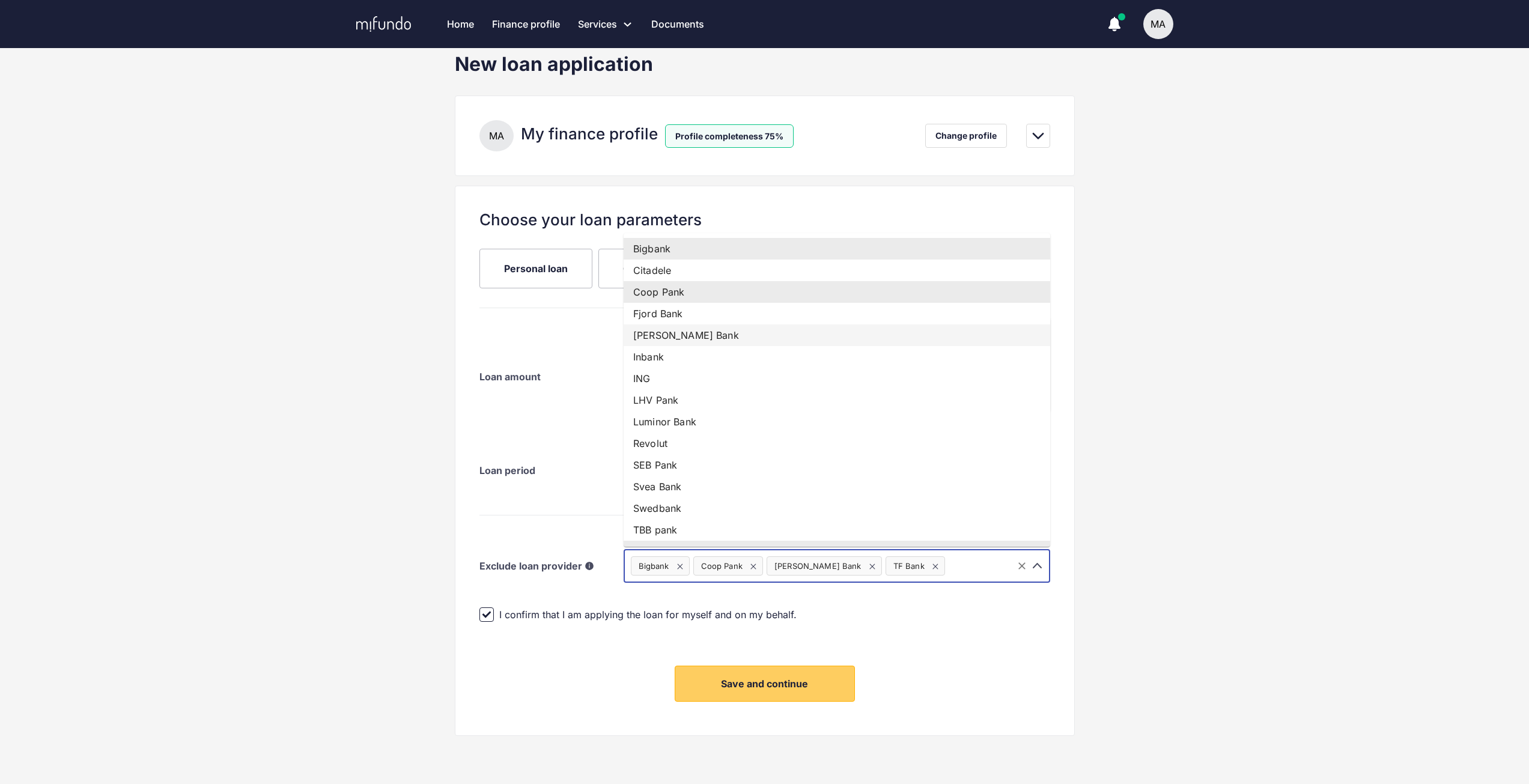
click at [1262, 407] on div "New loan application M A My finance profile Profile completeness 75% Change pro…" at bounding box center [764, 417] width 1529 height 731
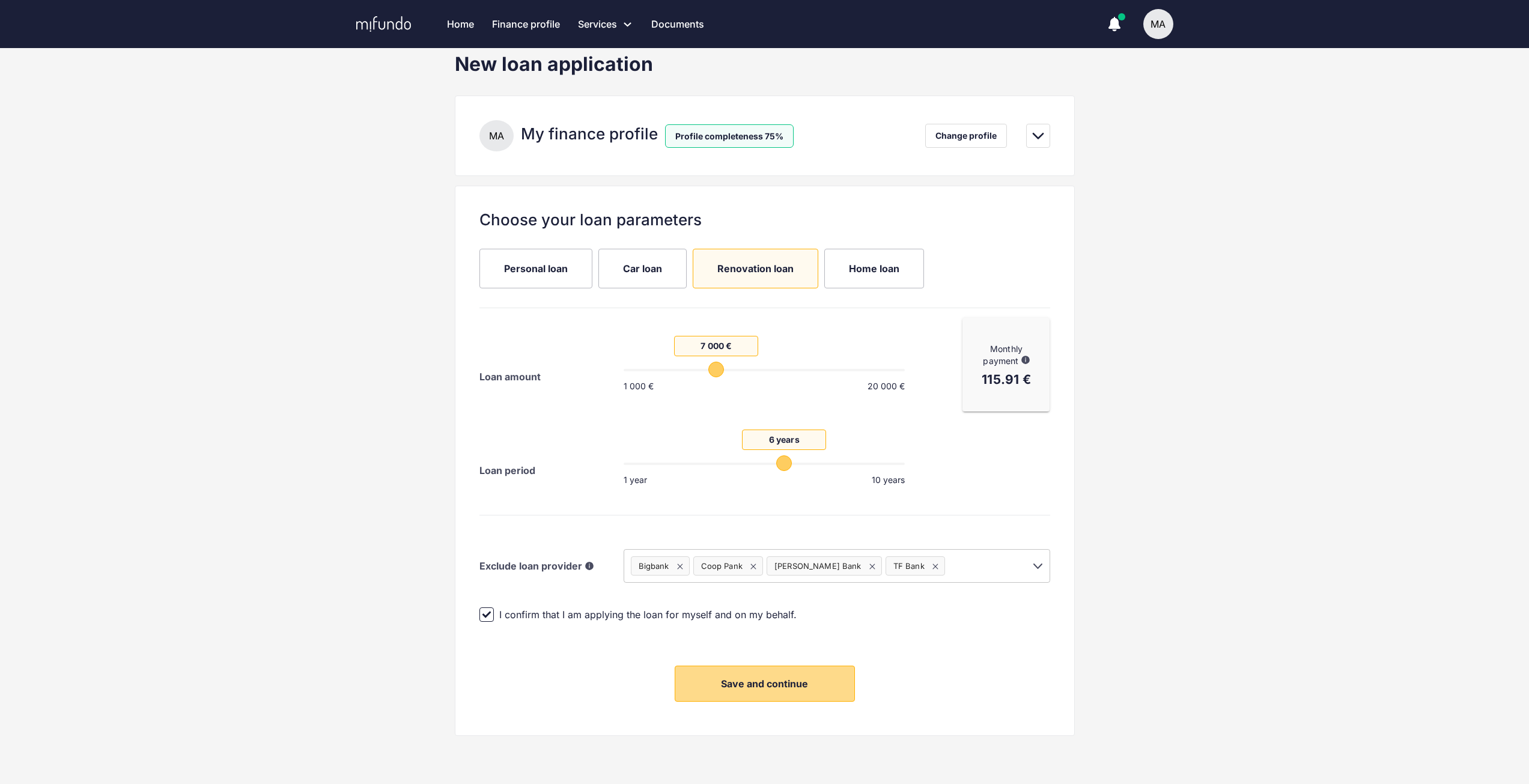
click at [801, 691] on button "Save and continue" at bounding box center [765, 683] width 180 height 36
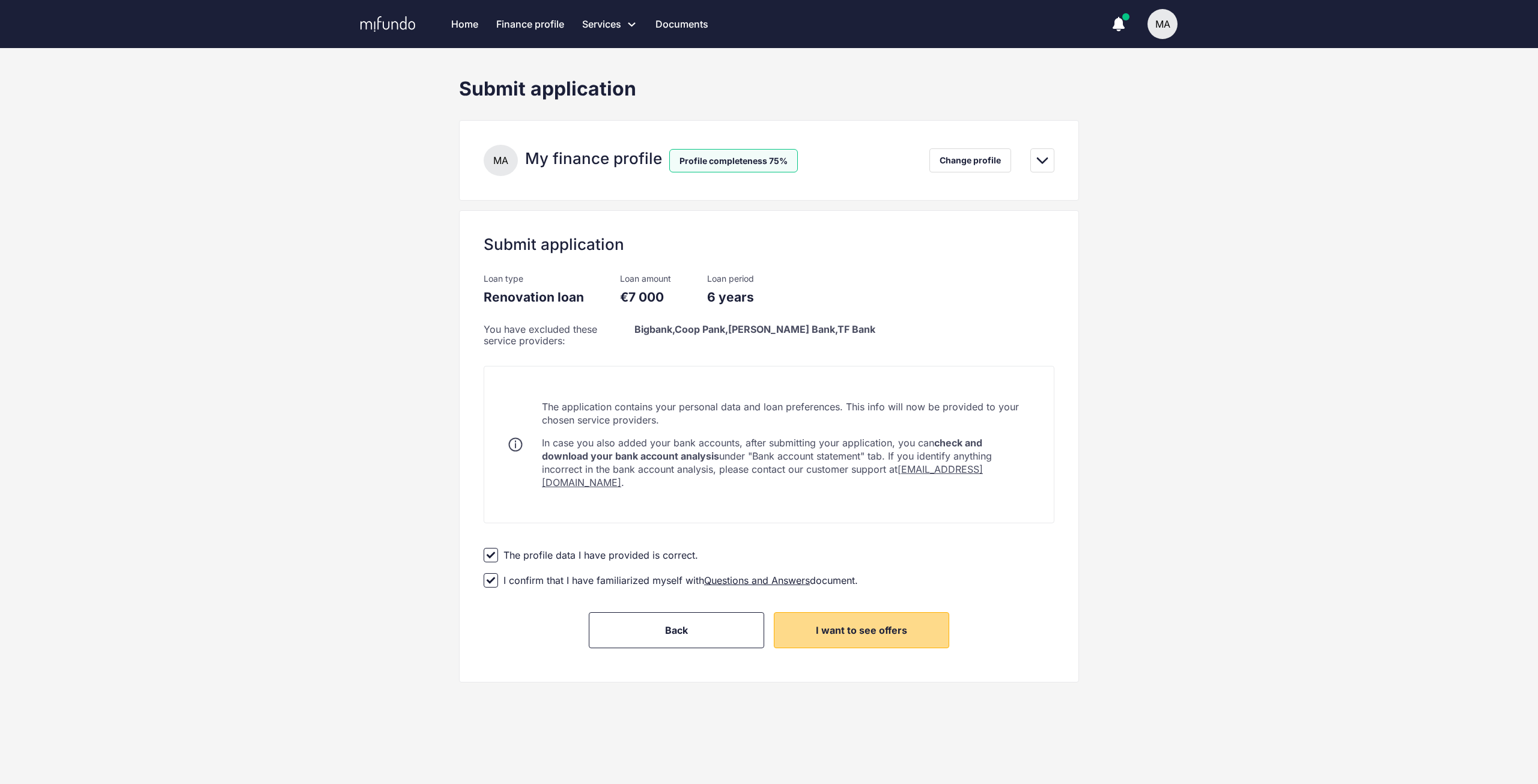
click at [901, 624] on span "I want to see offers" at bounding box center [861, 630] width 92 height 12
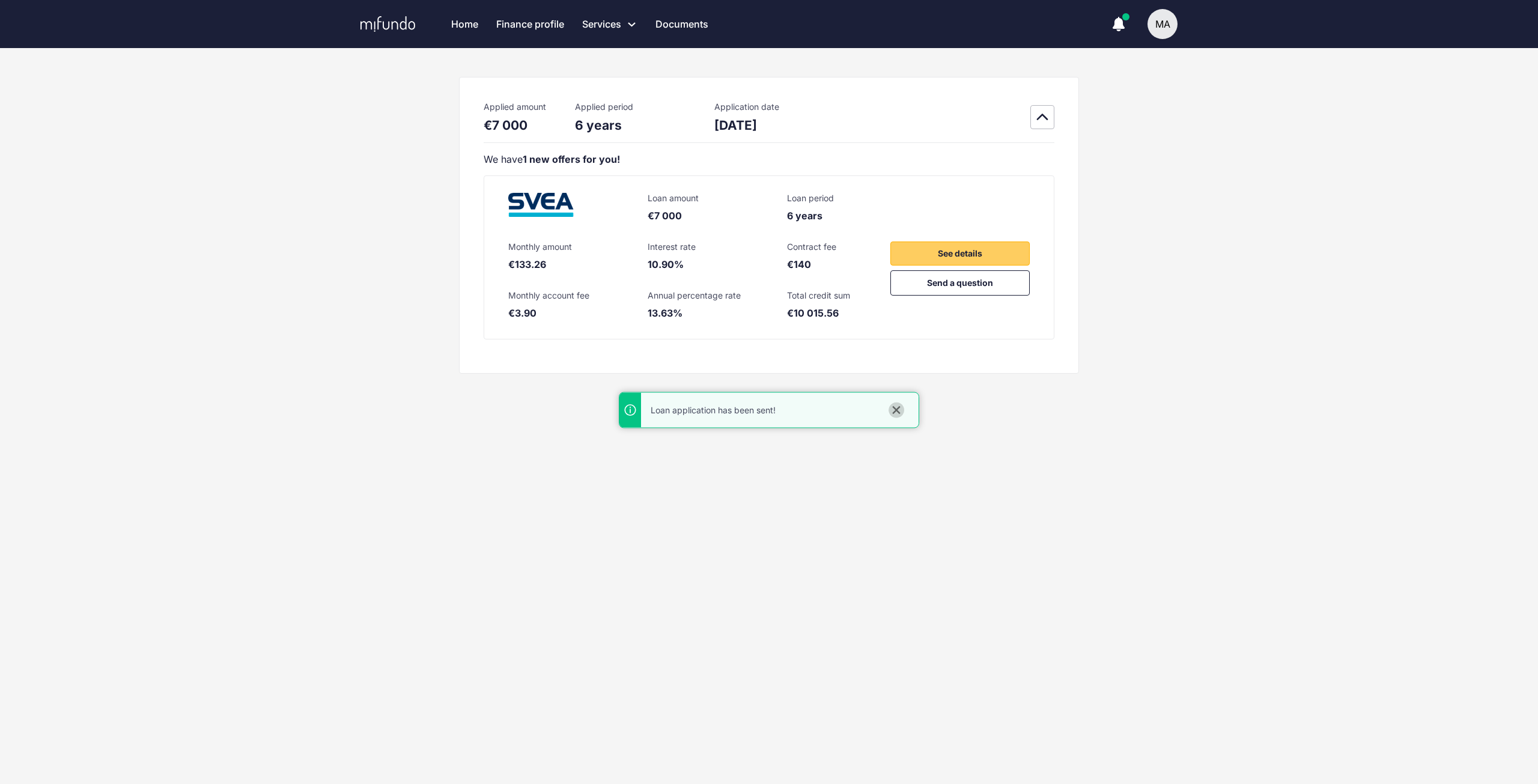
click at [896, 409] on icon "close" at bounding box center [897, 410] width 8 height 8
click at [1288, 442] on div "Home Finance profile Services Apply for a new loan Refinance your loans Loan of…" at bounding box center [769, 392] width 1538 height 784
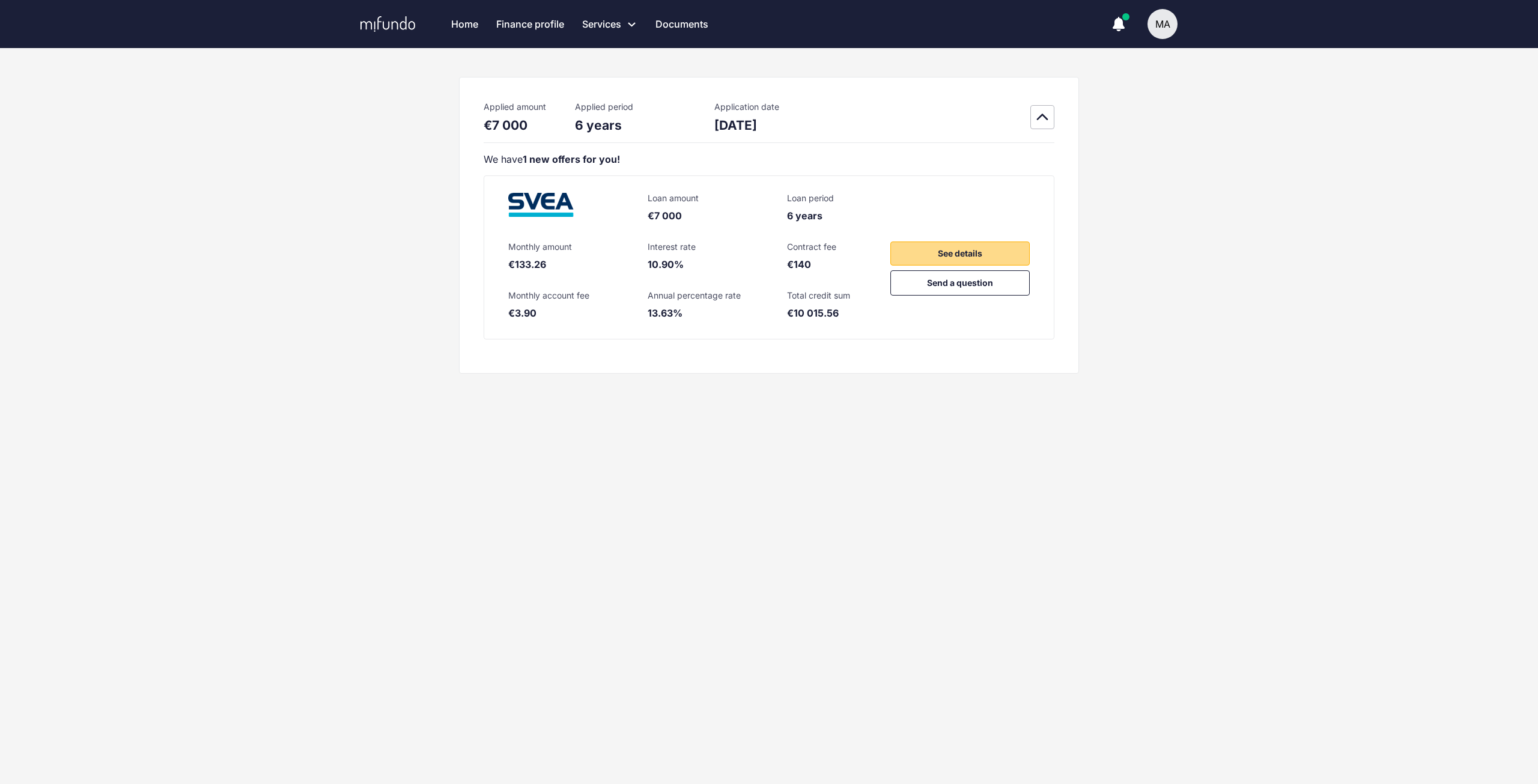
click at [983, 257] on button "See details" at bounding box center [960, 254] width 140 height 24
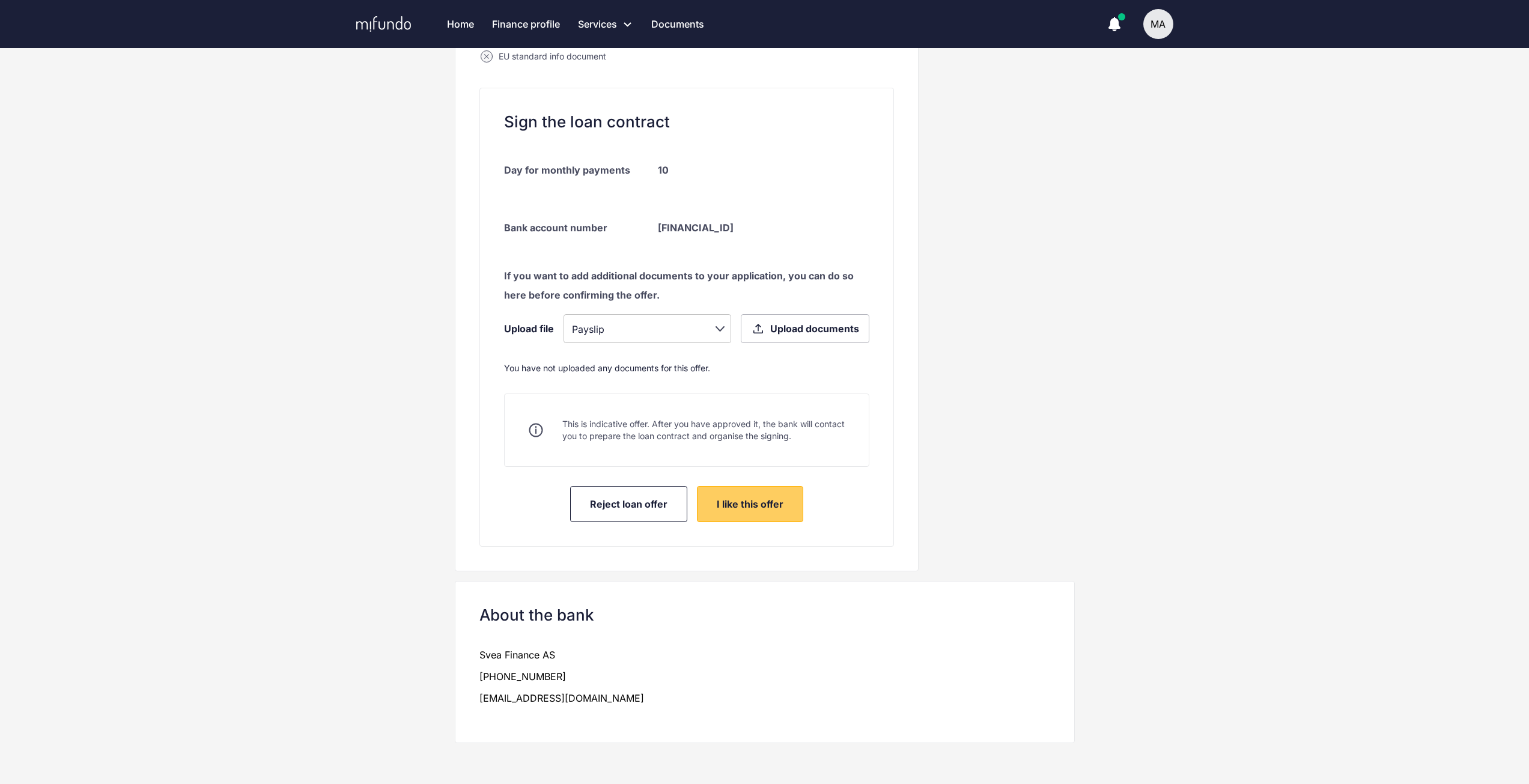
scroll to position [375, 0]
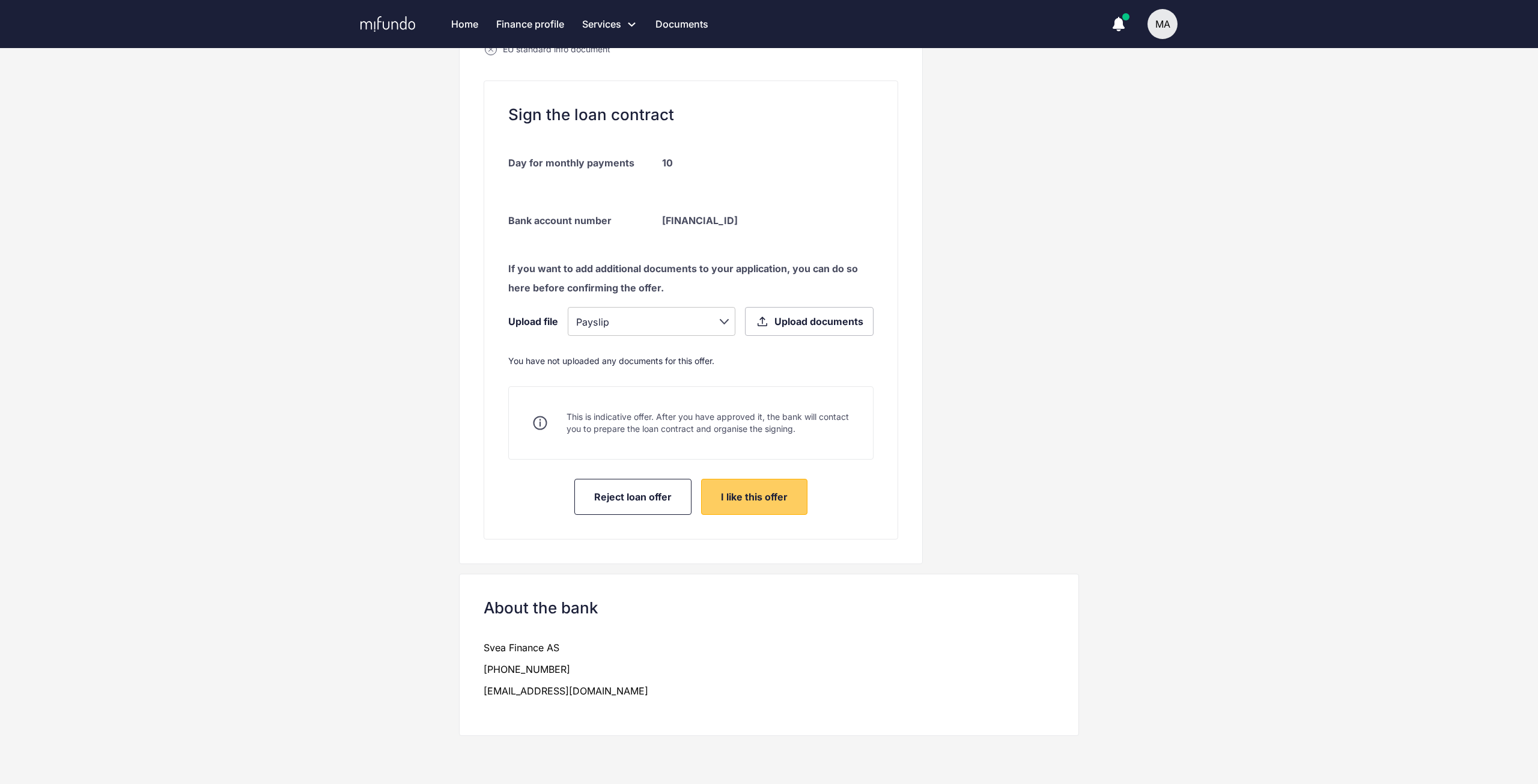
click at [720, 320] on body "Home Finance profile Services Apply for a new loan Refinance your loans Loan of…" at bounding box center [769, 17] width 1538 height 784
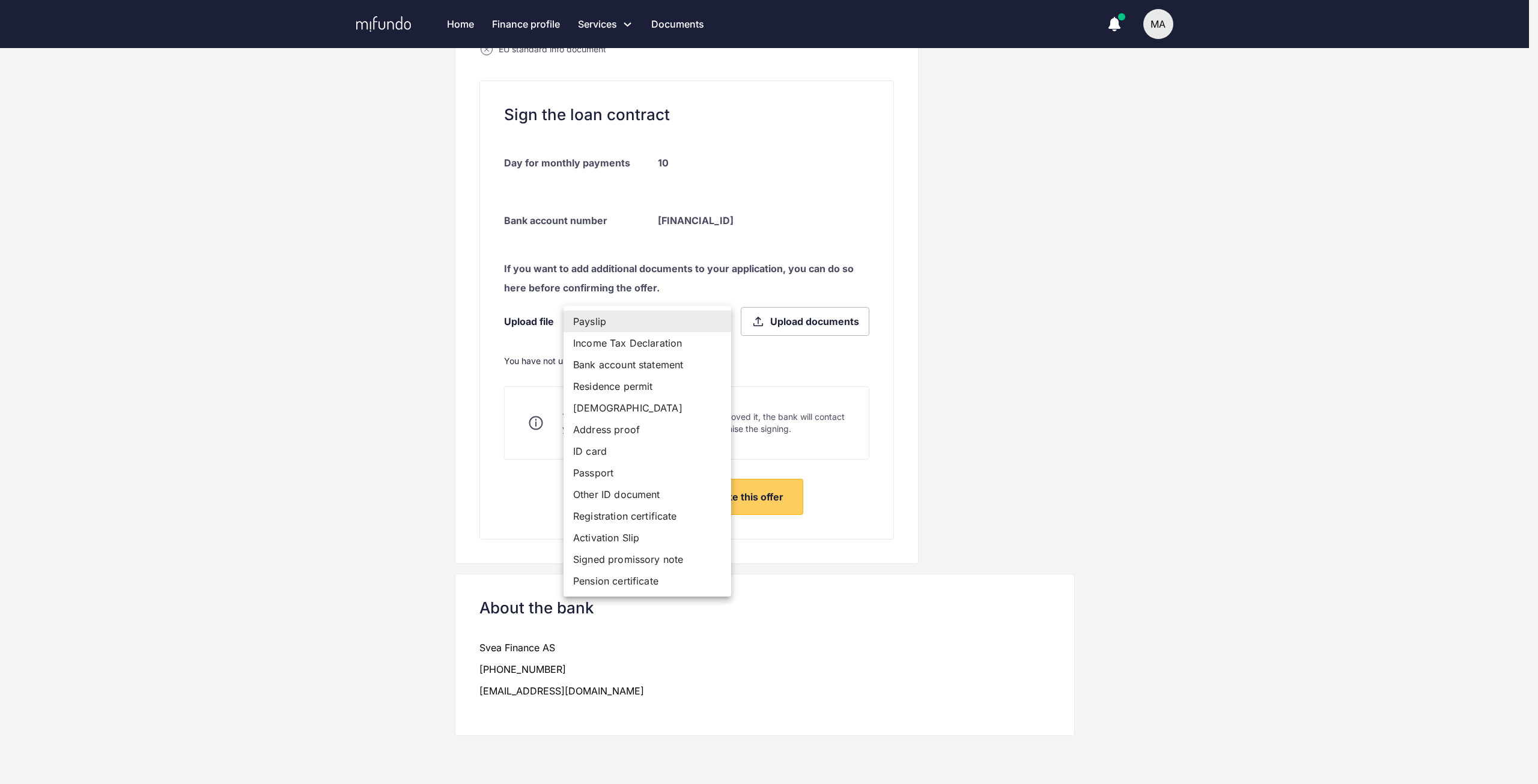
click at [1090, 312] on div at bounding box center [769, 392] width 1538 height 784
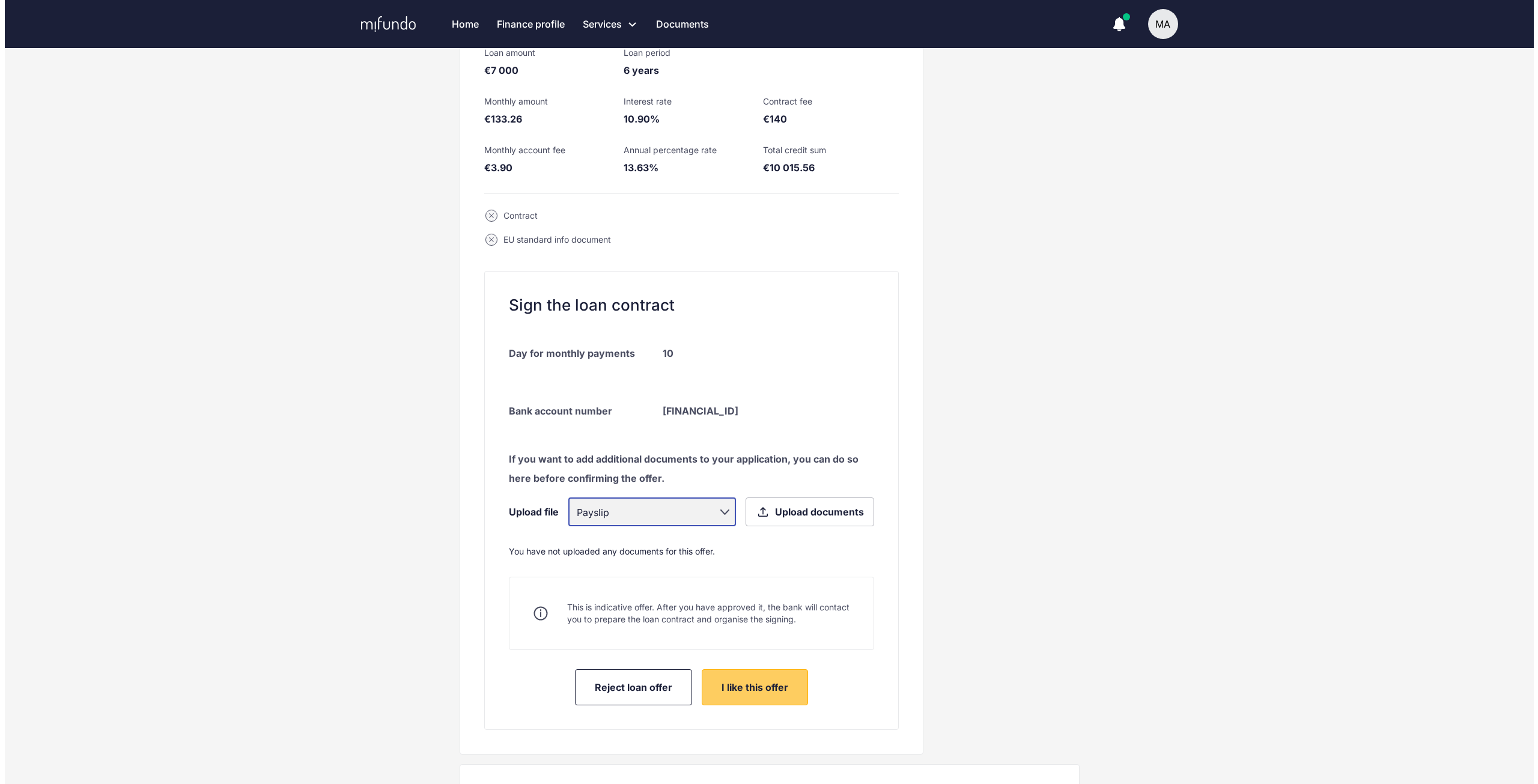
scroll to position [0, 0]
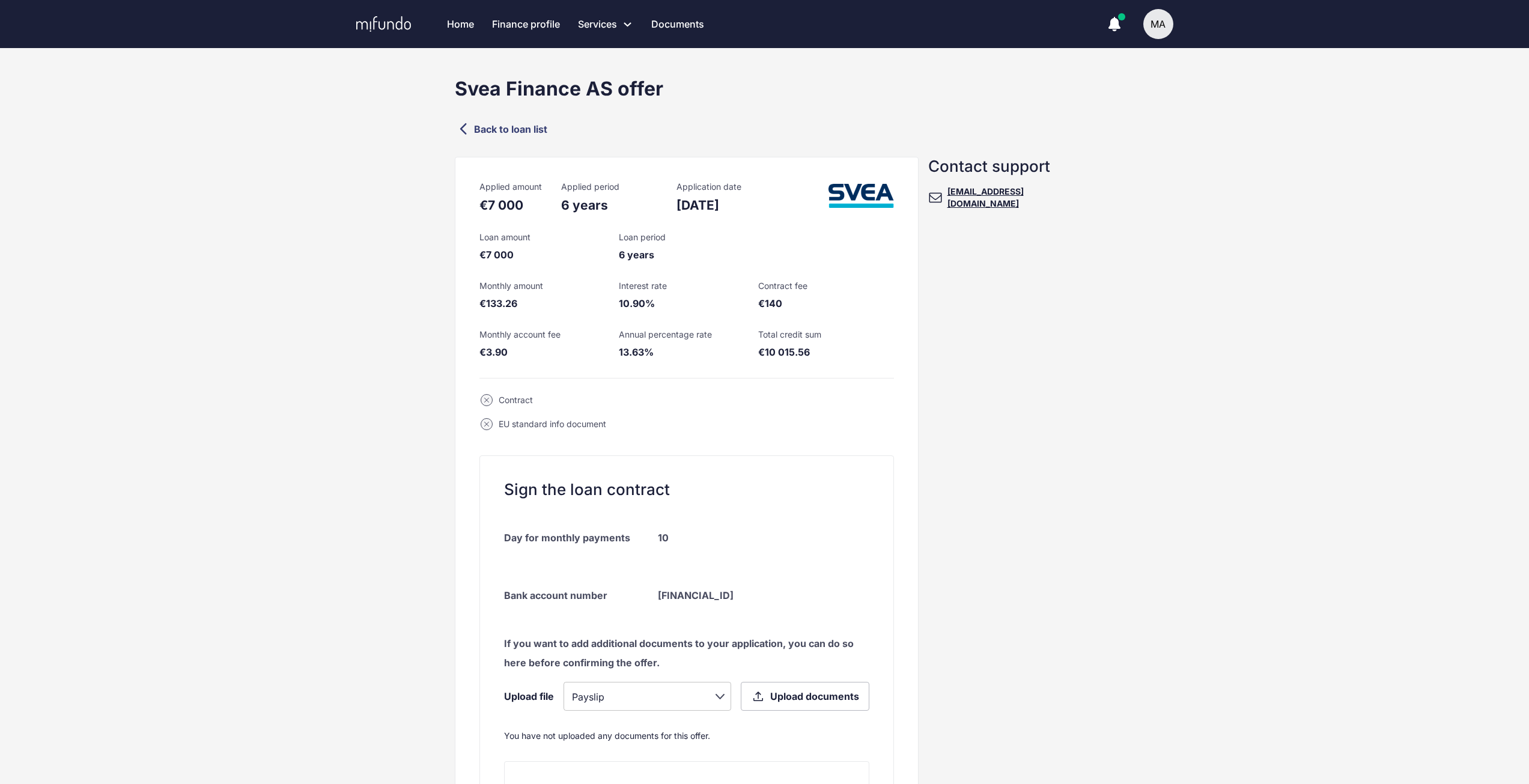
click at [520, 129] on link "Back to loan list" at bounding box center [765, 129] width 620 height 17
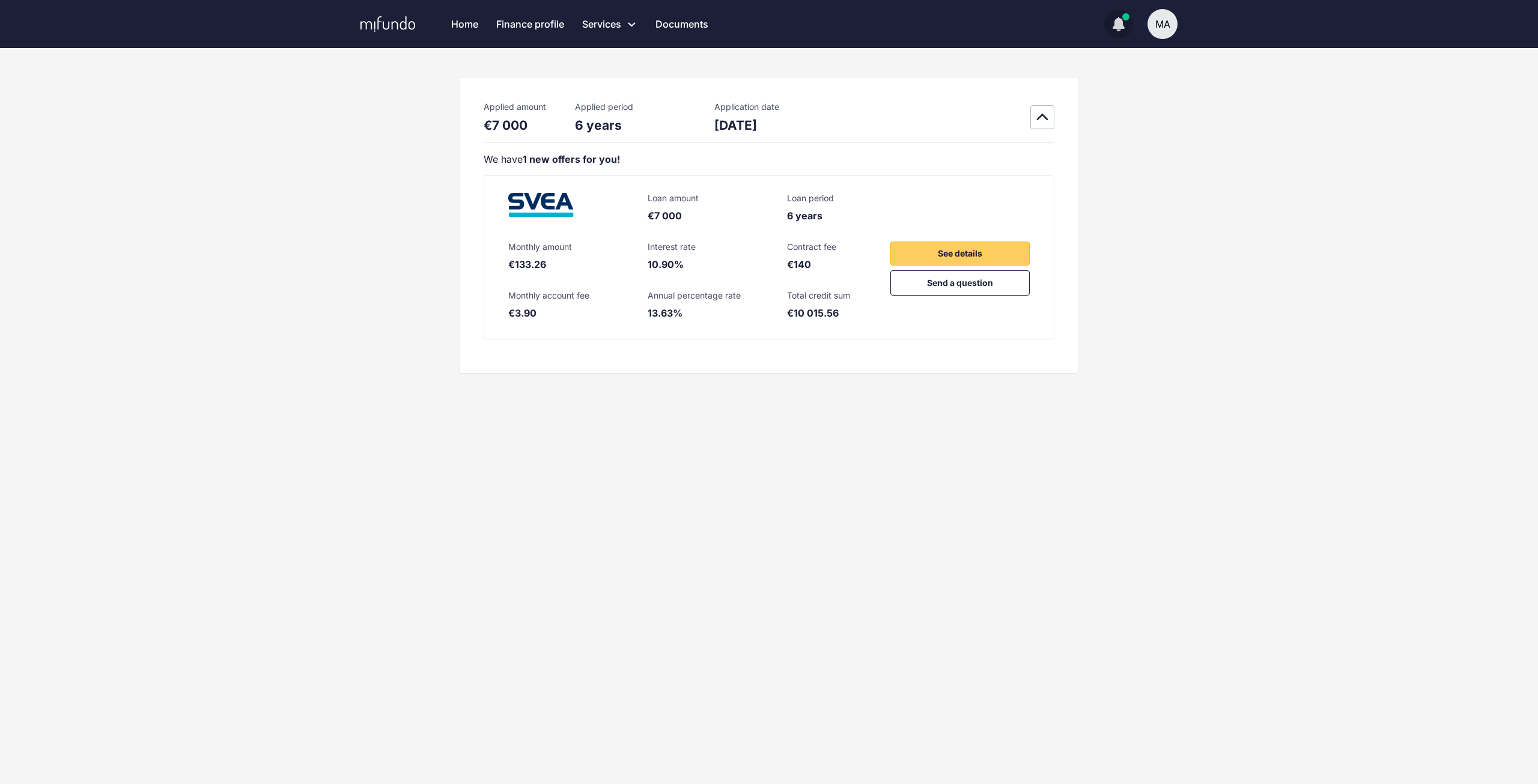
click at [1124, 29] on icon "button" at bounding box center [1119, 23] width 12 height 12
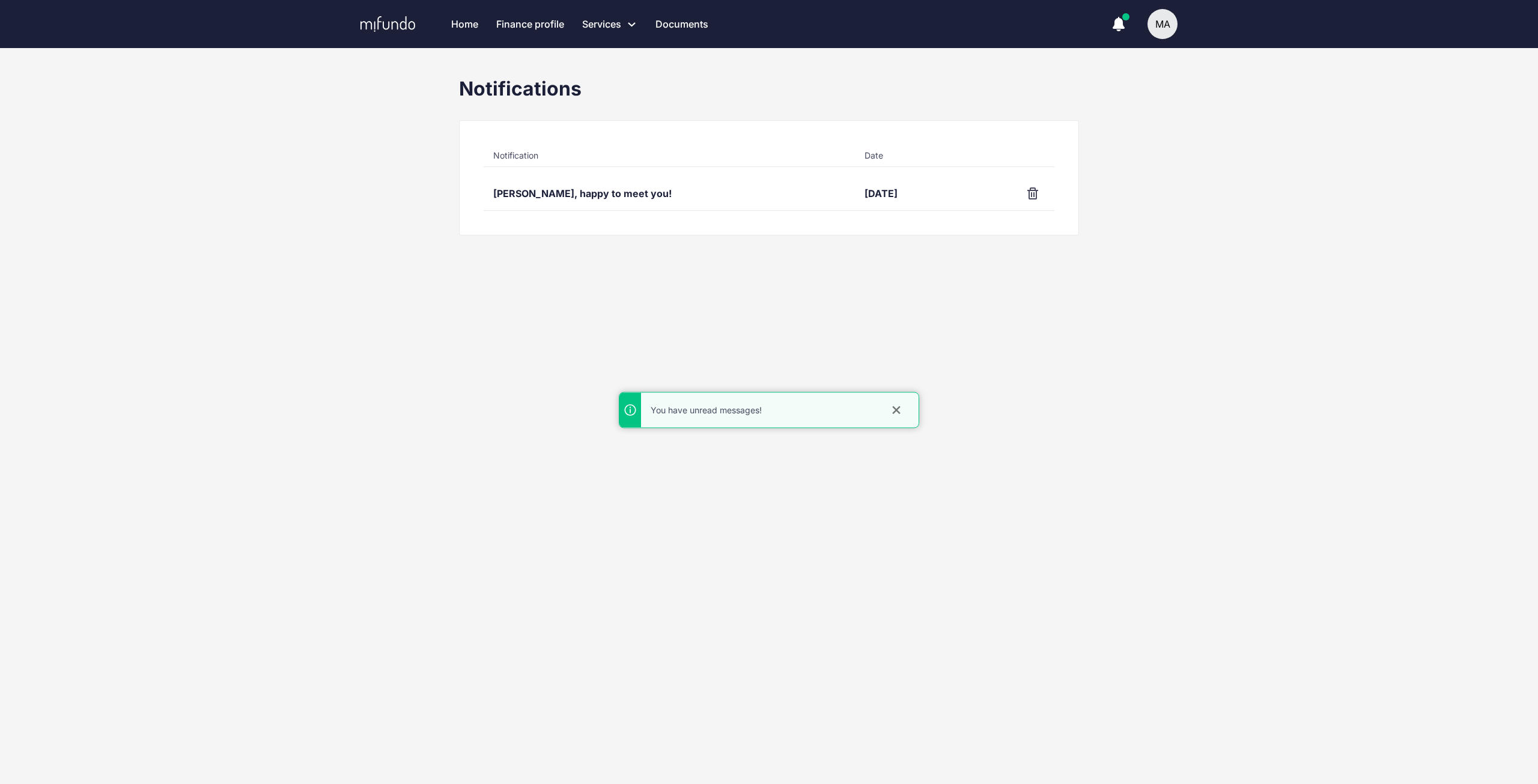
click at [1123, 21] on icon "button" at bounding box center [1119, 24] width 15 height 15
click at [613, 27] on link "Services Apply for a new loan Refinance your loans Loan offers My loans" at bounding box center [609, 24] width 55 height 48
click at [627, 115] on link "Loan offers" at bounding box center [646, 113] width 127 height 23
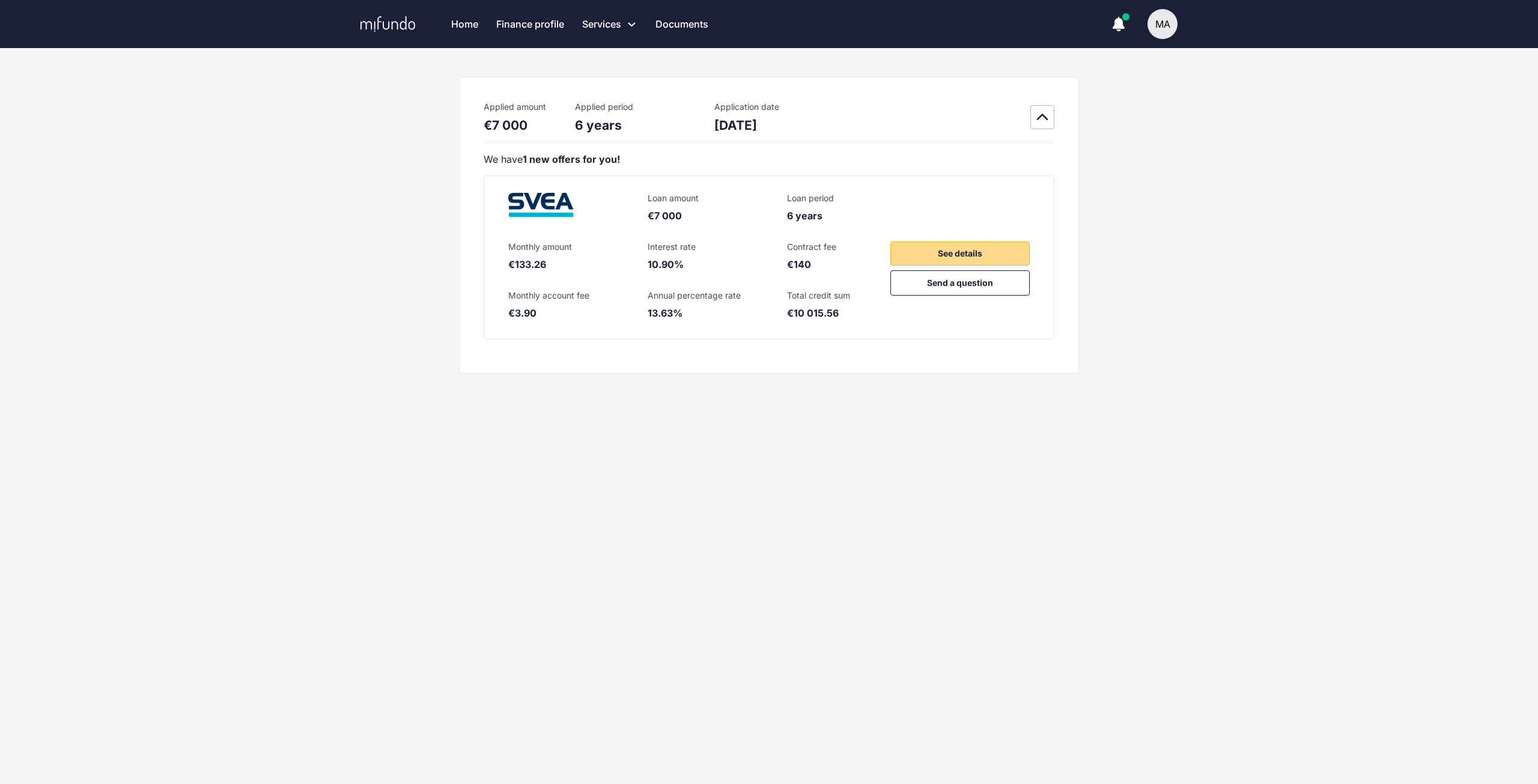
click at [970, 245] on button "See details" at bounding box center [960, 254] width 140 height 24
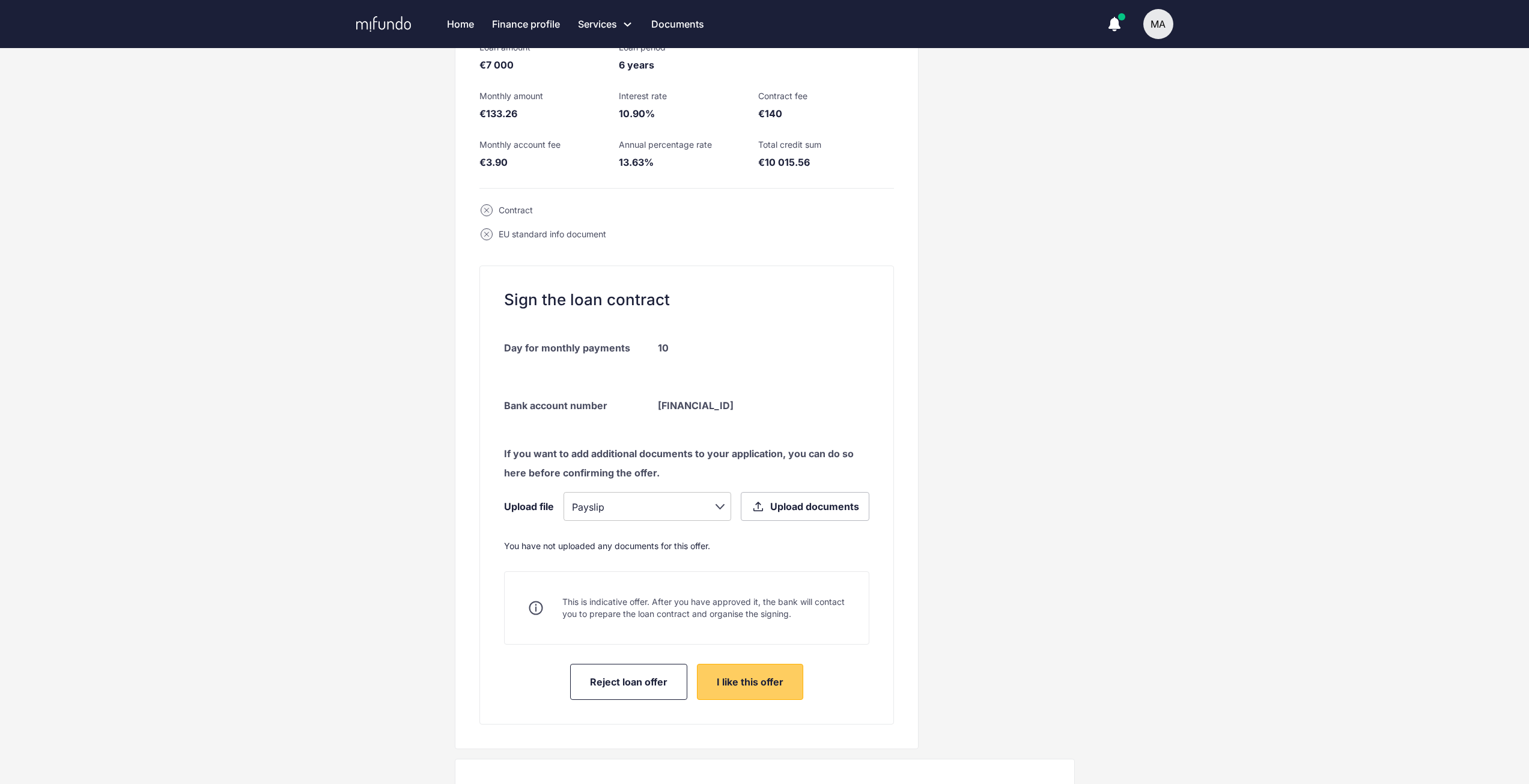
scroll to position [240, 0]
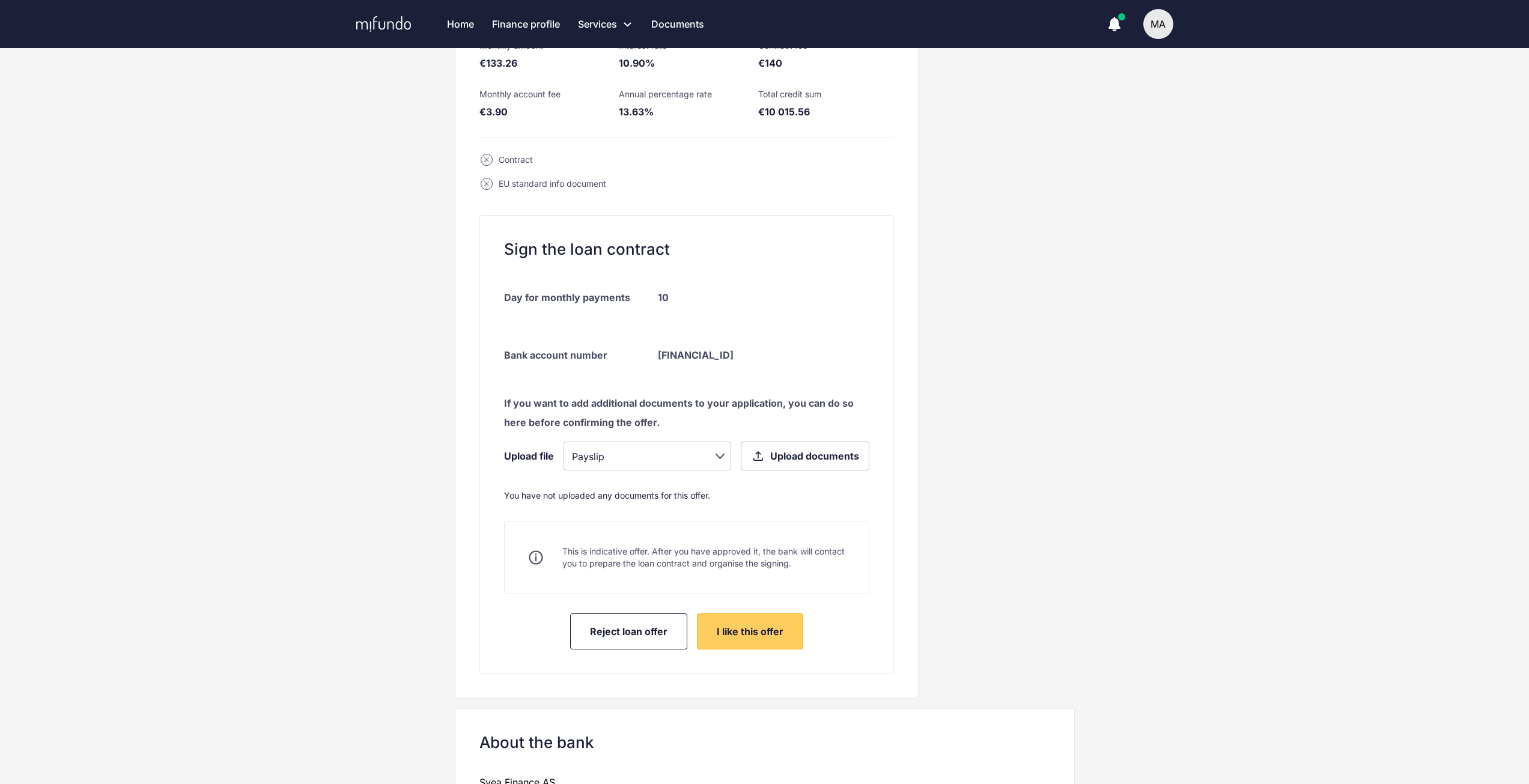
click at [706, 452] on body "Home Finance profile Services Apply for a new loan Refinance your loans Loan of…" at bounding box center [764, 152] width 1529 height 784
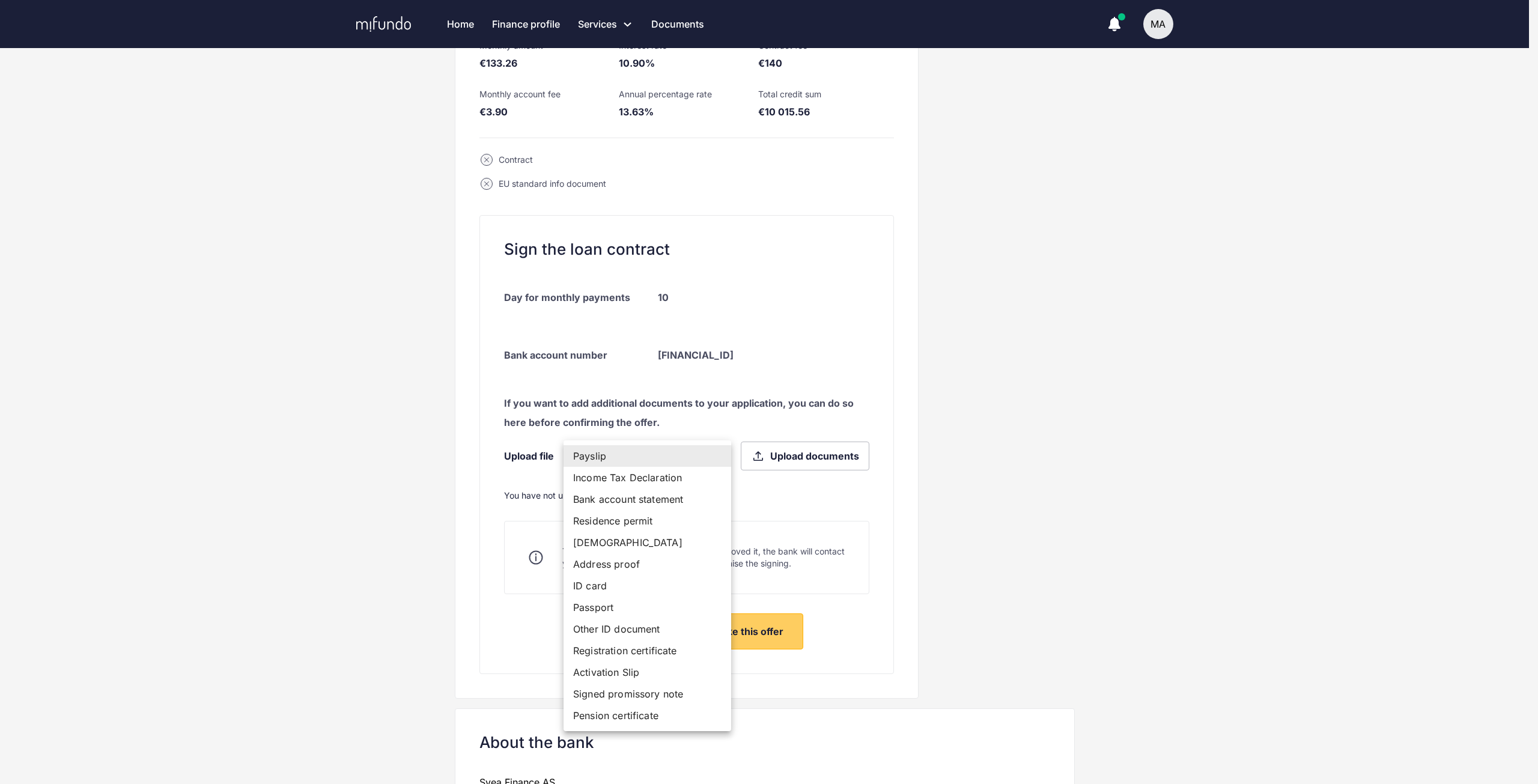
click at [1169, 372] on div at bounding box center [769, 392] width 1538 height 784
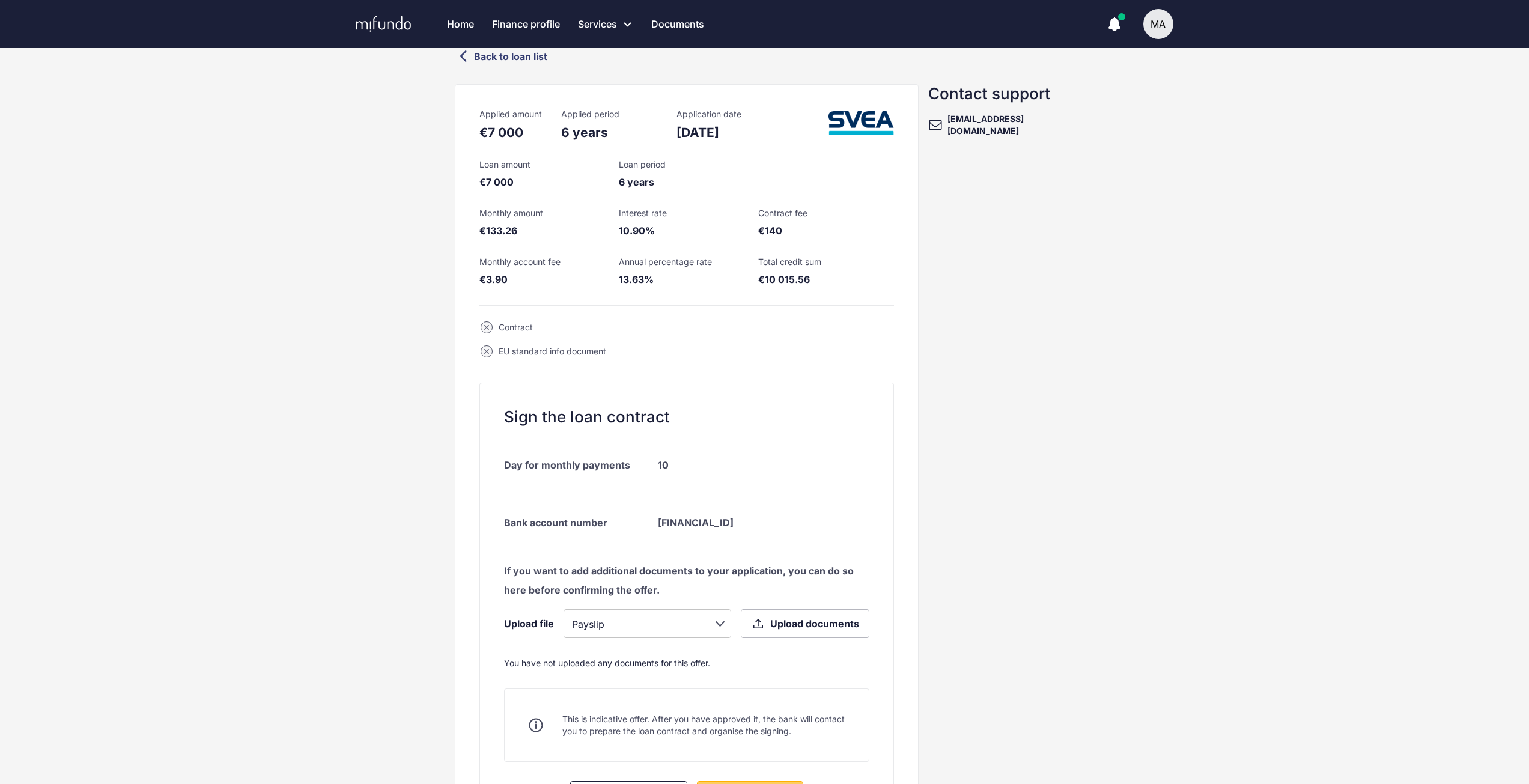
scroll to position [0, 0]
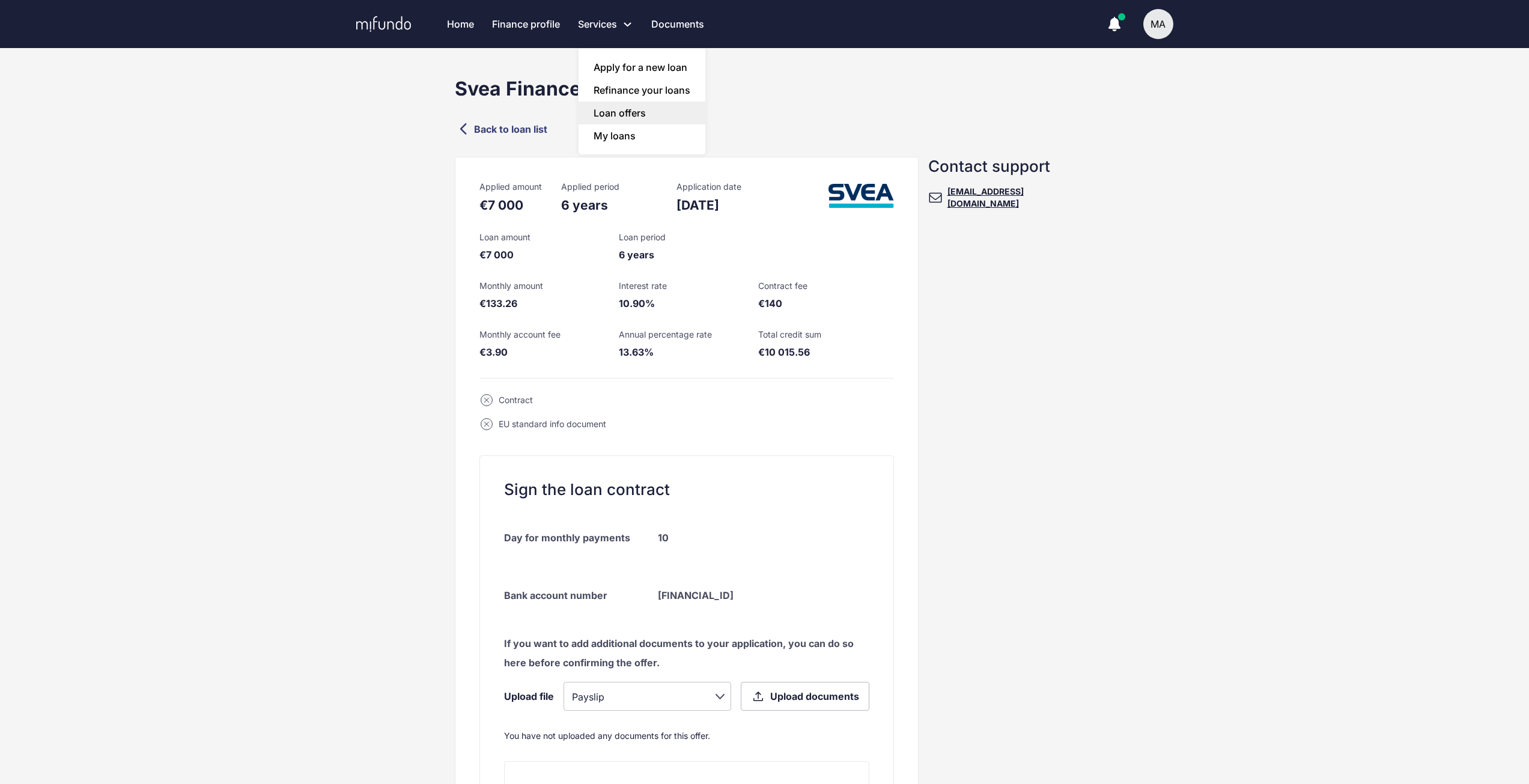
click at [611, 117] on link "Loan offers" at bounding box center [642, 113] width 127 height 23
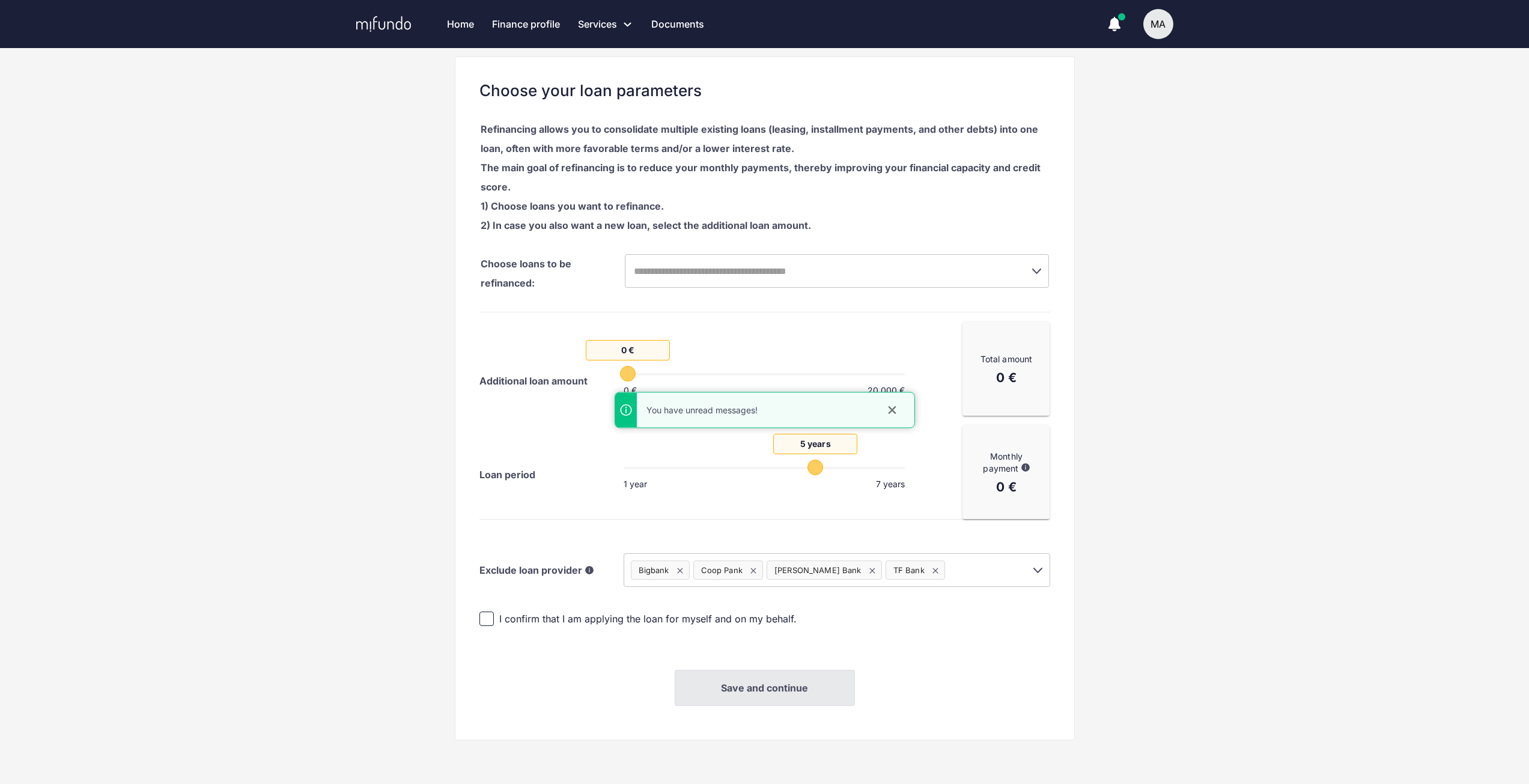
scroll to position [158, 0]
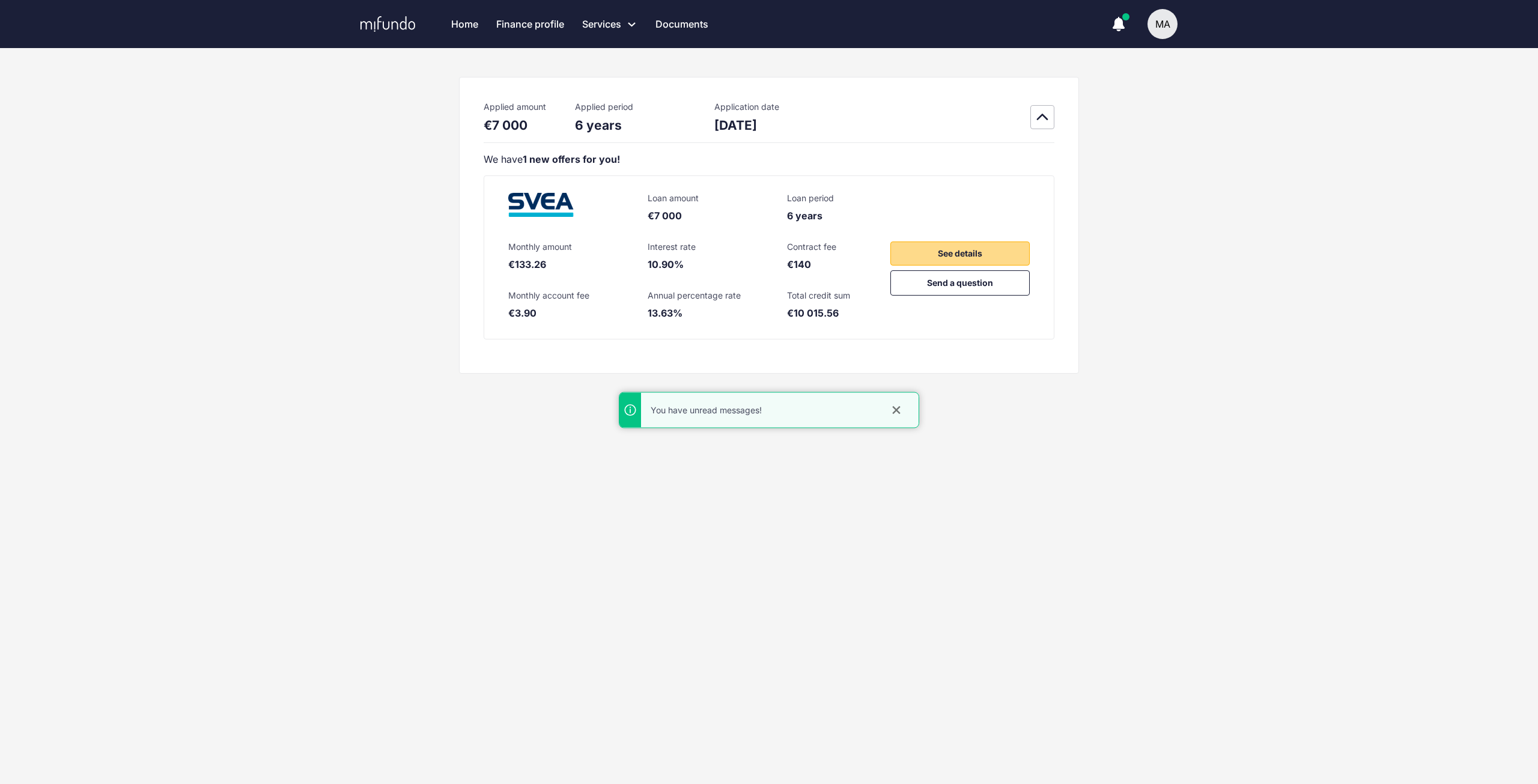
click at [987, 248] on button "See details" at bounding box center [960, 254] width 140 height 24
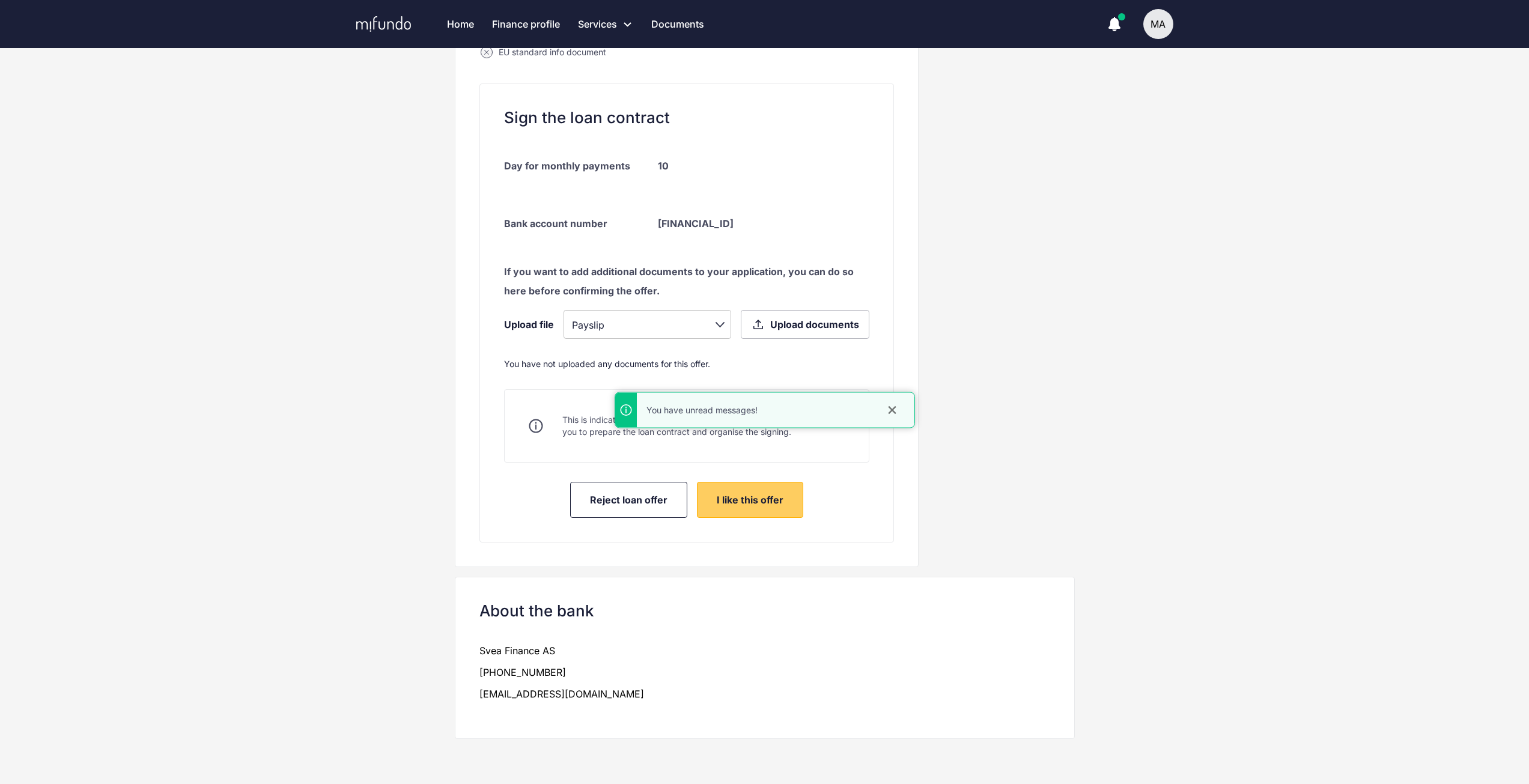
scroll to position [375, 0]
click at [766, 500] on span "I like this offer" at bounding box center [750, 497] width 67 height 12
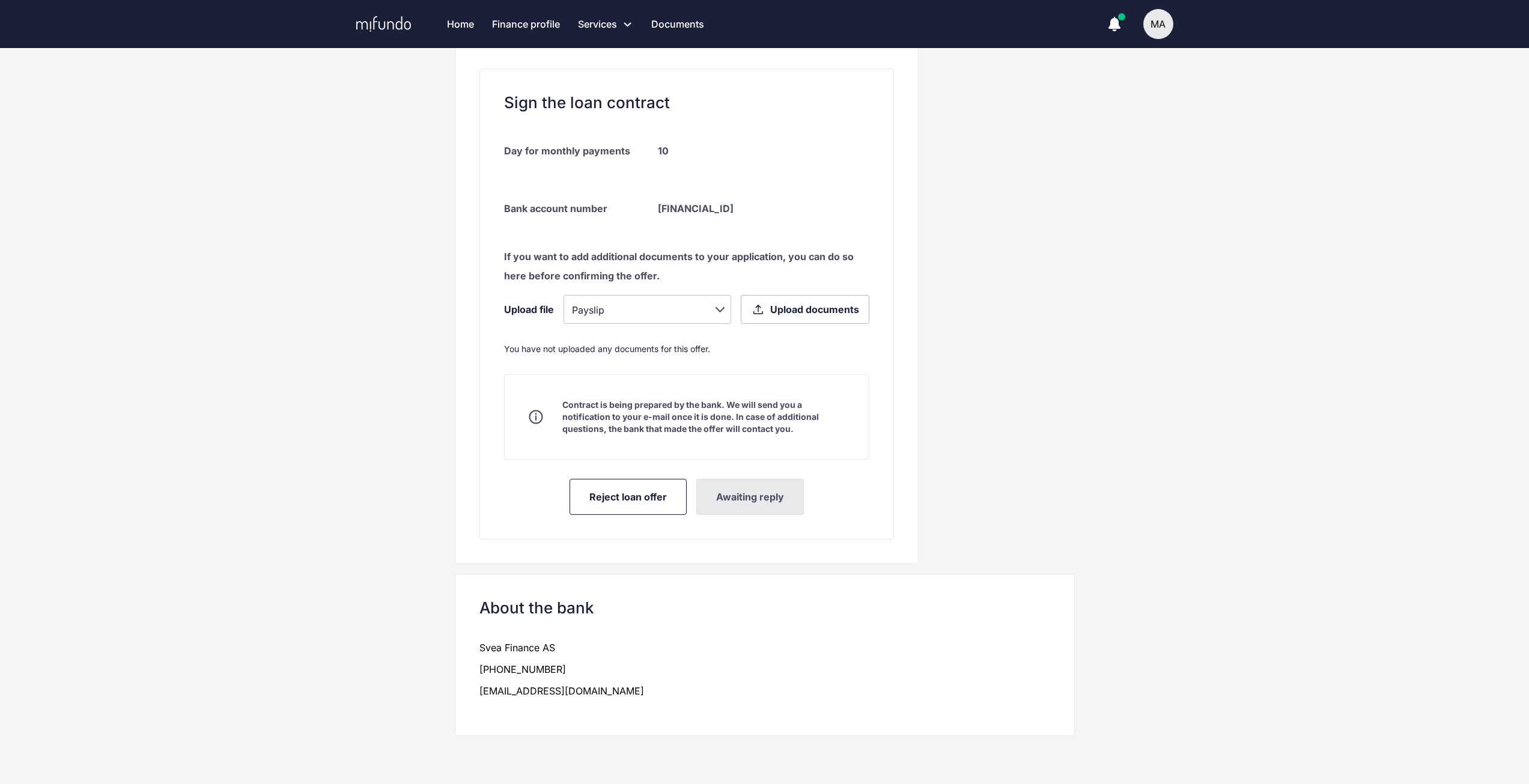
scroll to position [0, 0]
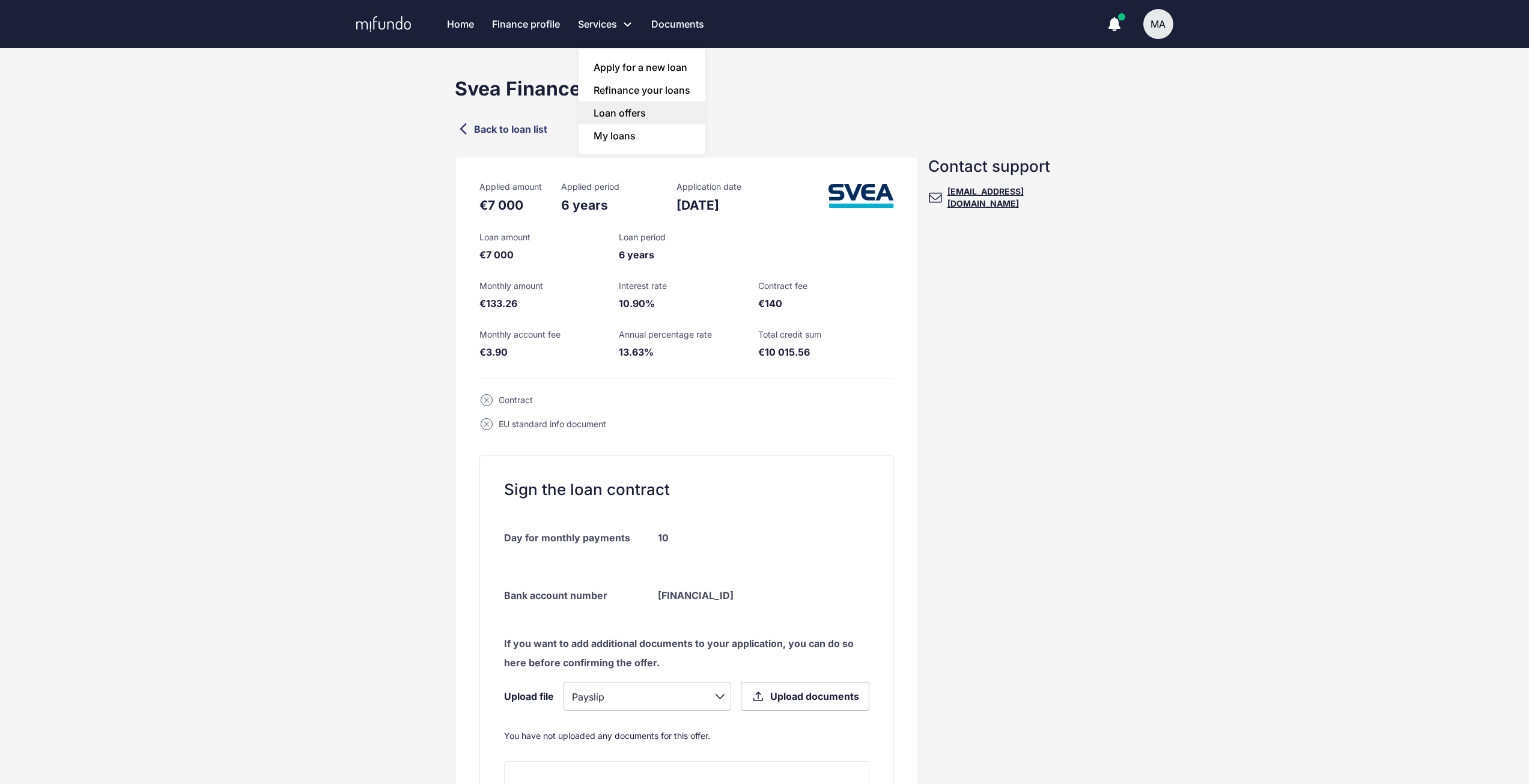
click at [639, 118] on link "Loan offers" at bounding box center [642, 113] width 127 height 23
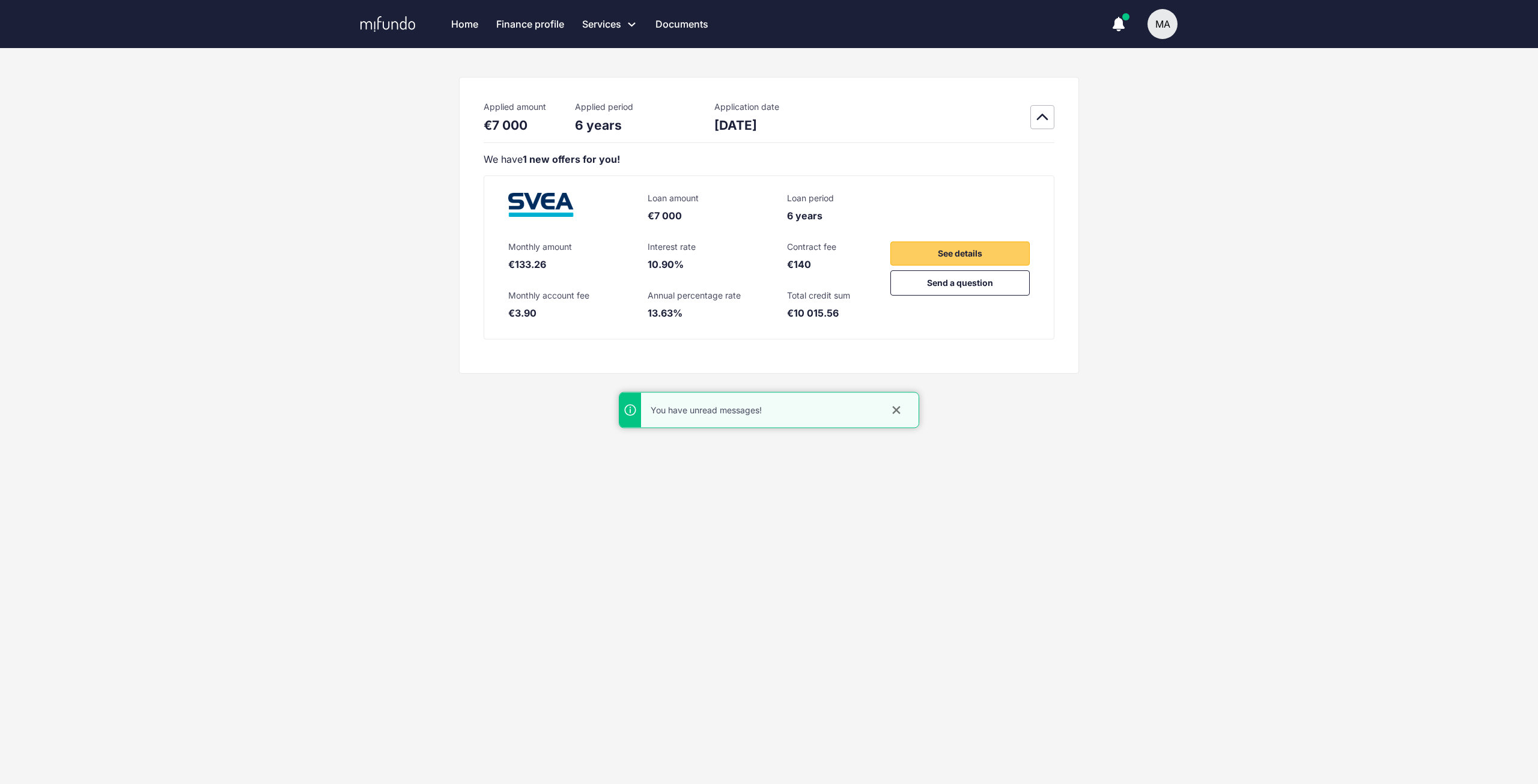
click at [714, 408] on div "You have unread messages!" at bounding box center [765, 410] width 248 height 12
click at [1115, 25] on icon "button" at bounding box center [1119, 23] width 12 height 12
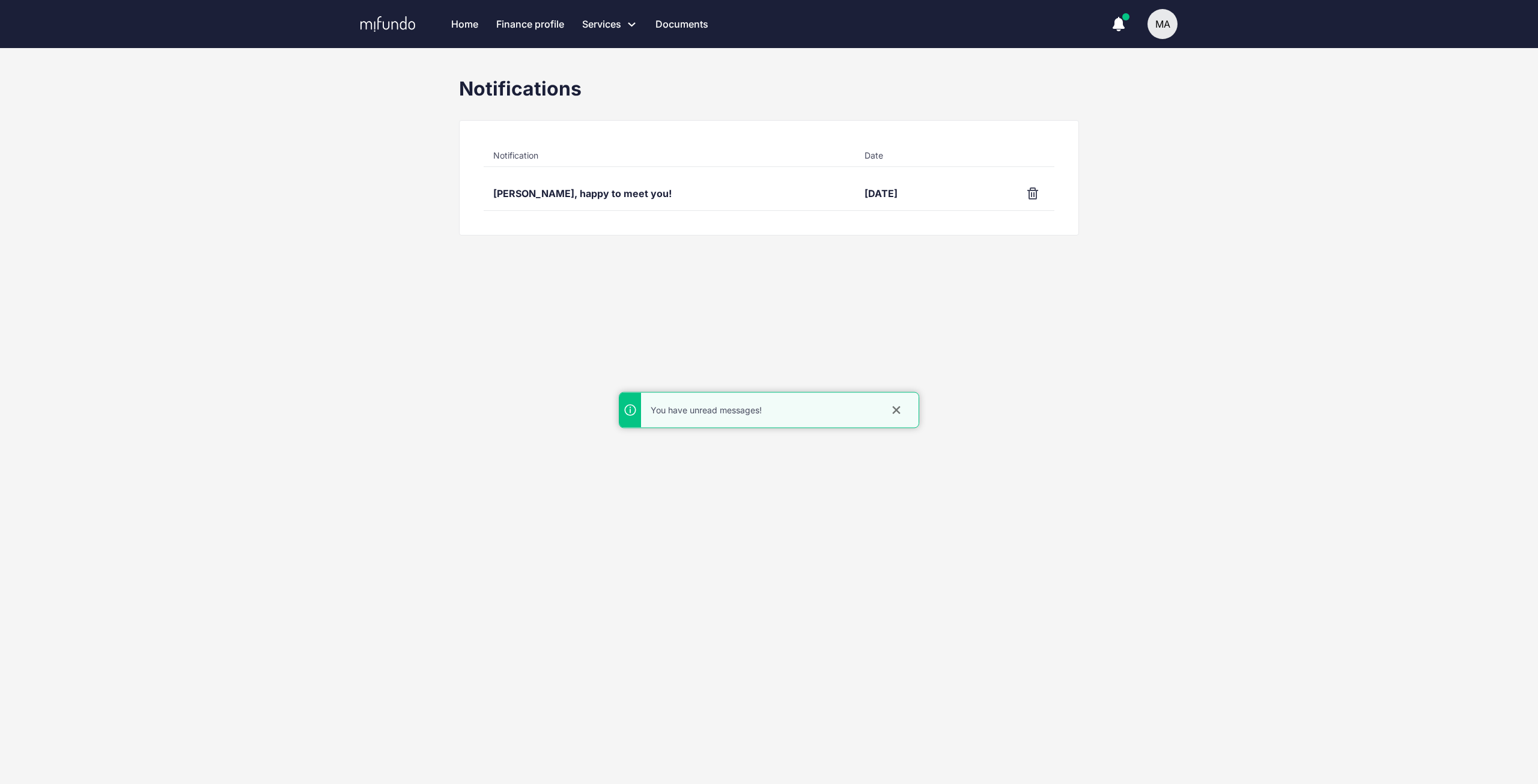
click at [585, 188] on div "[PERSON_NAME], happy to meet you!" at bounding box center [669, 193] width 371 height 33
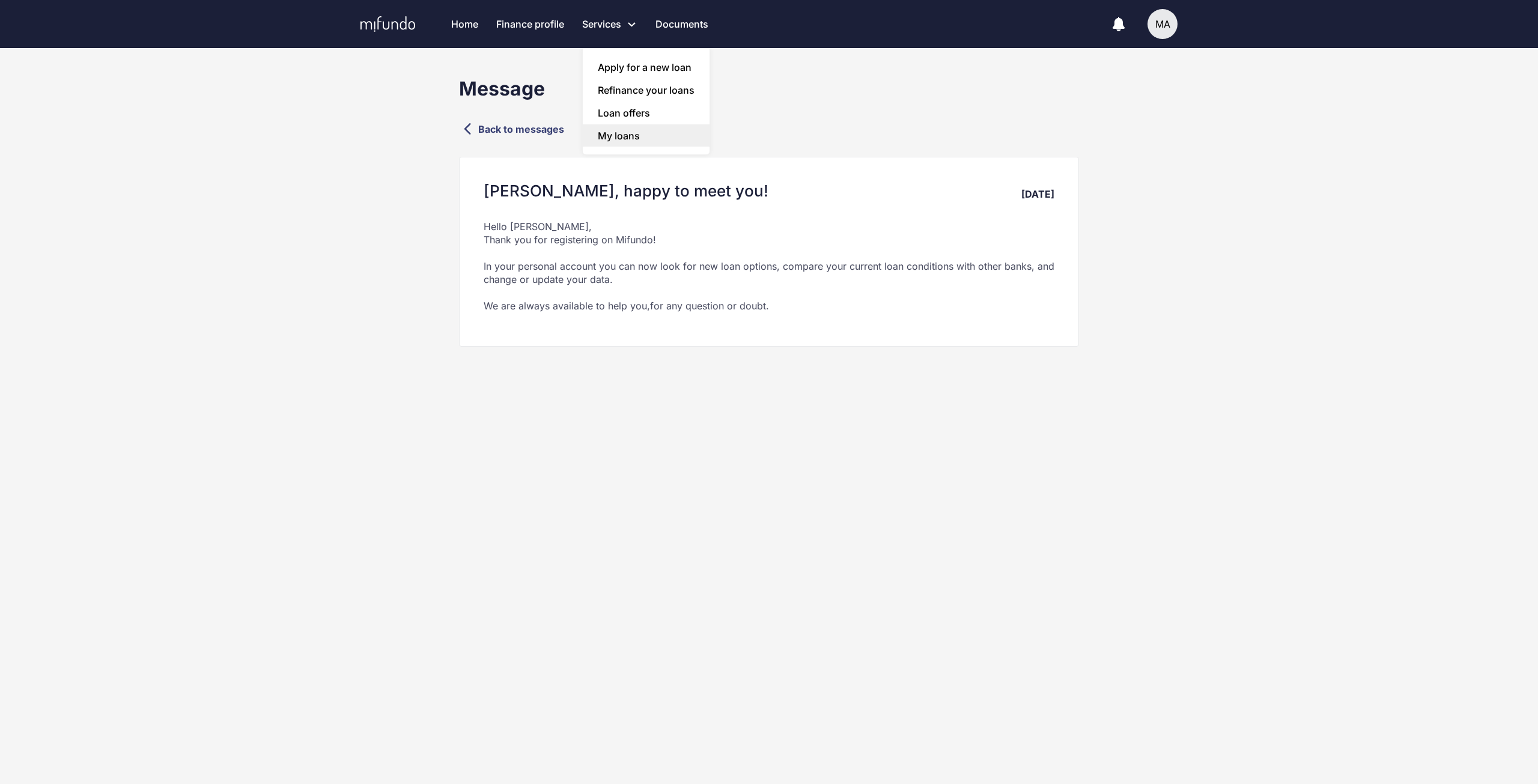
click at [647, 136] on link "My loans" at bounding box center [646, 136] width 127 height 23
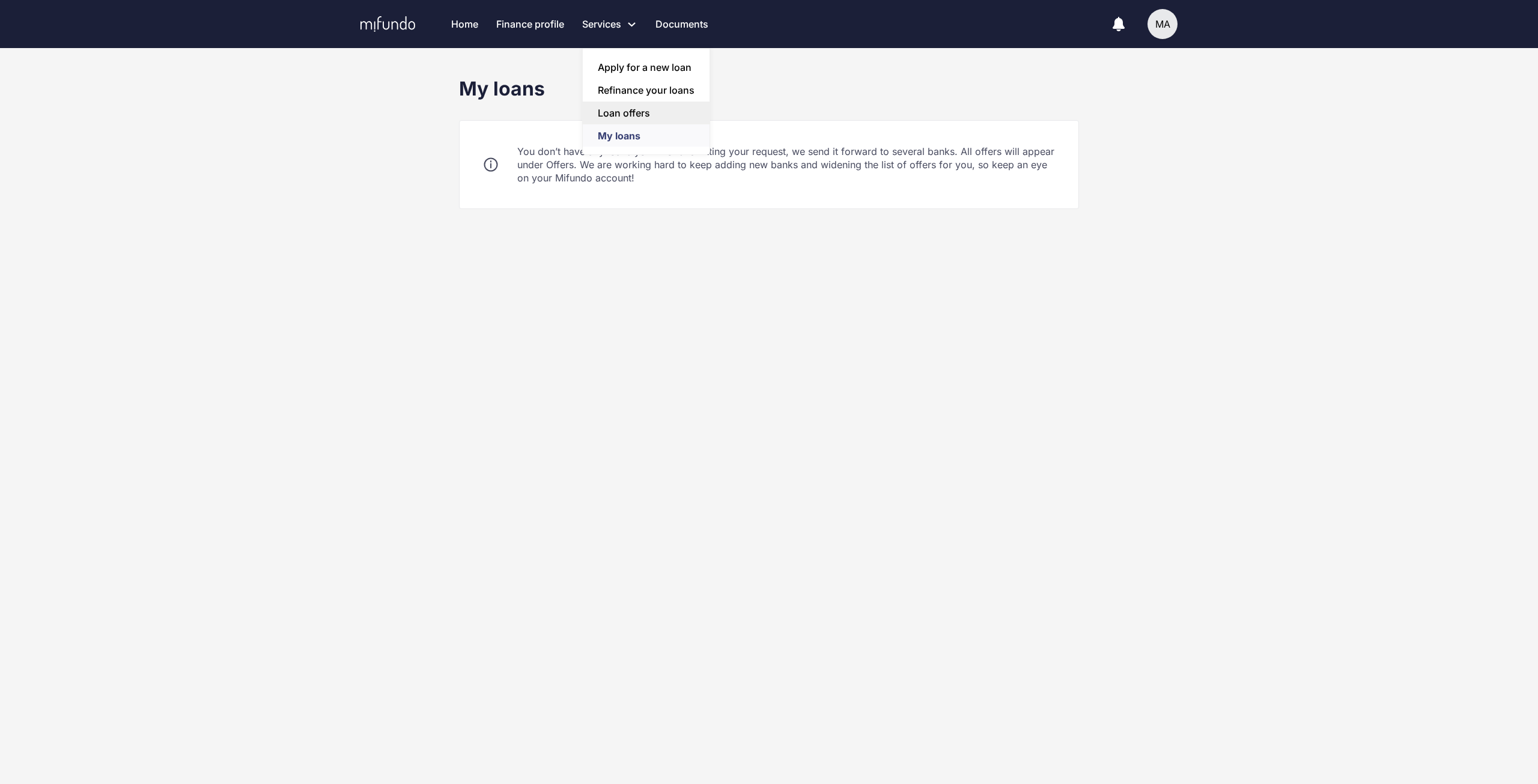
click at [631, 115] on link "Loan offers" at bounding box center [646, 113] width 127 height 23
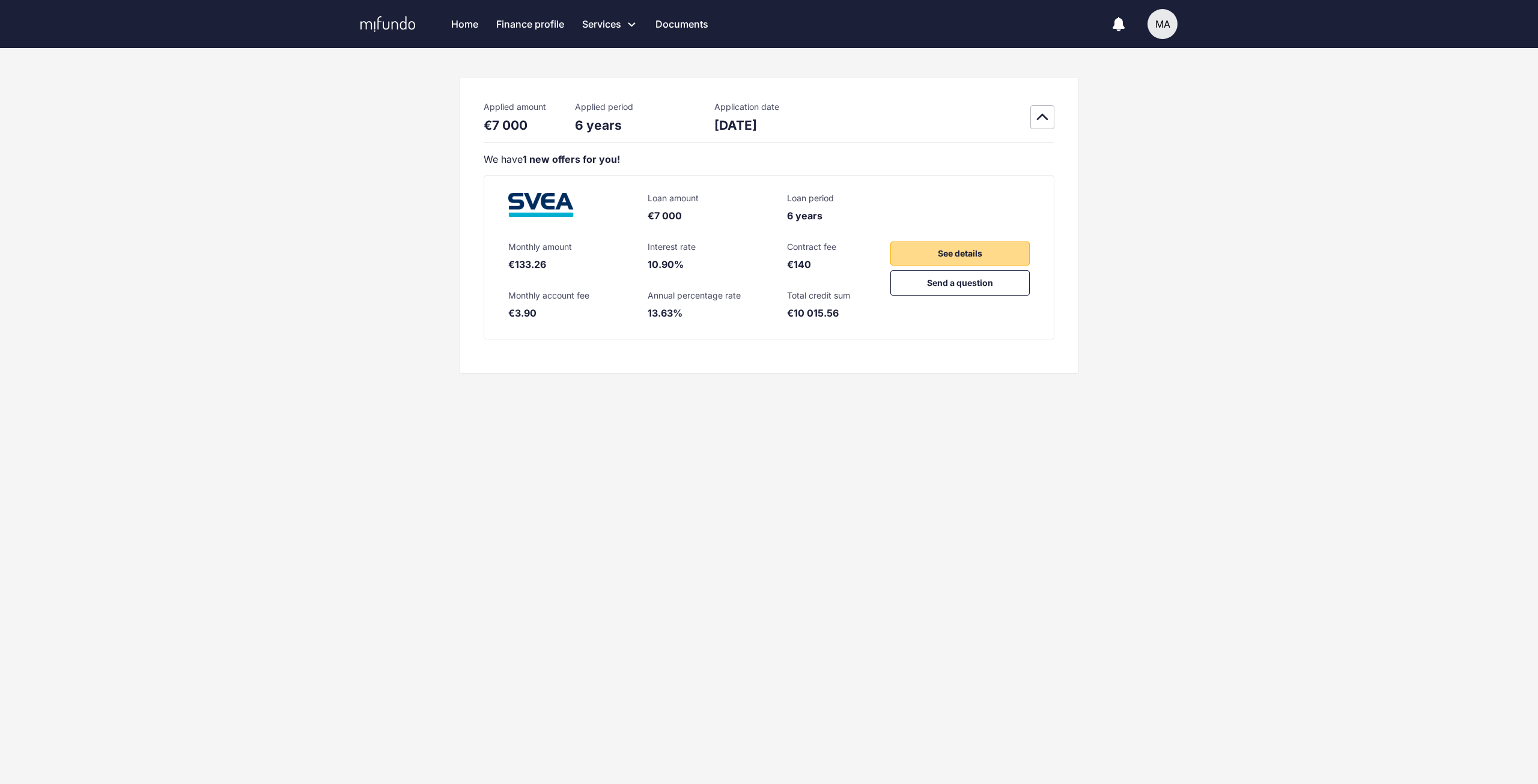
click at [983, 248] on button "See details" at bounding box center [960, 254] width 140 height 24
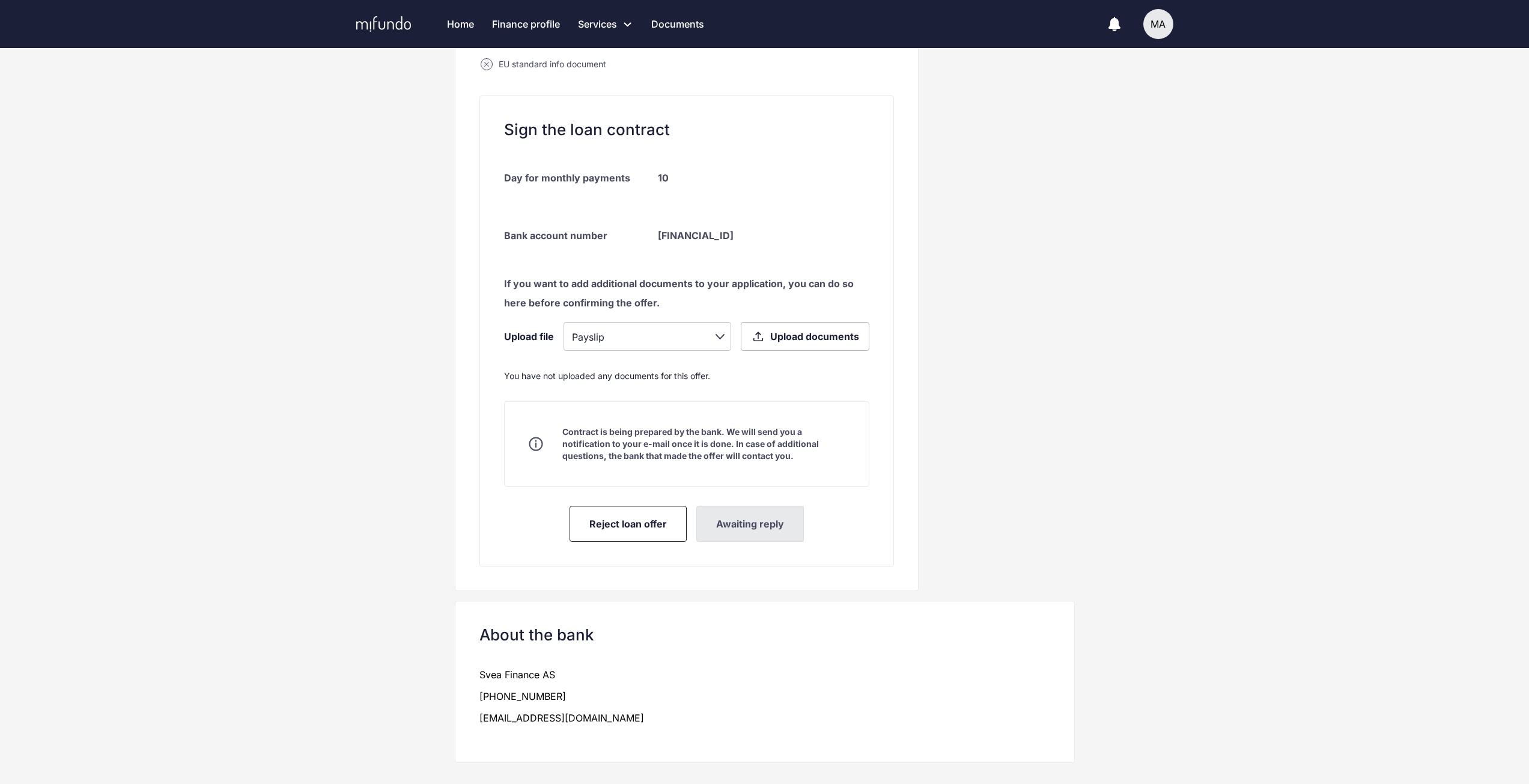
scroll to position [387, 0]
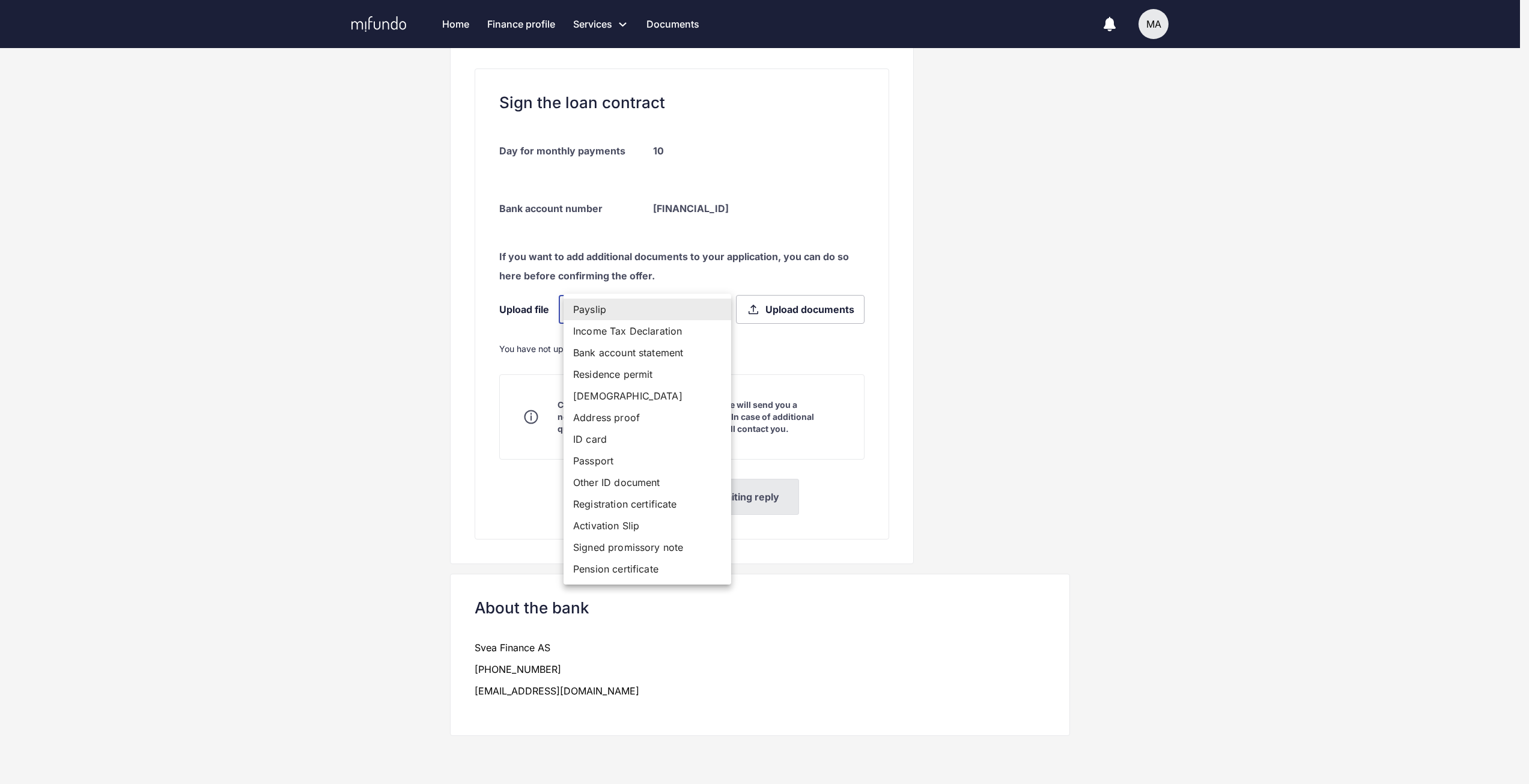
click at [719, 311] on body "Home Finance profile Services Apply for a new loan Refinance your loans Loan of…" at bounding box center [764, 5] width 1529 height 784
click at [1137, 234] on div at bounding box center [769, 392] width 1538 height 784
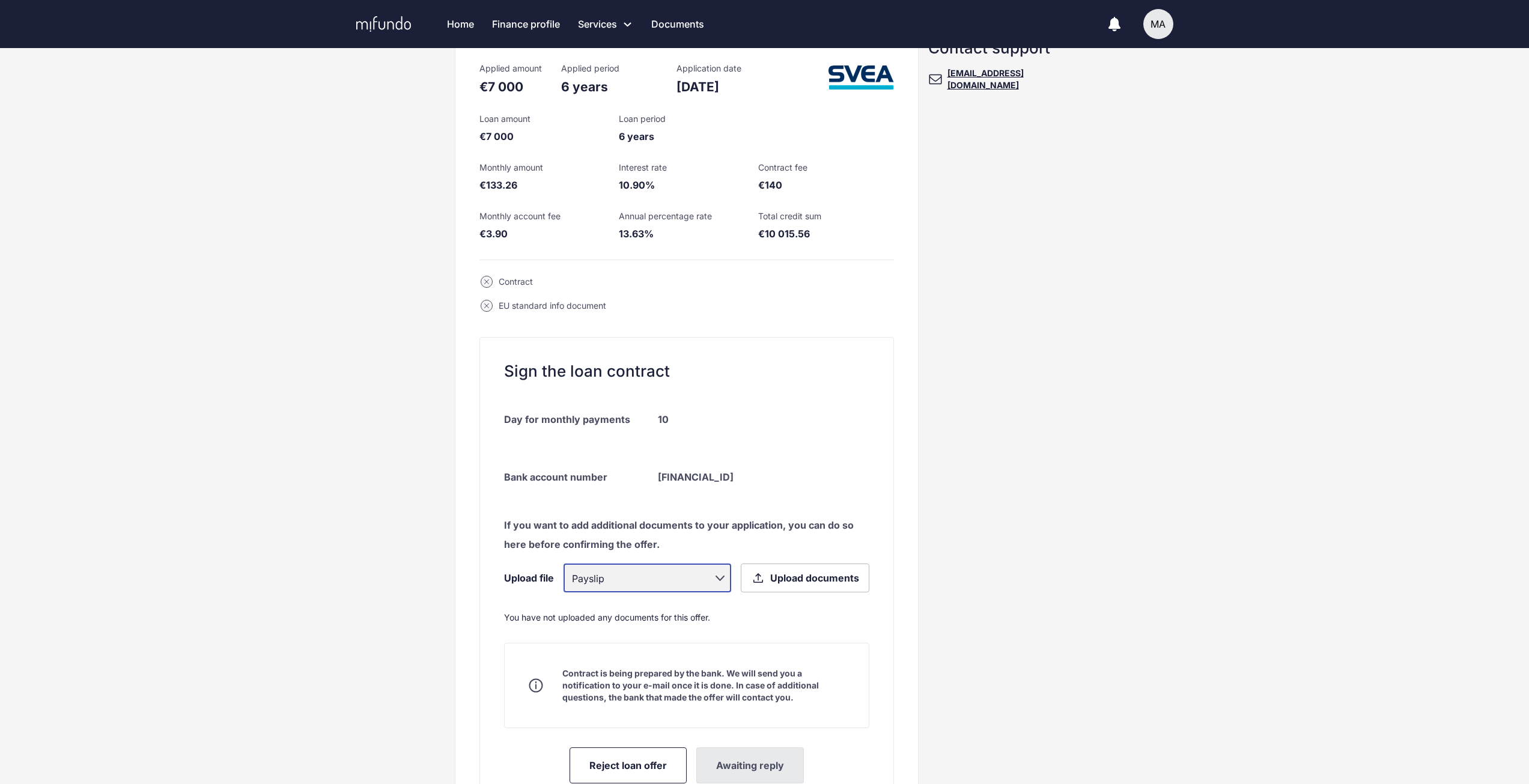
scroll to position [0, 0]
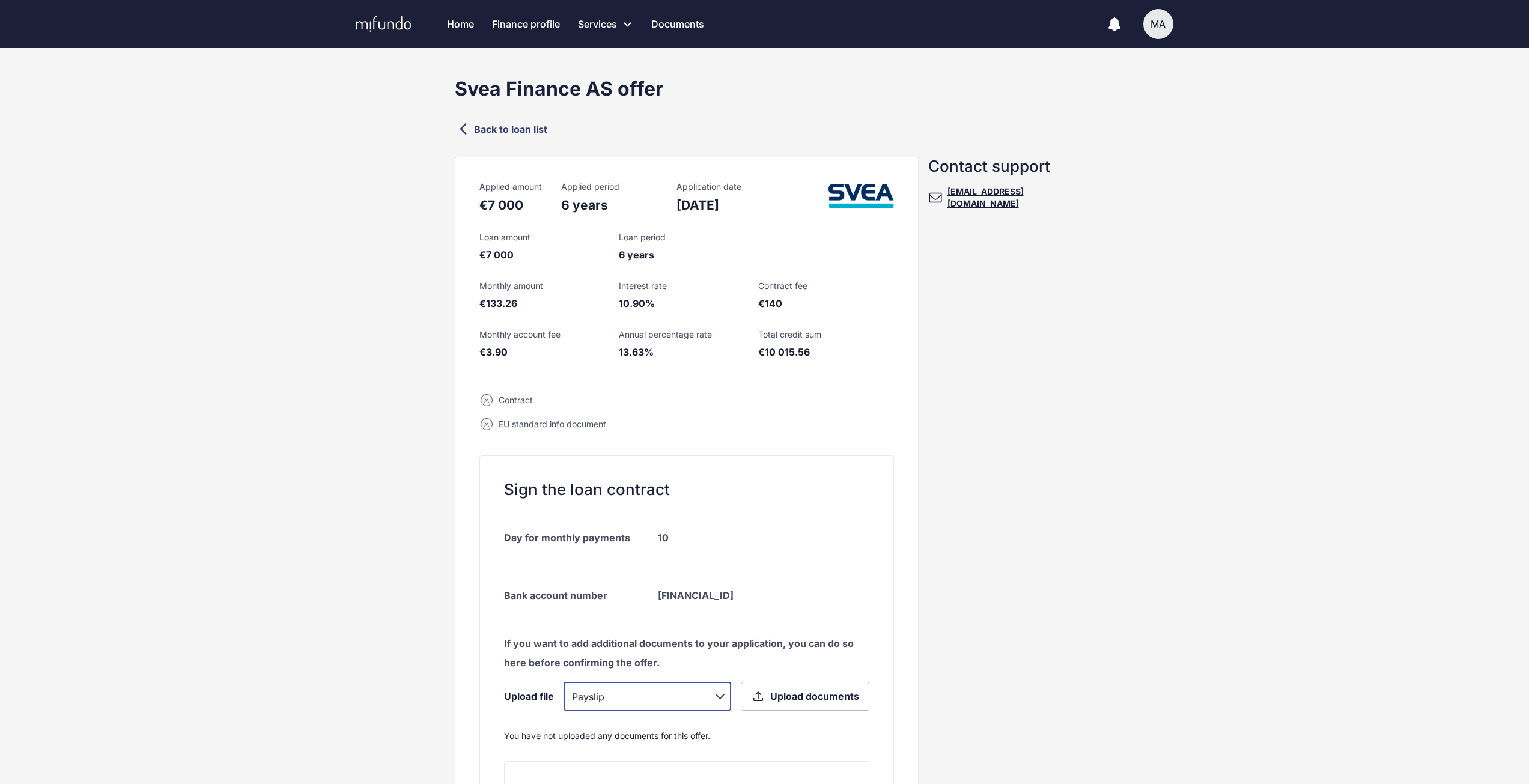
click at [527, 397] on div "Contract" at bounding box center [515, 400] width 34 height 12
click at [530, 417] on div "EU standard info document" at bounding box center [687, 424] width 415 height 24
click at [609, 117] on link "Loan offers" at bounding box center [642, 113] width 127 height 23
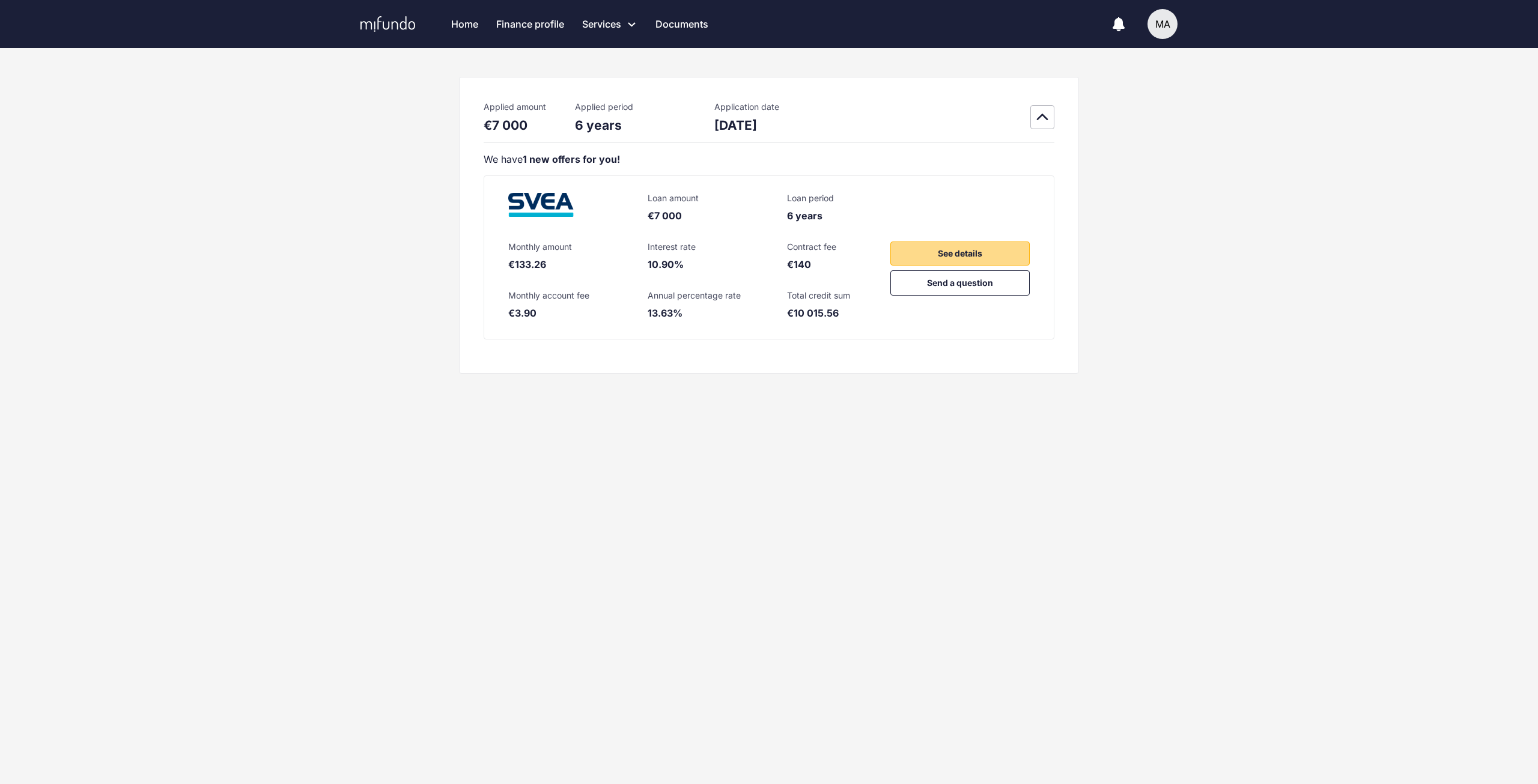
click at [1016, 256] on button "See details" at bounding box center [960, 254] width 140 height 24
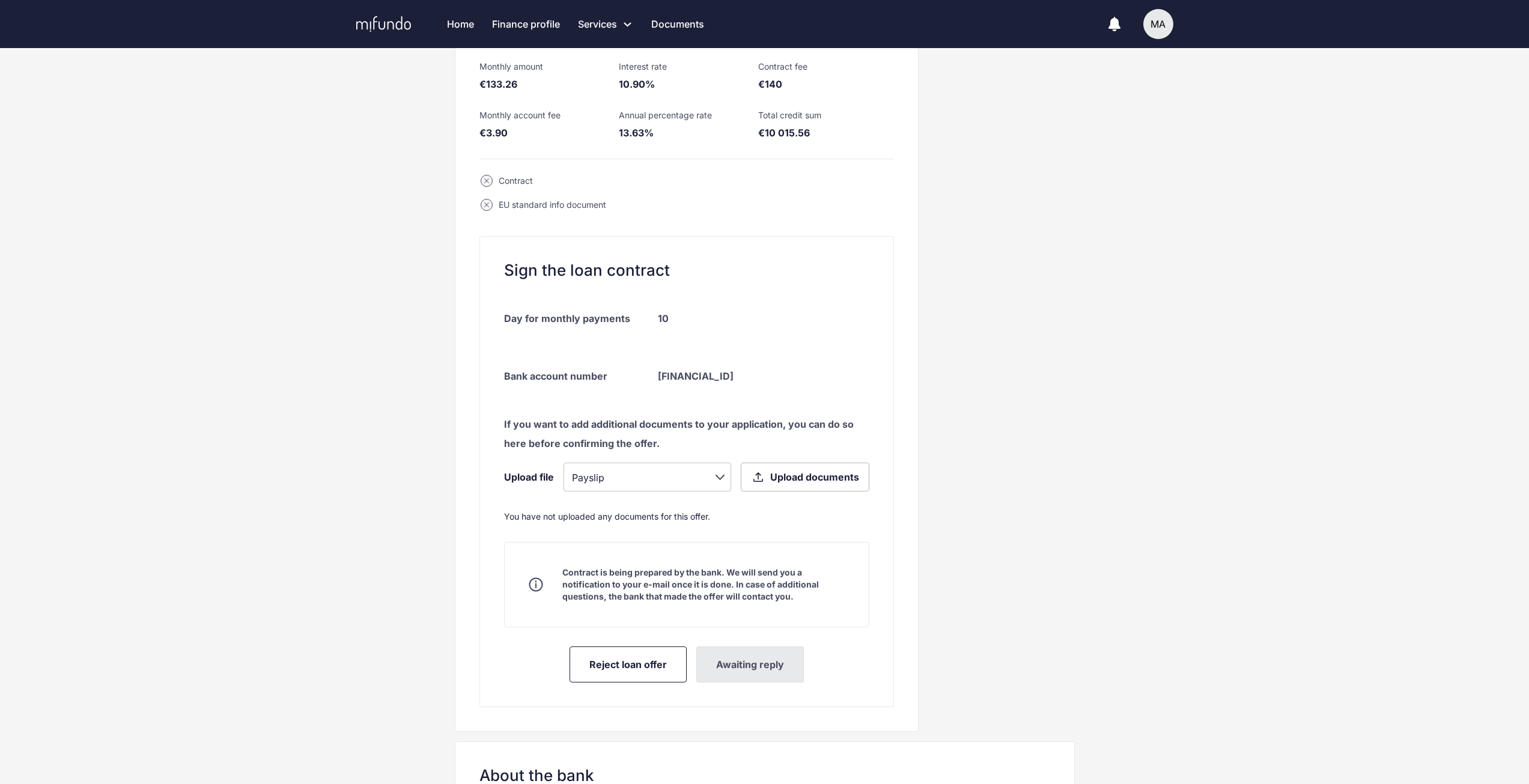
scroll to position [240, 0]
